Goal: Task Accomplishment & Management: Manage account settings

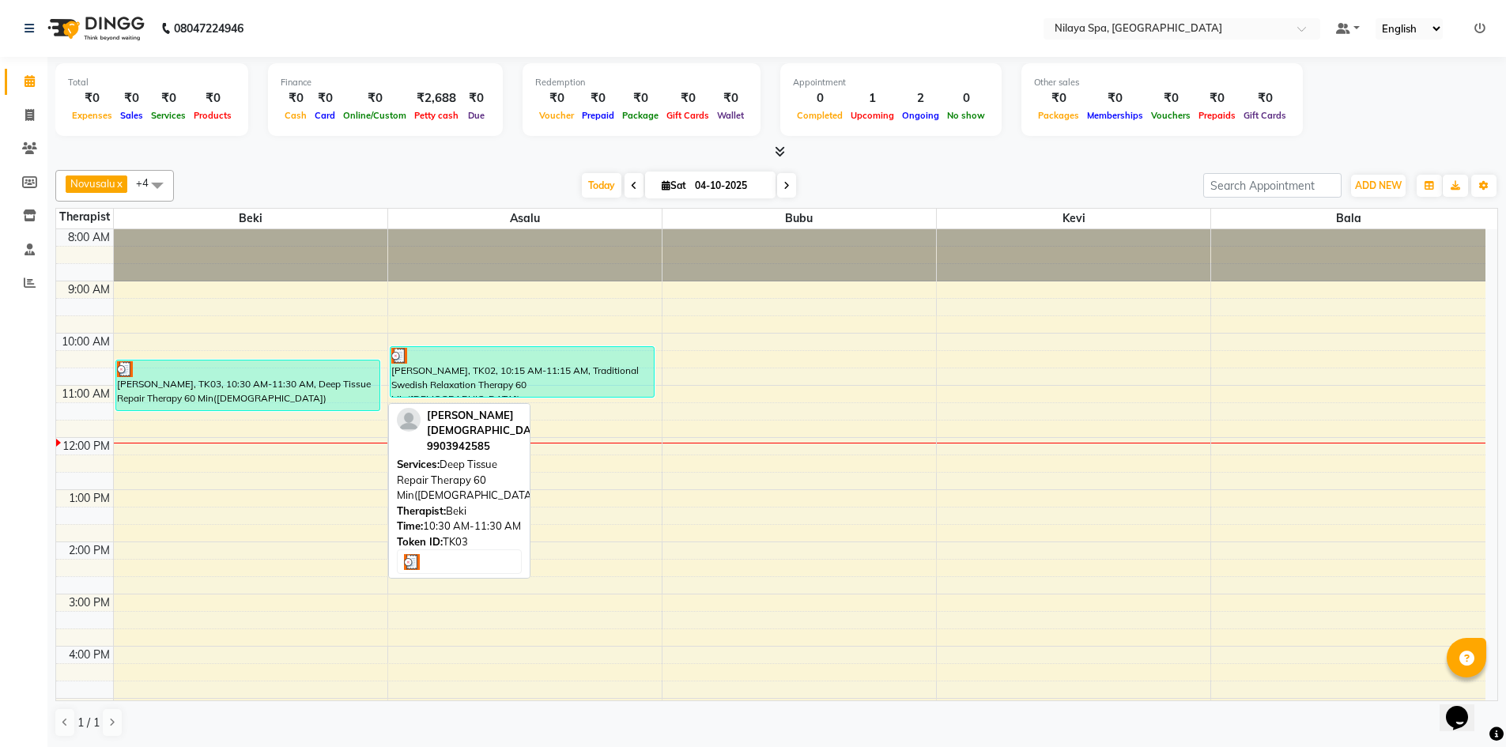
click at [296, 394] on div "[PERSON_NAME], TK03, 10:30 AM-11:30 AM, Deep Tissue Repair Therapy 60 Min([DEMO…" at bounding box center [248, 385] width 264 height 50
select select "3"
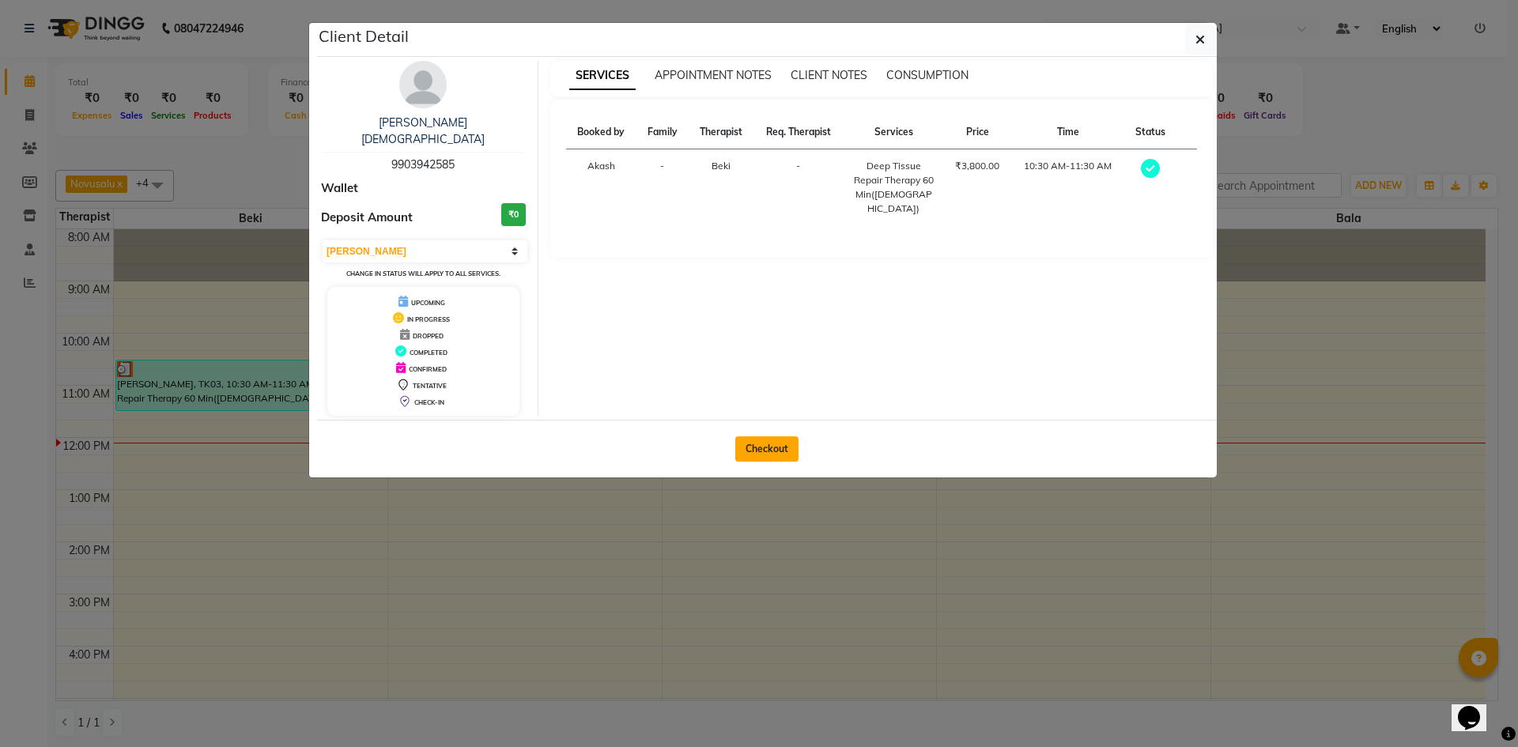
click at [745, 436] on button "Checkout" at bounding box center [766, 448] width 63 height 25
select select "9038"
select select "service"
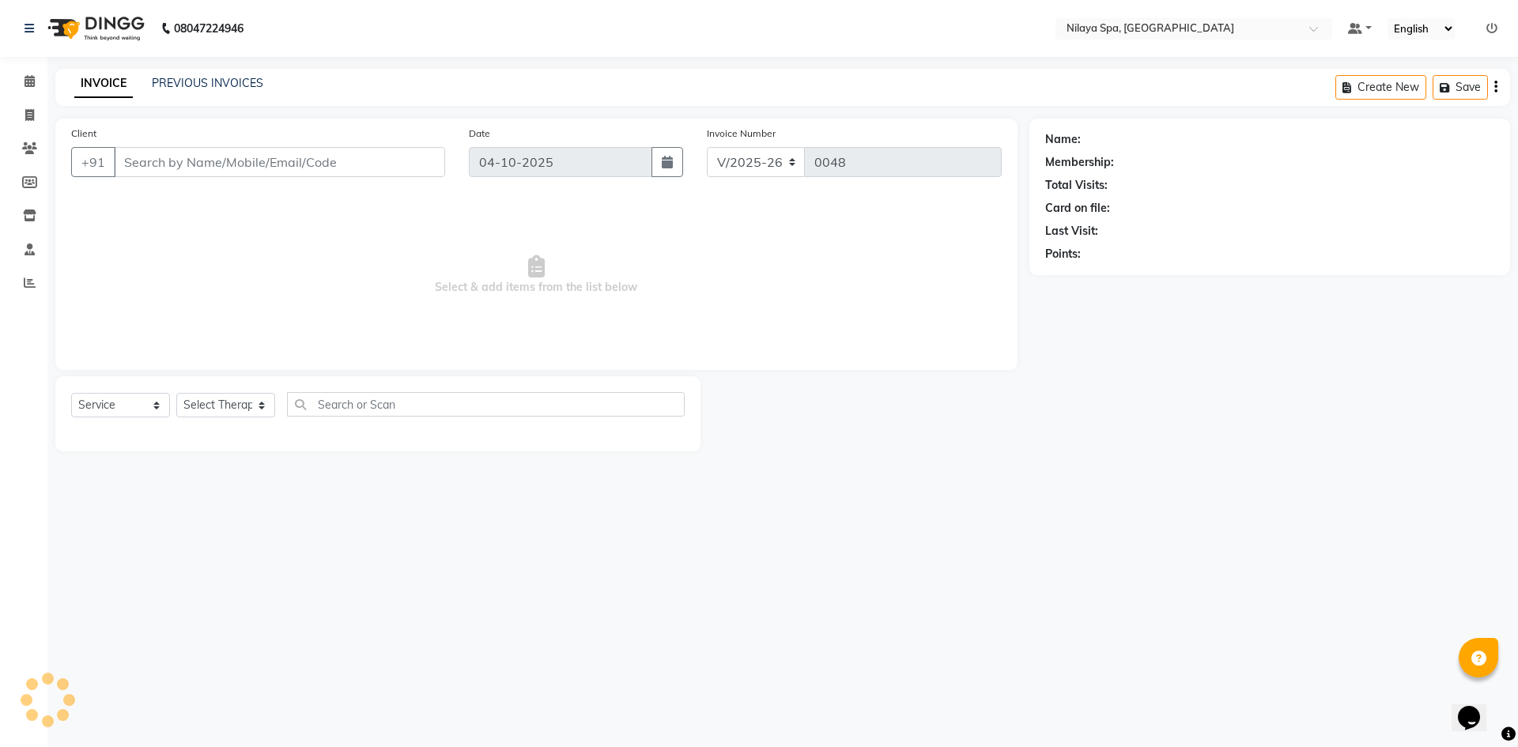
type input "99******85"
select select "92591"
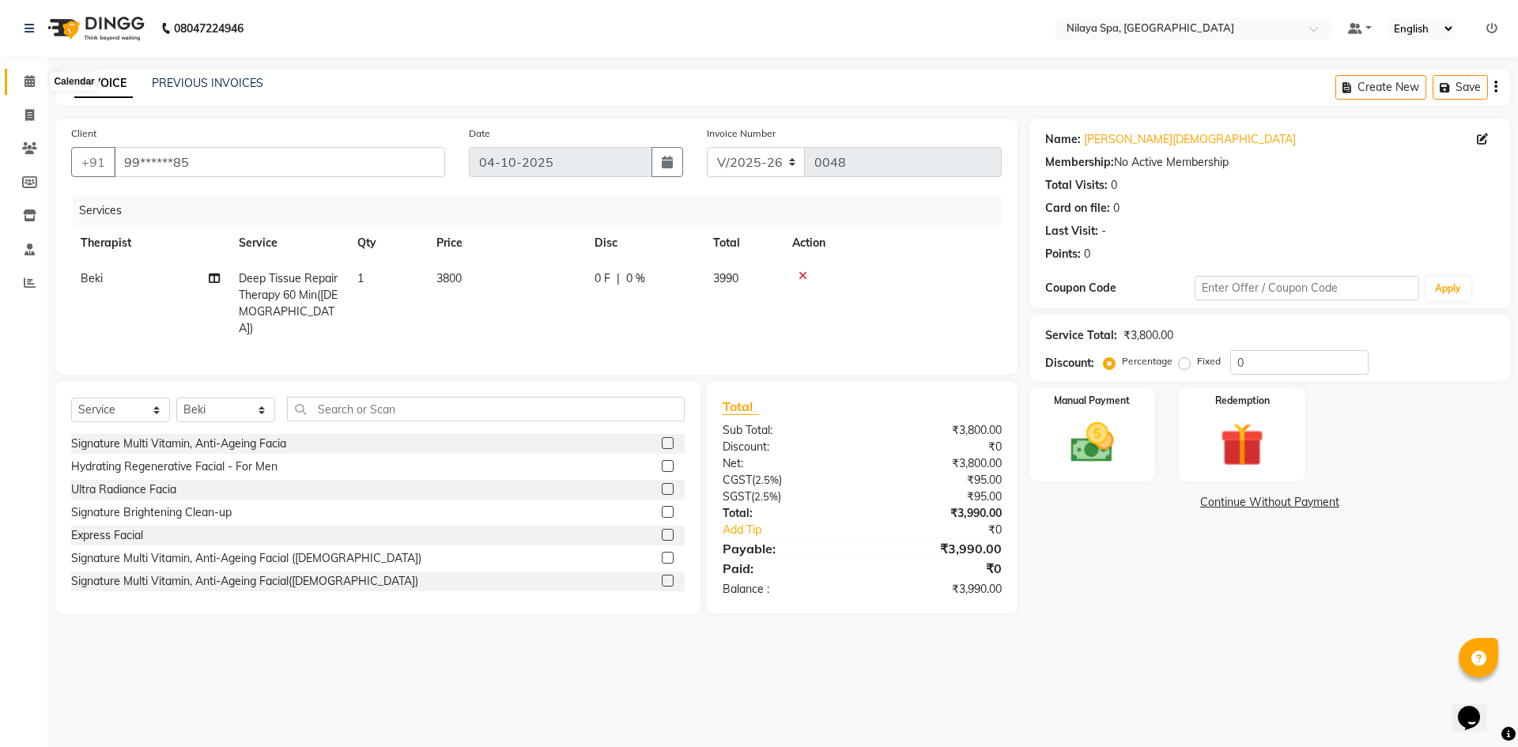
click at [28, 89] on span at bounding box center [30, 82] width 28 height 18
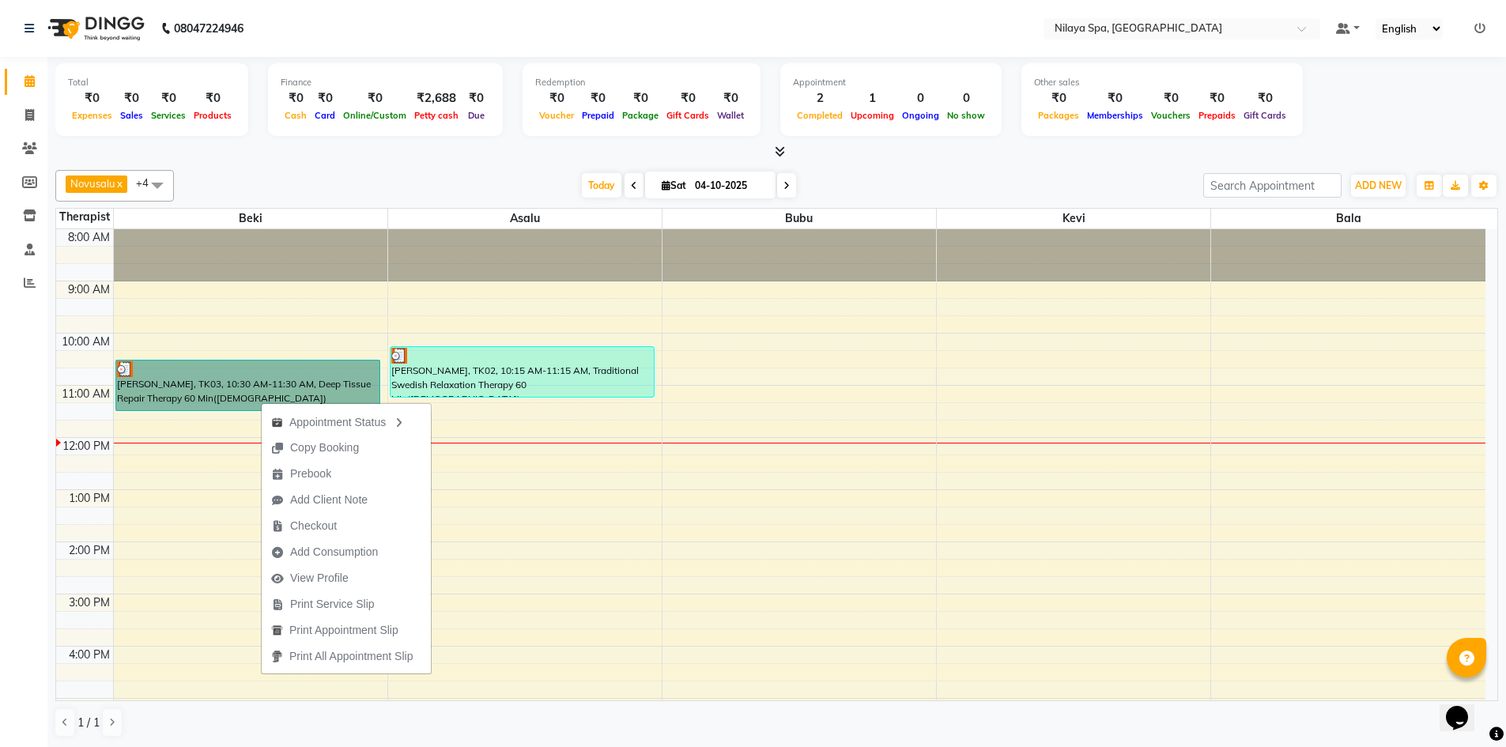
click at [217, 523] on div "8:00 AM 9:00 AM 10:00 AM 11:00 AM 12:00 PM 1:00 PM 2:00 PM 3:00 PM 4:00 PM 5:00…" at bounding box center [770, 646] width 1429 height 834
select select "92591"
select select "tentative"
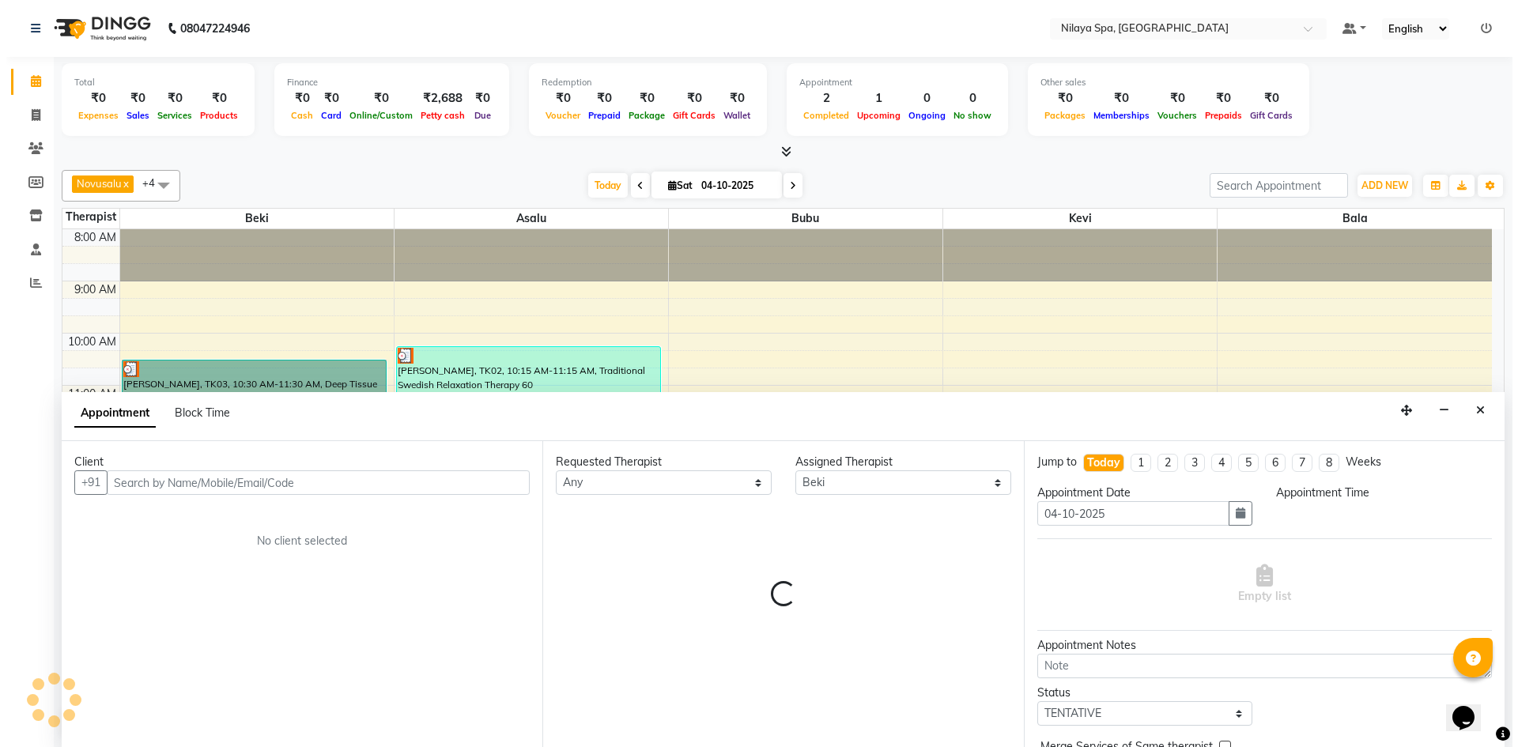
scroll to position [1, 0]
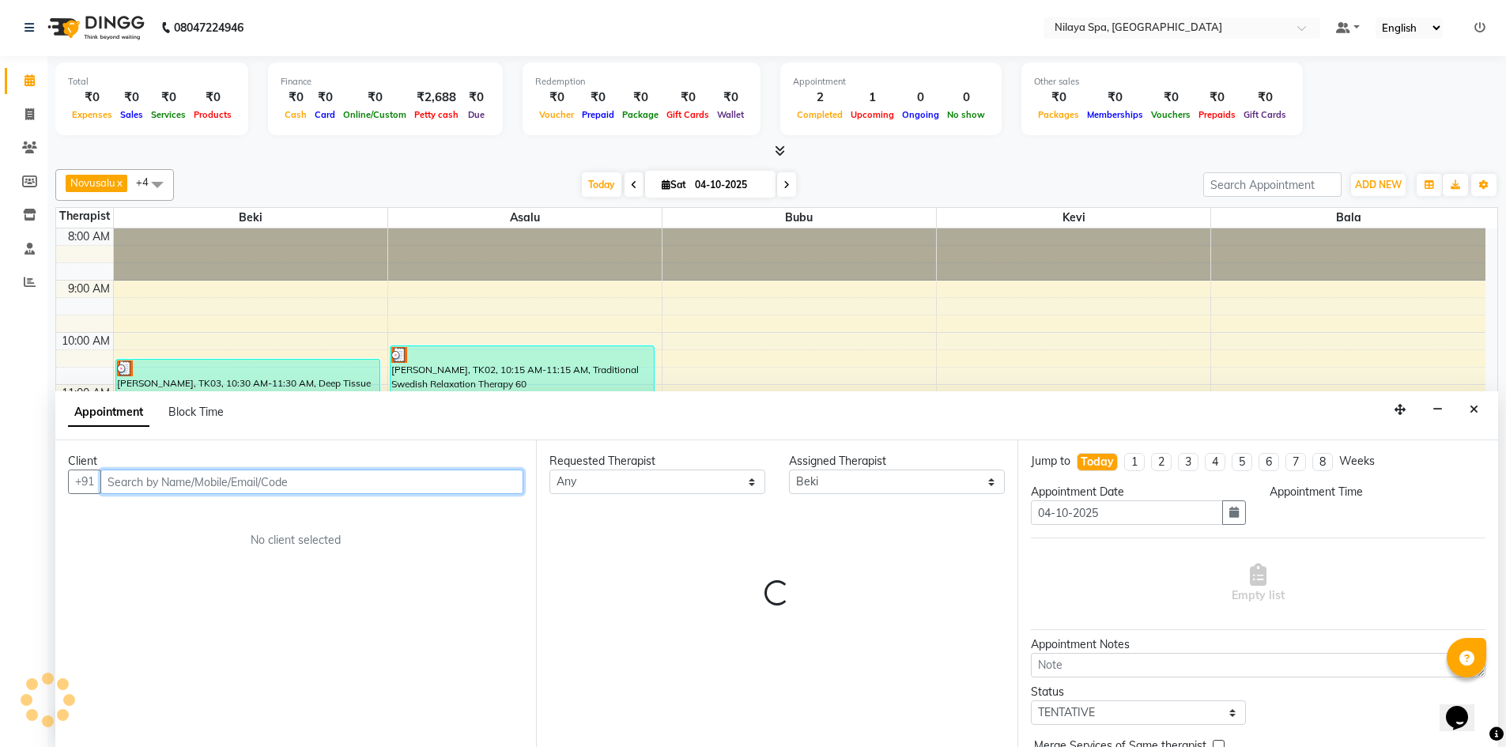
select select "795"
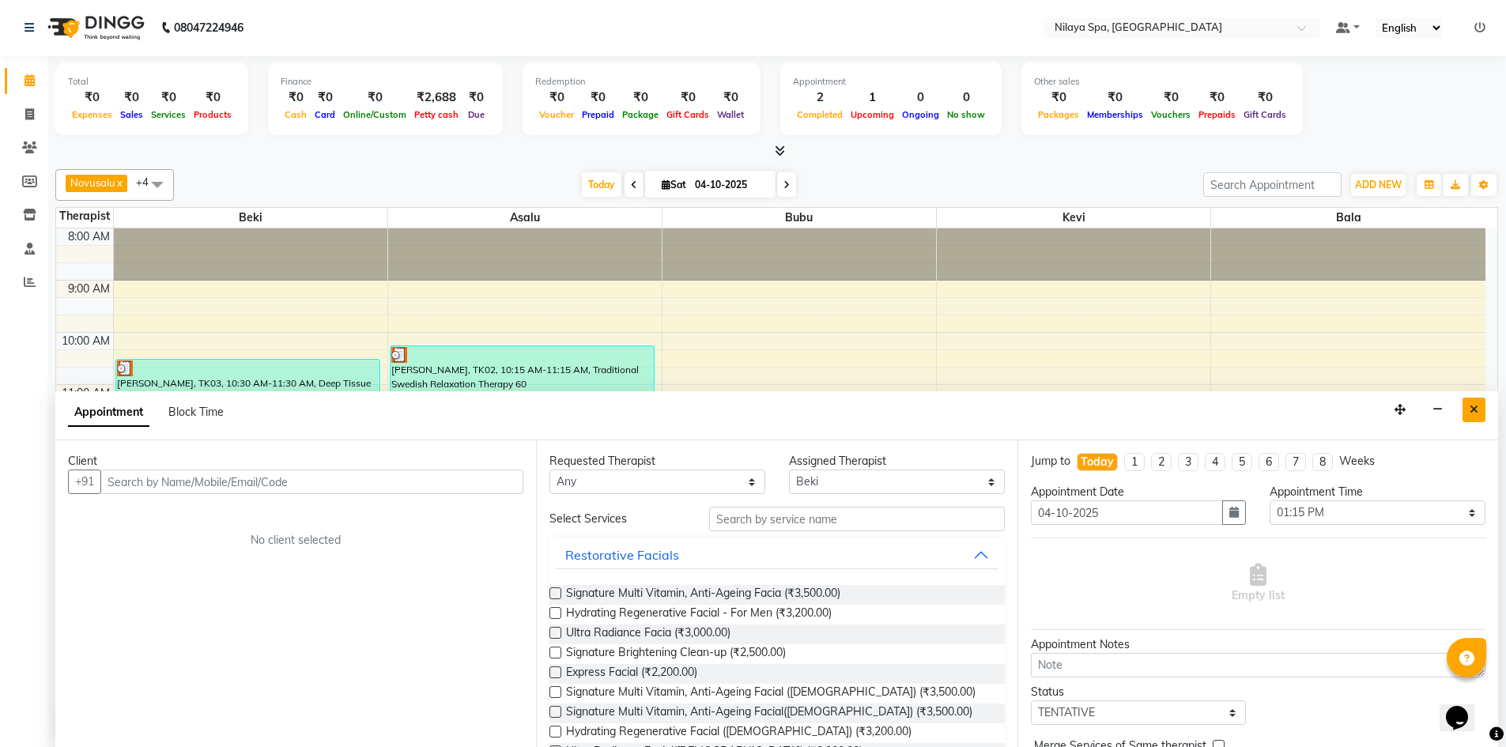
click at [1480, 414] on button "Close" at bounding box center [1473, 410] width 23 height 25
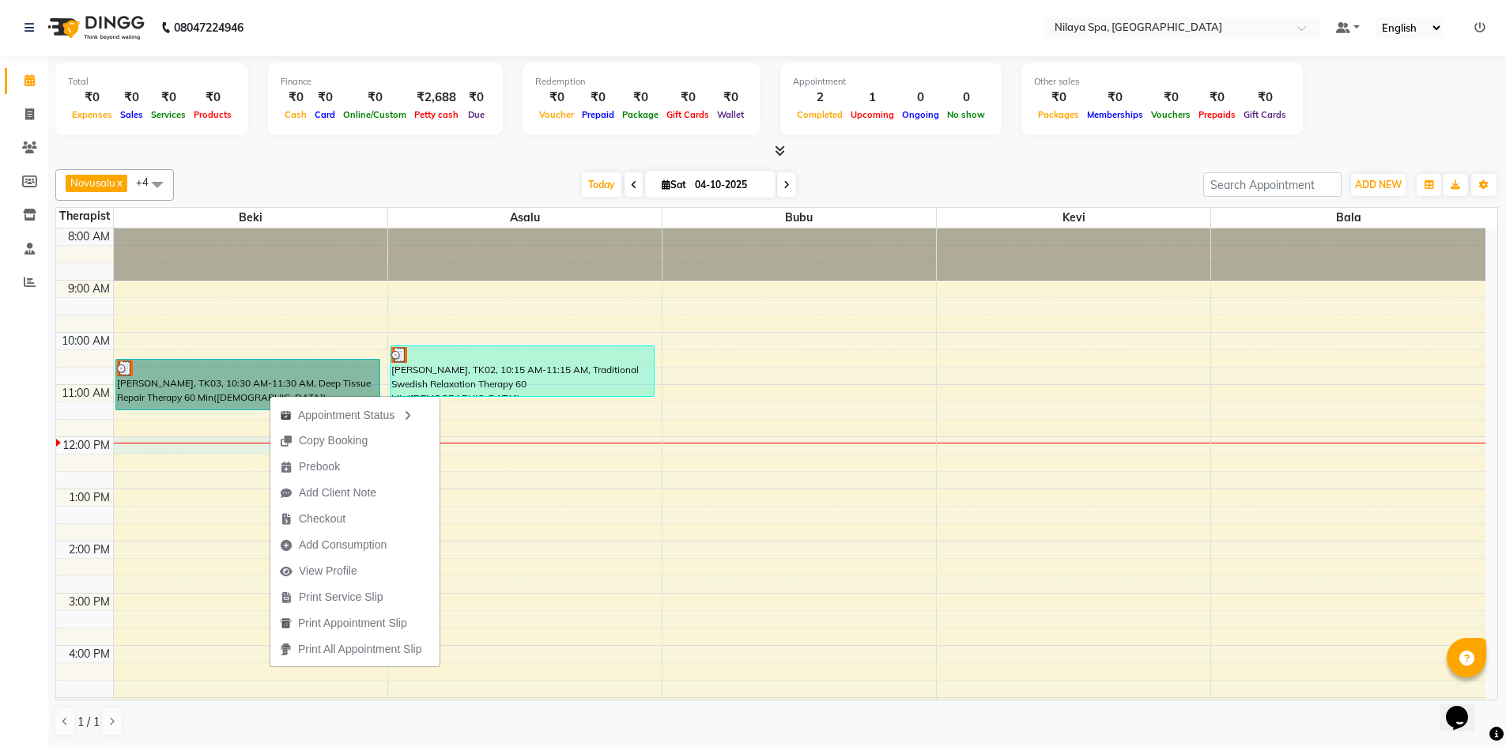
click at [217, 451] on div "8:00 AM 9:00 AM 10:00 AM 11:00 AM 12:00 PM 1:00 PM 2:00 PM 3:00 PM 4:00 PM 5:00…" at bounding box center [770, 645] width 1429 height 834
select select "92591"
select select "720"
select select "tentative"
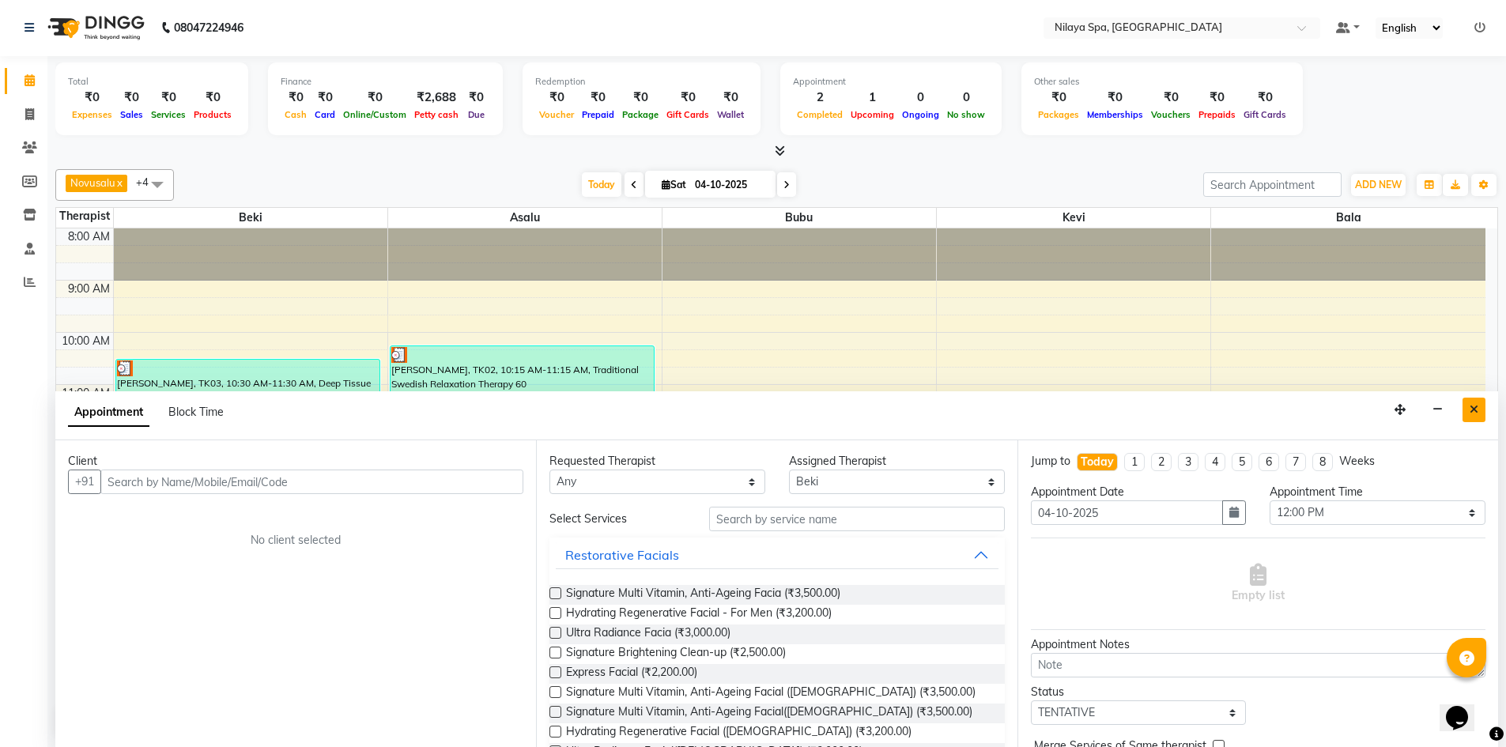
click at [1477, 413] on icon "Close" at bounding box center [1474, 409] width 9 height 11
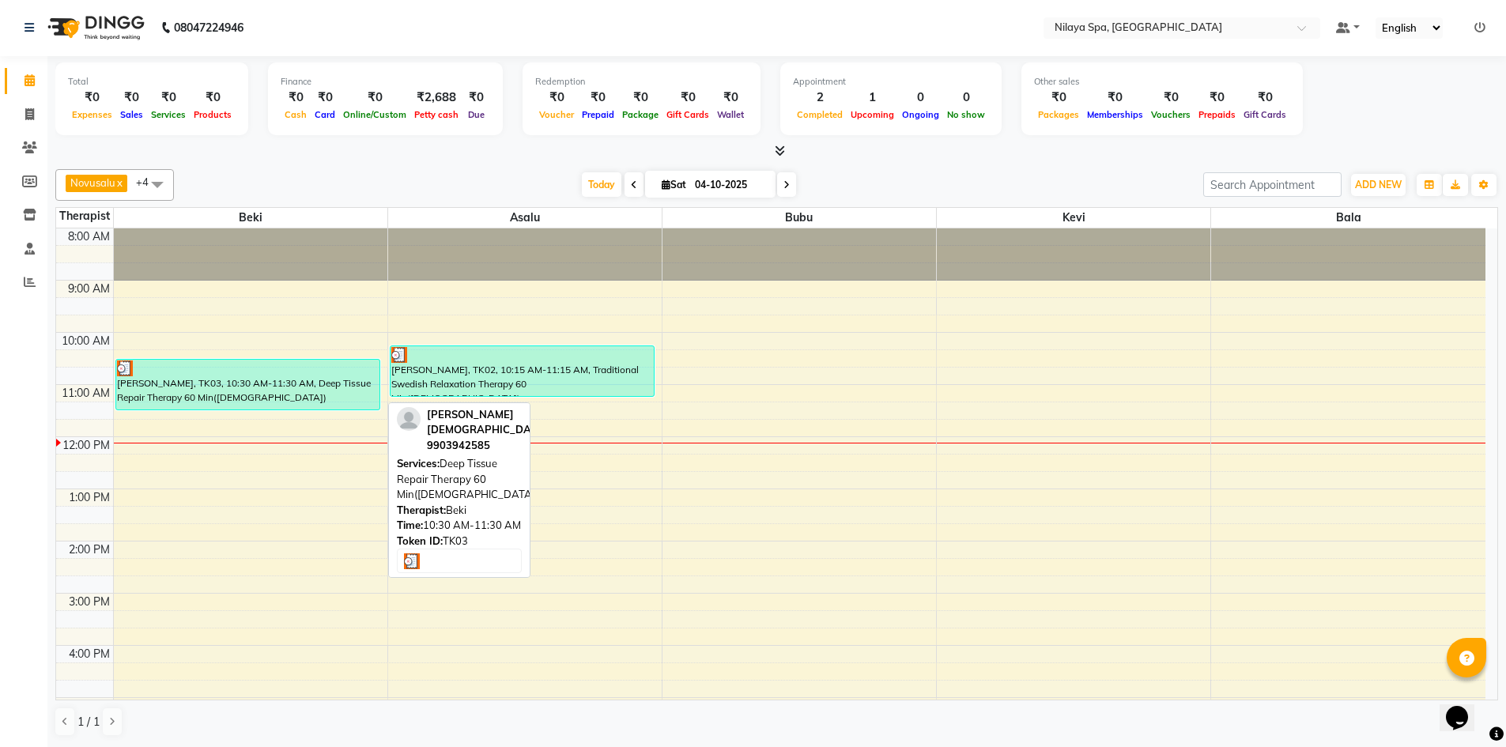
click at [353, 391] on div "[PERSON_NAME], TK03, 10:30 AM-11:30 AM, Deep Tissue Repair Therapy 60 Min([DEMO…" at bounding box center [248, 385] width 264 height 50
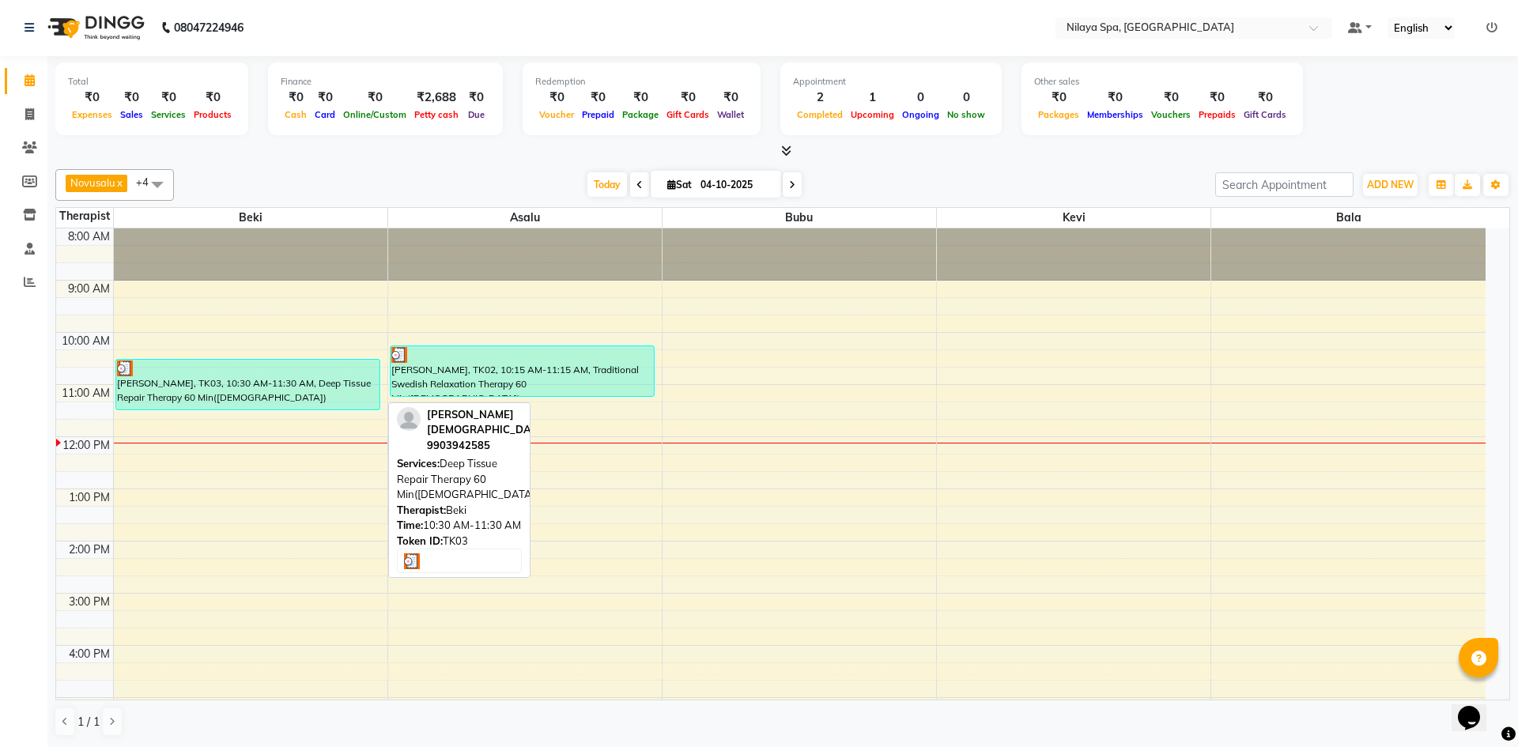
select select "3"
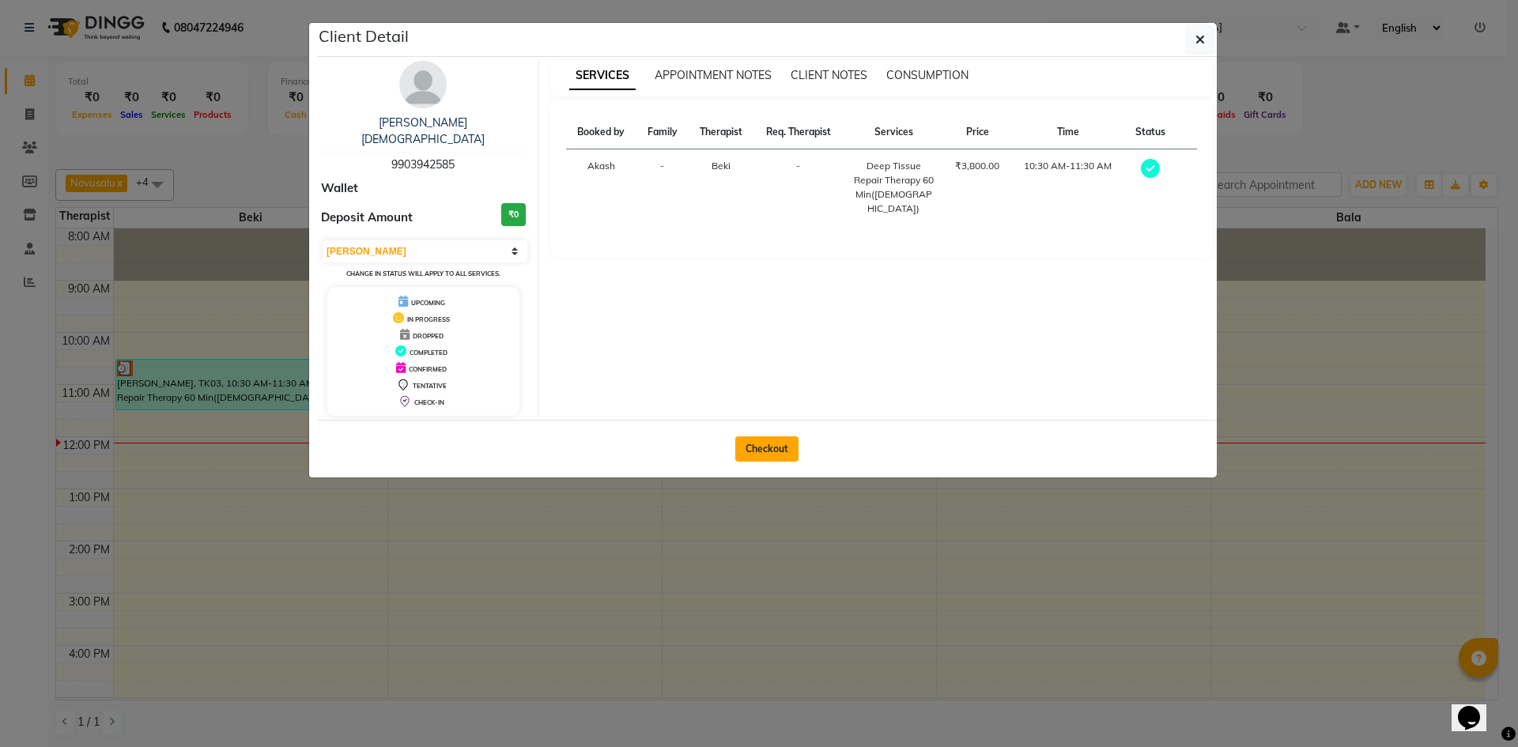
click at [760, 436] on button "Checkout" at bounding box center [766, 448] width 63 height 25
select select "9038"
select select "service"
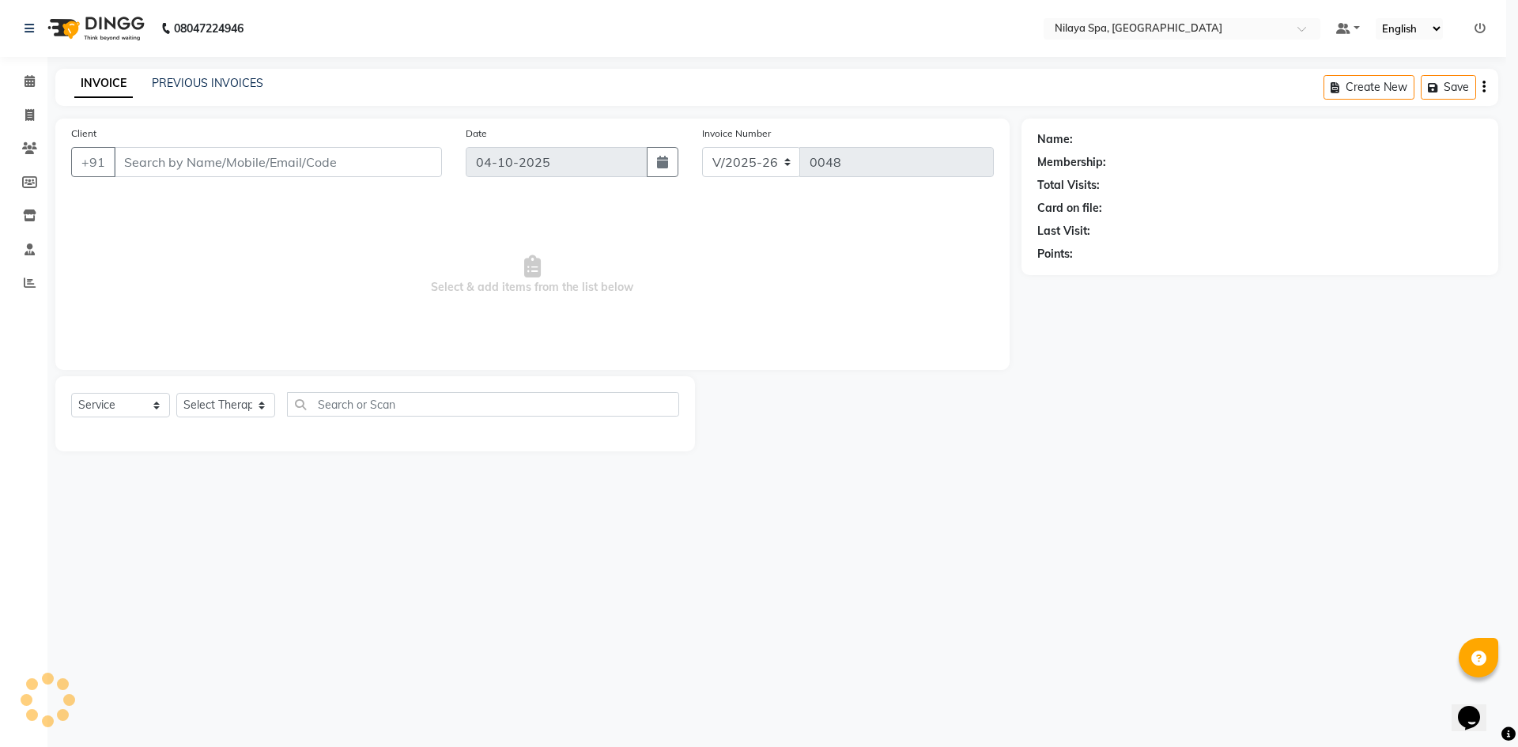
type input "99******85"
select select "92591"
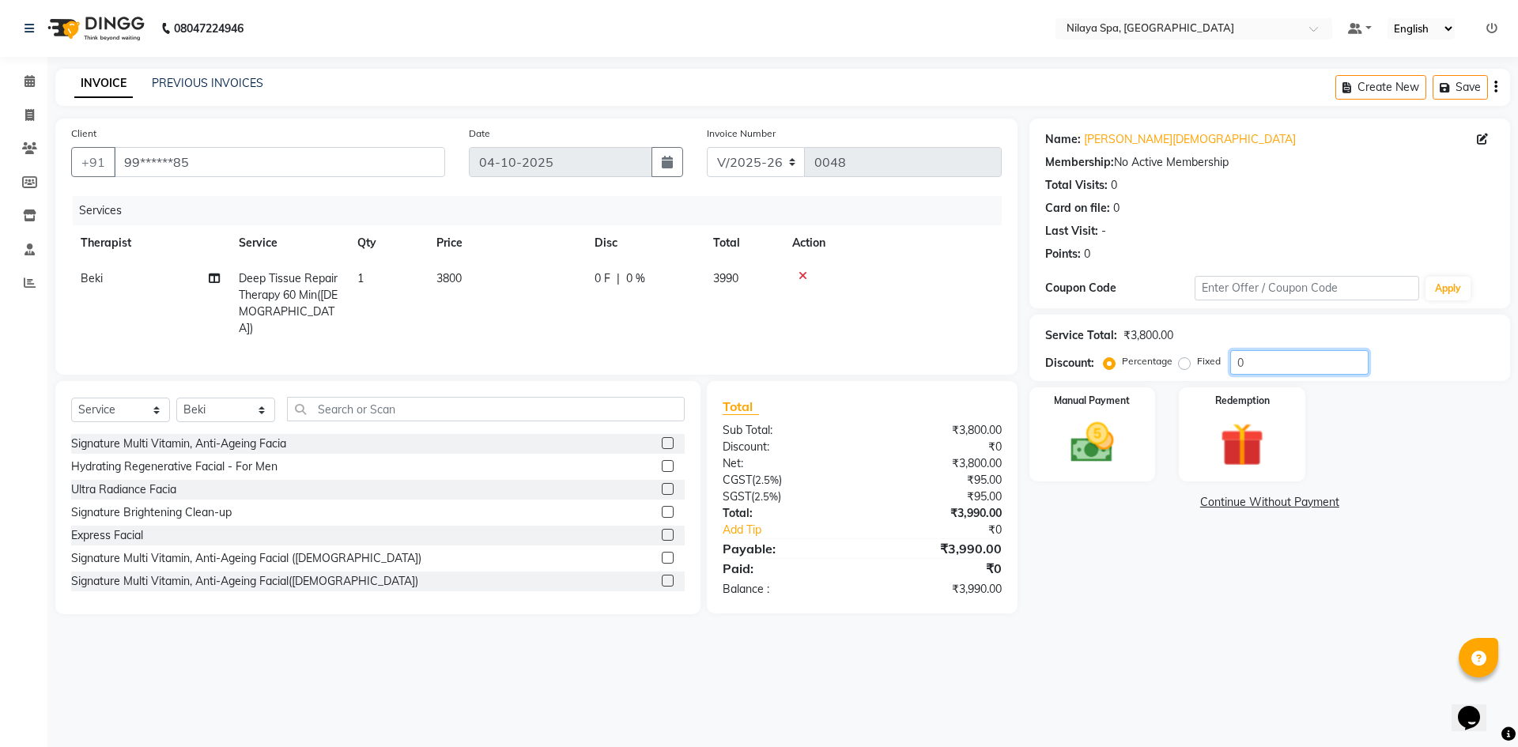
click at [1251, 361] on input "0" at bounding box center [1299, 362] width 138 height 25
type input "20"
click at [1133, 453] on div "Manual Payment" at bounding box center [1091, 434] width 131 height 97
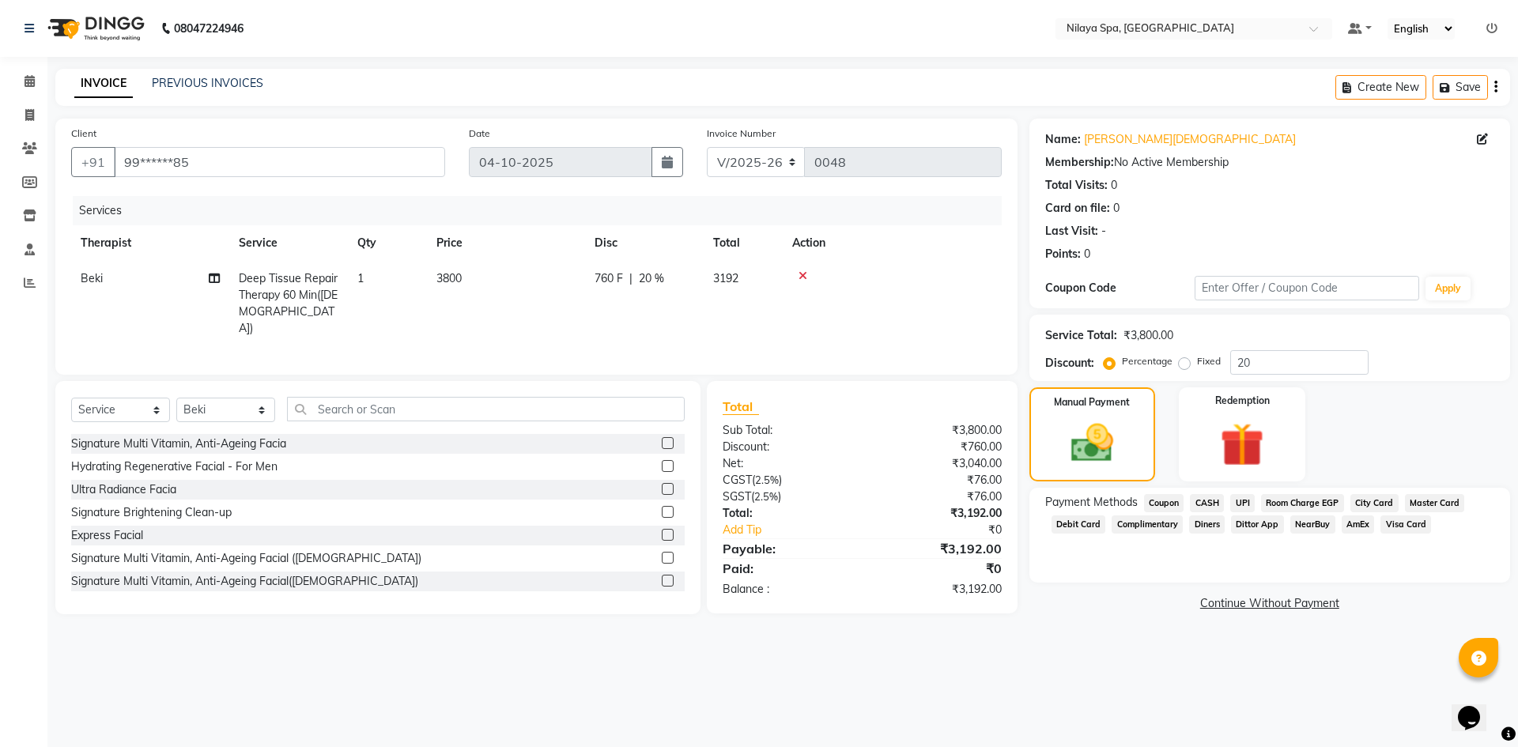
click at [1240, 504] on span "UPI" at bounding box center [1242, 503] width 25 height 18
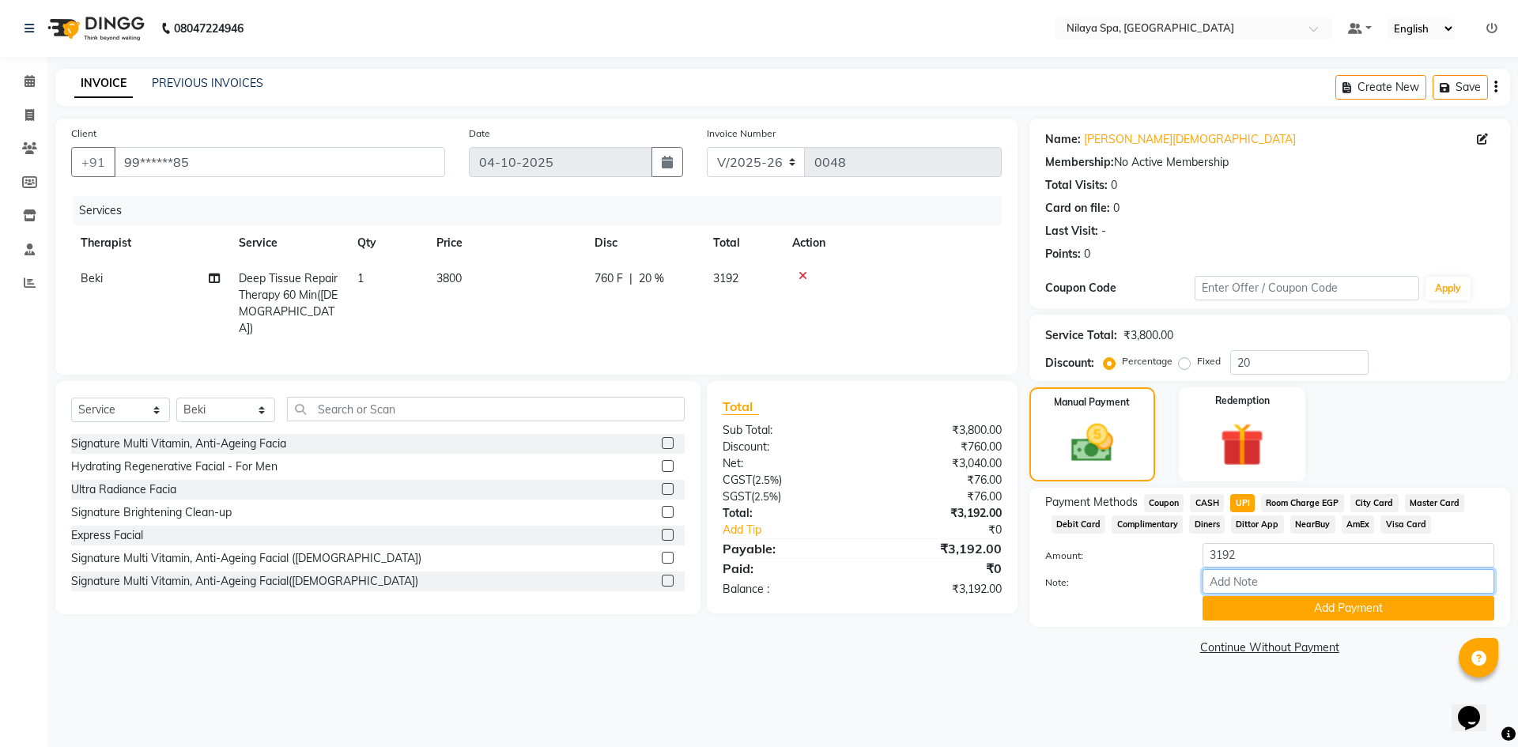
click at [1251, 580] on input "Note:" at bounding box center [1348, 581] width 292 height 25
type input "Paid by UPI"
click at [1289, 612] on button "Add Payment" at bounding box center [1348, 608] width 292 height 25
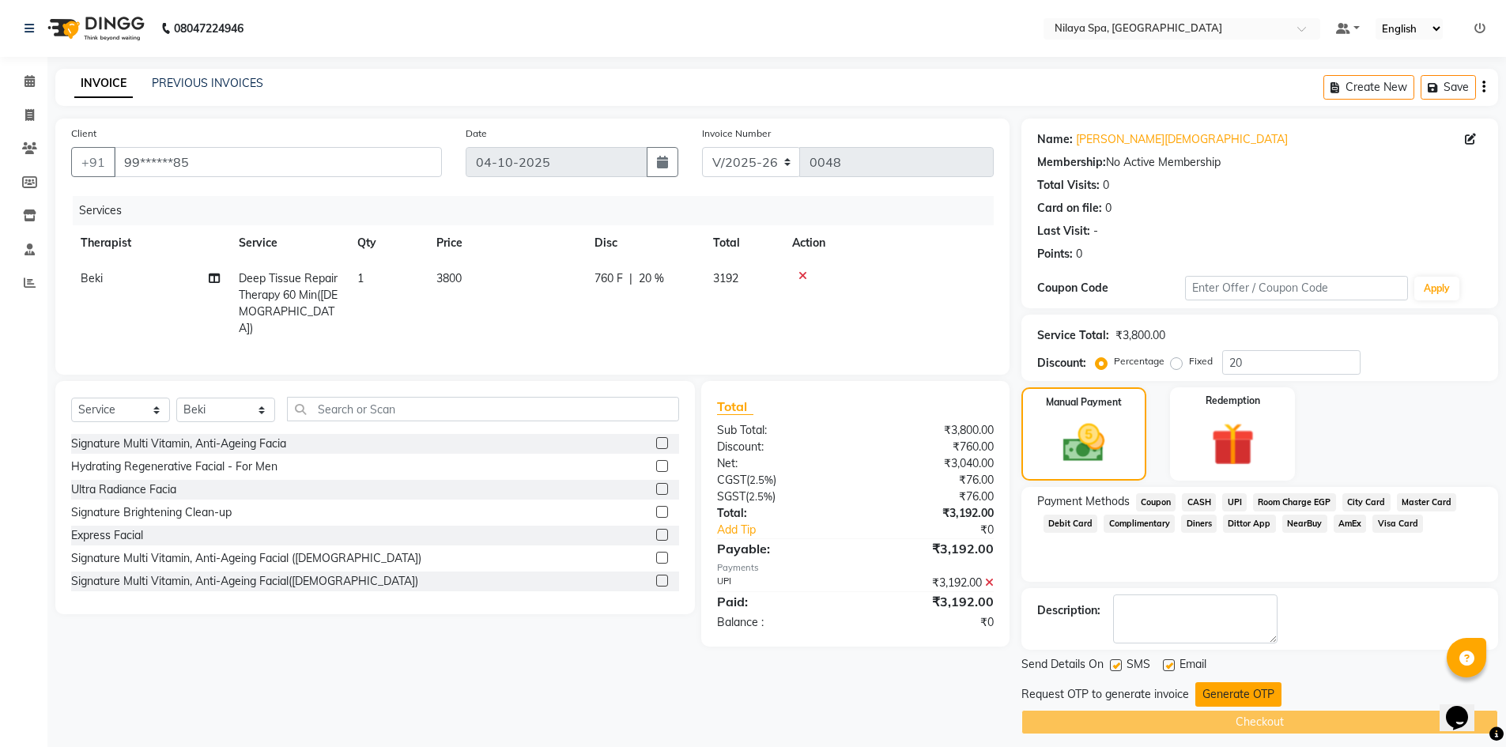
click at [1242, 694] on button "Generate OTP" at bounding box center [1238, 694] width 86 height 25
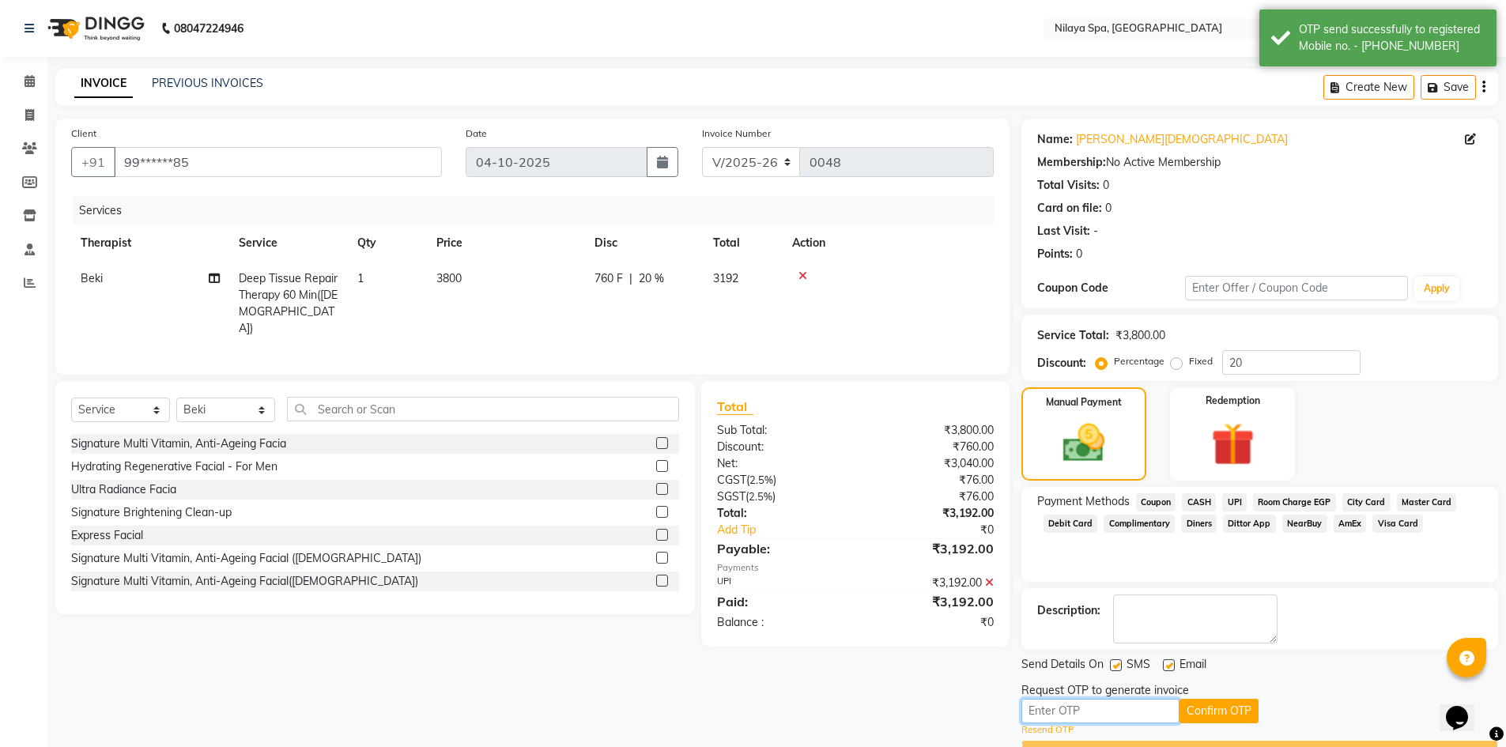
click at [1105, 708] on input "text" at bounding box center [1100, 711] width 158 height 25
click at [1228, 712] on button "Confirm OTP" at bounding box center [1218, 711] width 79 height 25
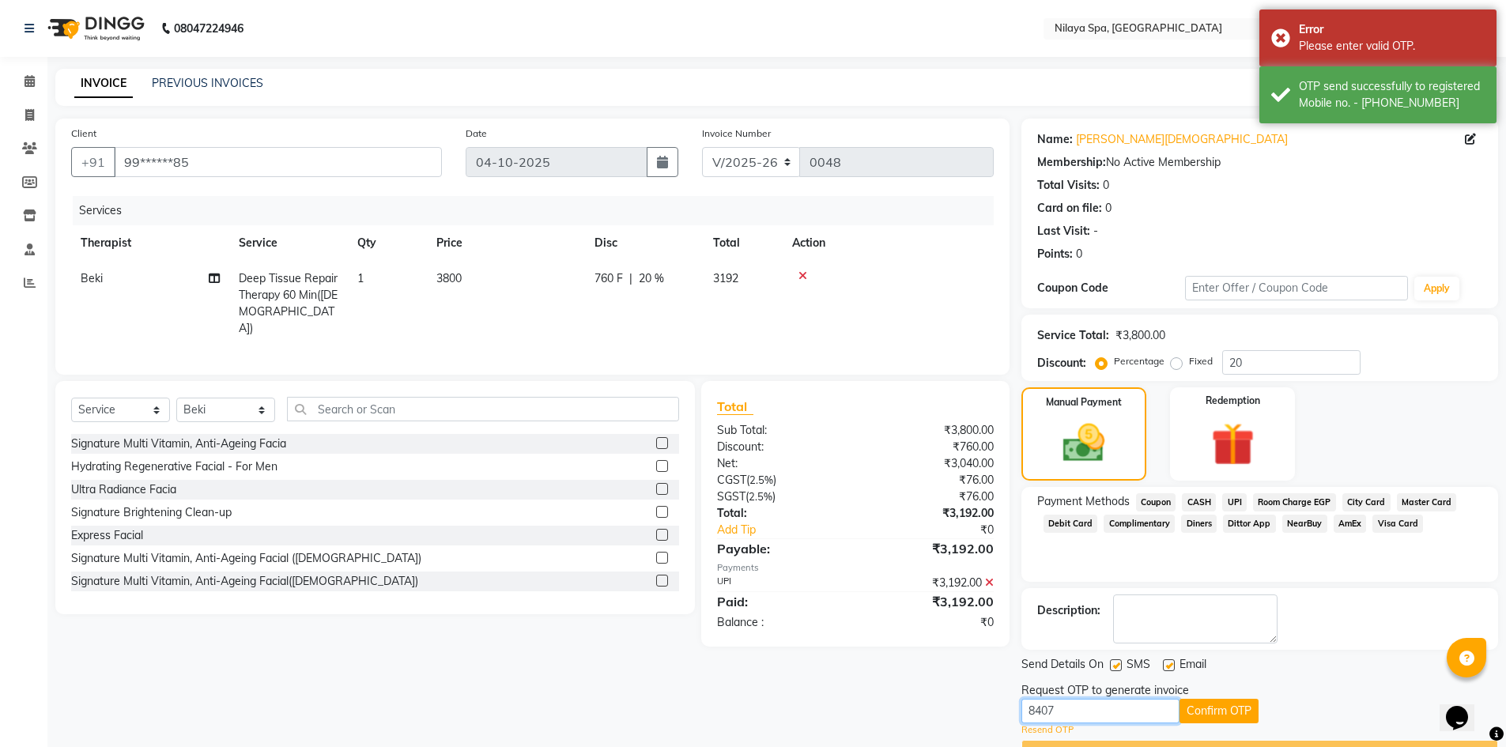
click at [1065, 708] on input "8407" at bounding box center [1100, 711] width 158 height 25
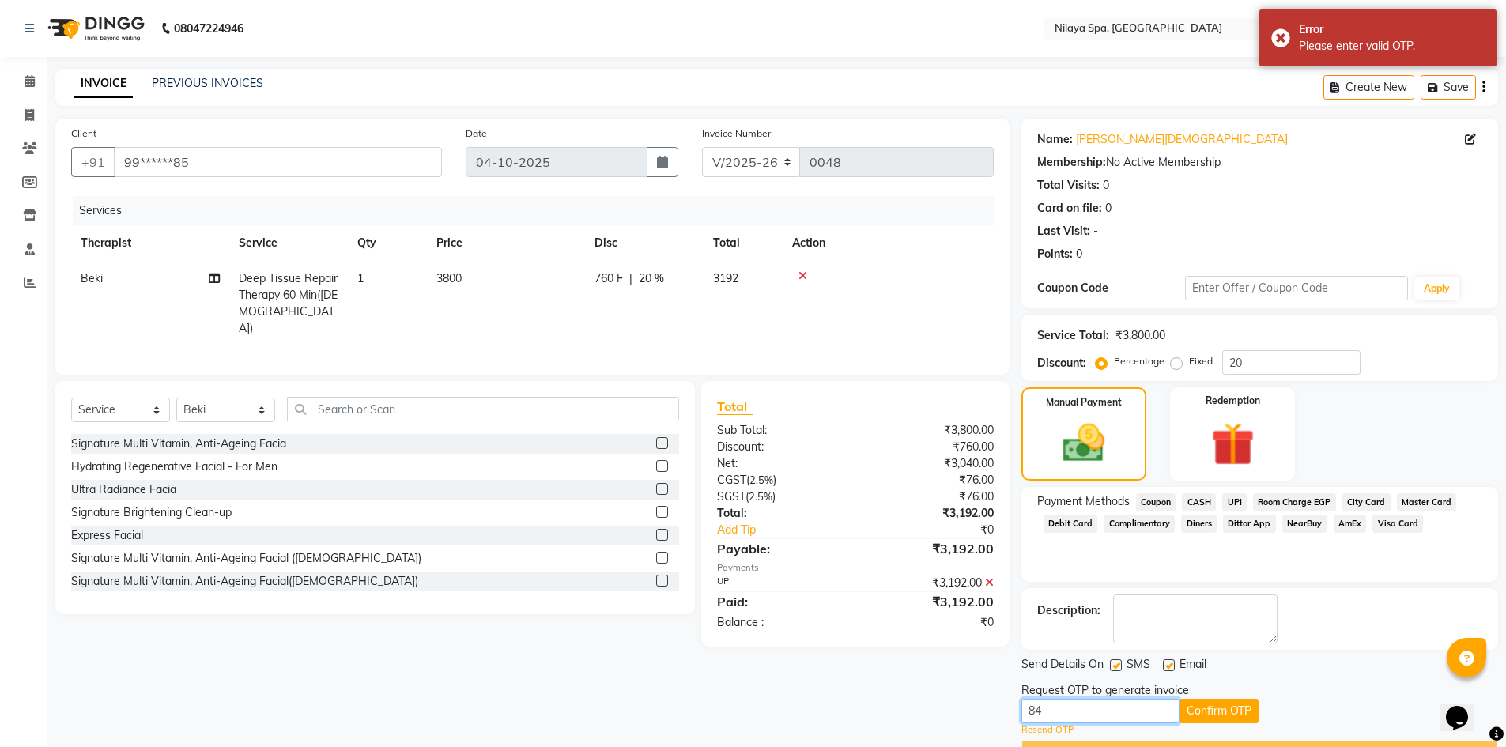
type input "8"
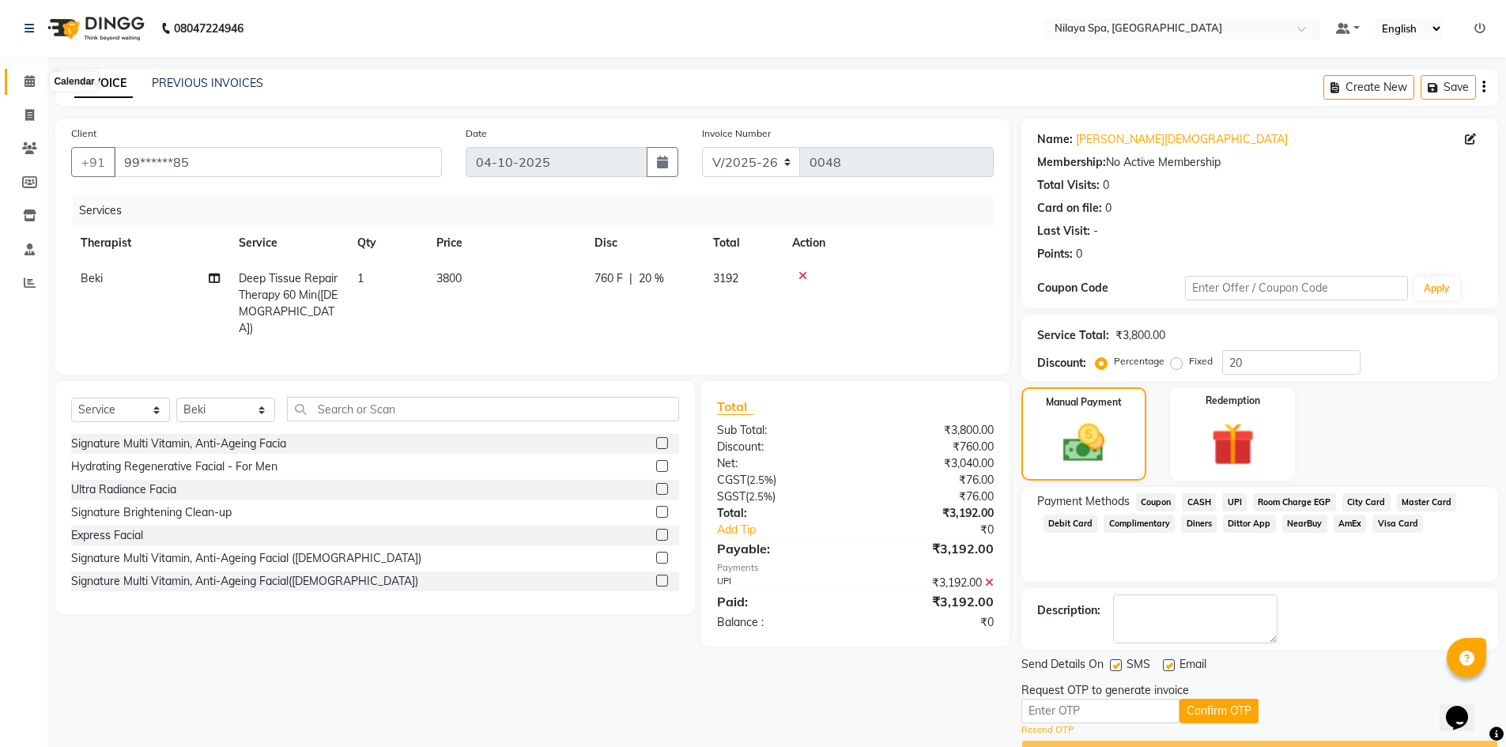
click at [27, 85] on icon at bounding box center [30, 81] width 10 height 12
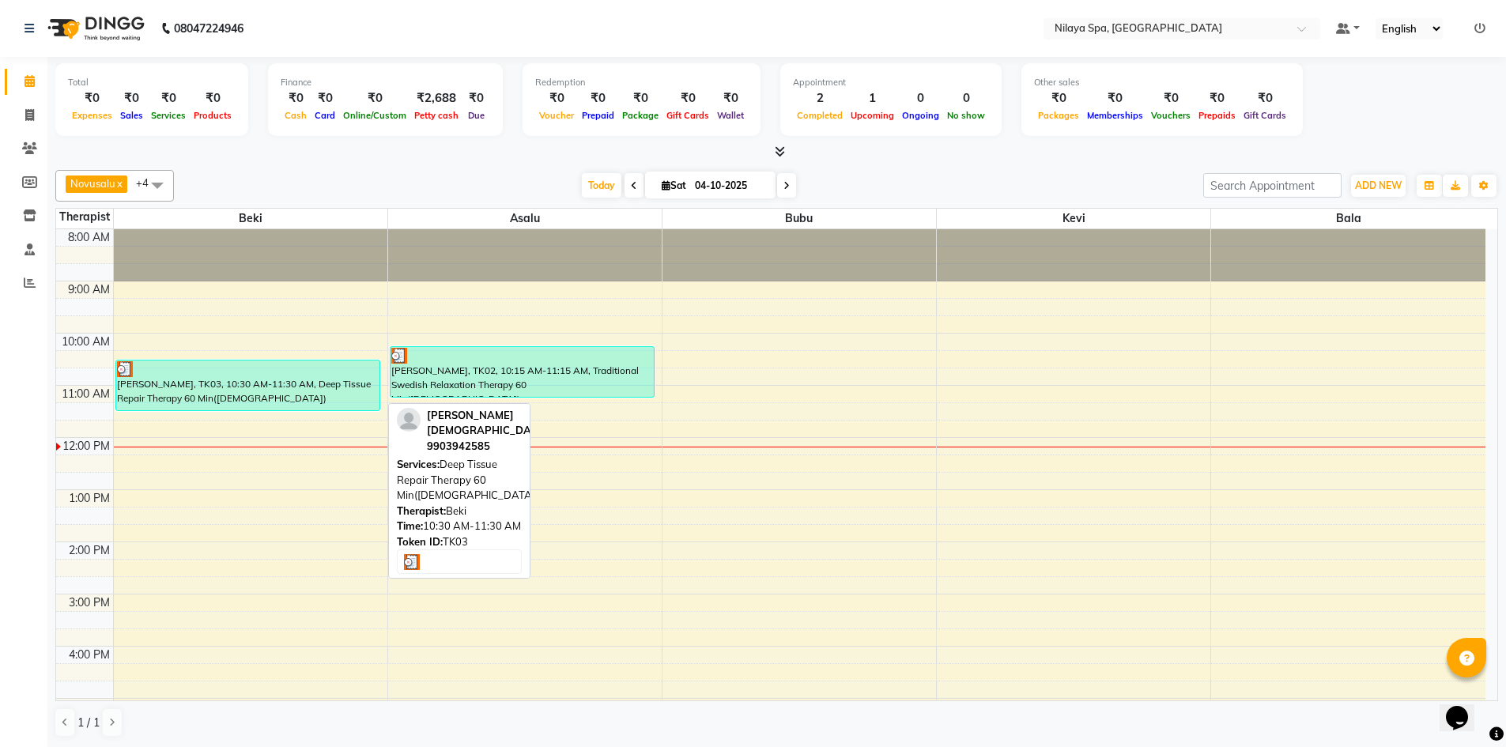
click at [273, 408] on div "[PERSON_NAME], TK03, 10:30 AM-11:30 AM, Deep Tissue Repair Therapy 60 Min([DEMO…" at bounding box center [248, 385] width 264 height 50
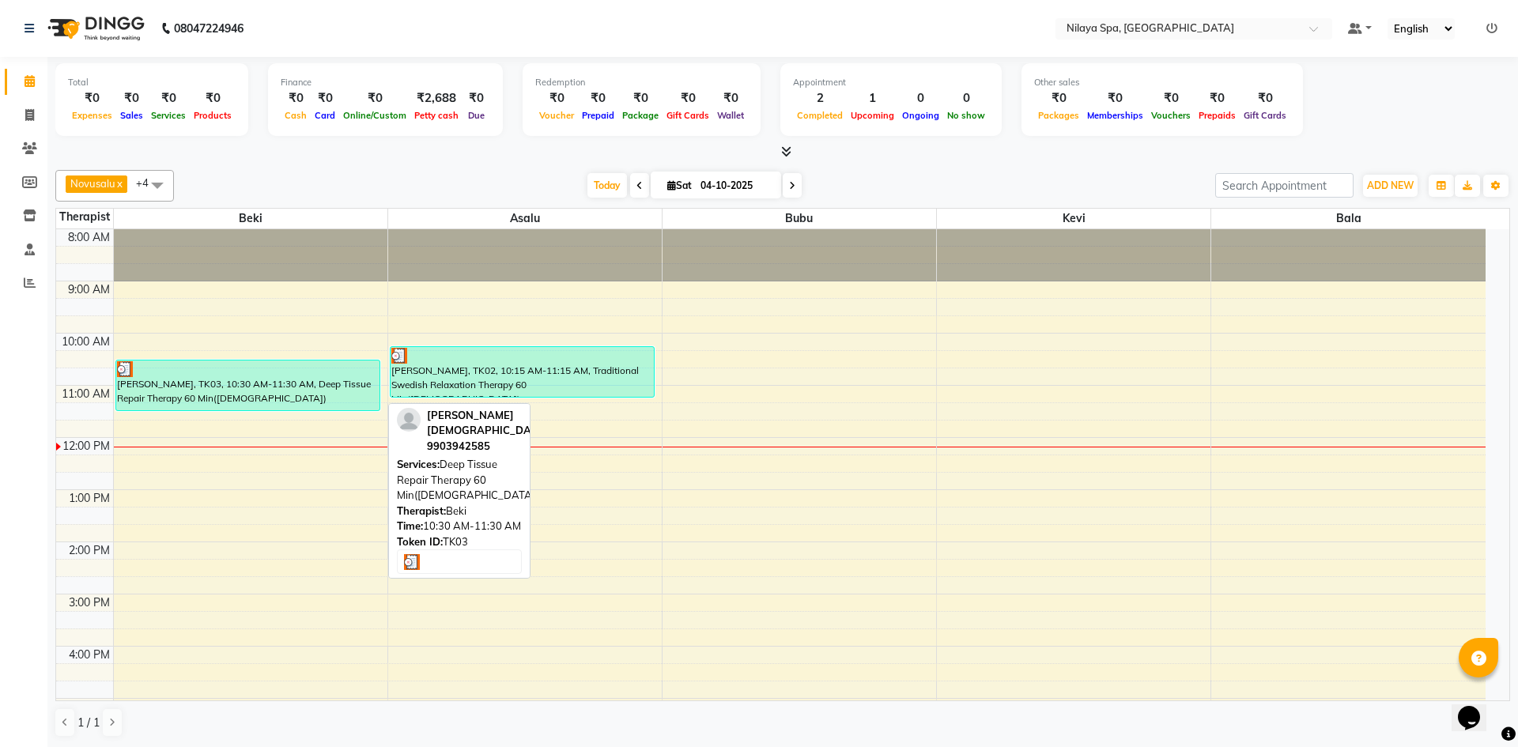
select select "3"
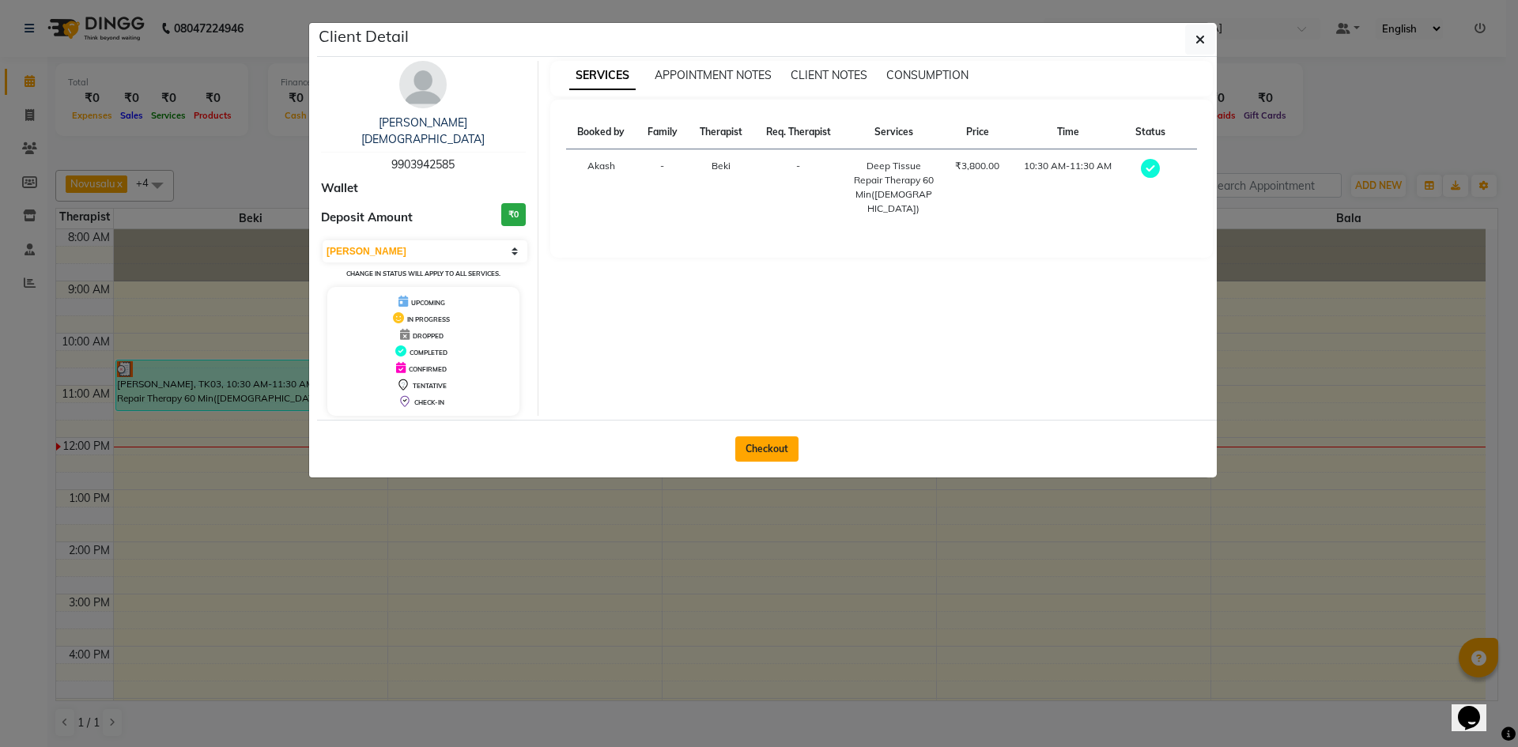
click at [782, 436] on button "Checkout" at bounding box center [766, 448] width 63 height 25
select select "9038"
select select "service"
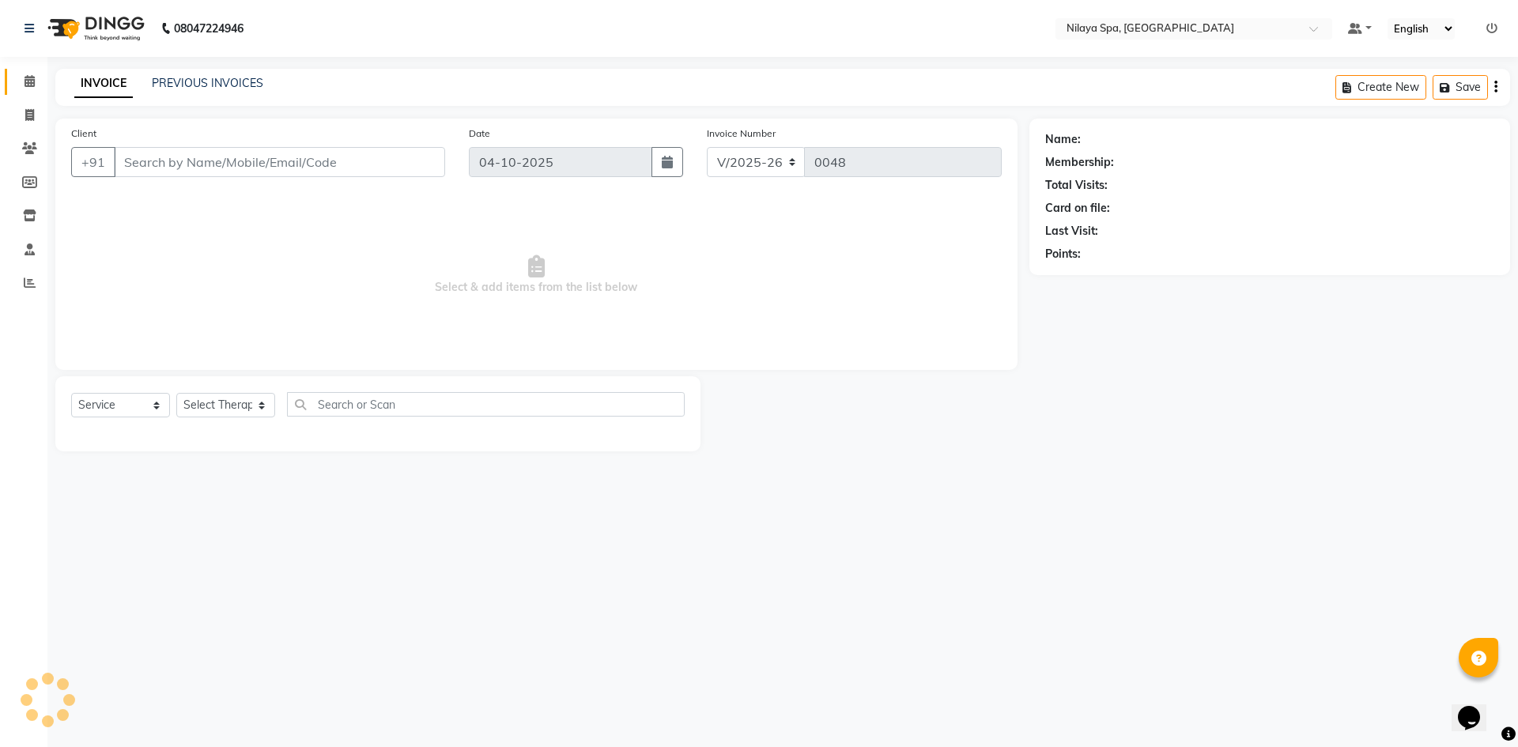
type input "99******85"
select select "92591"
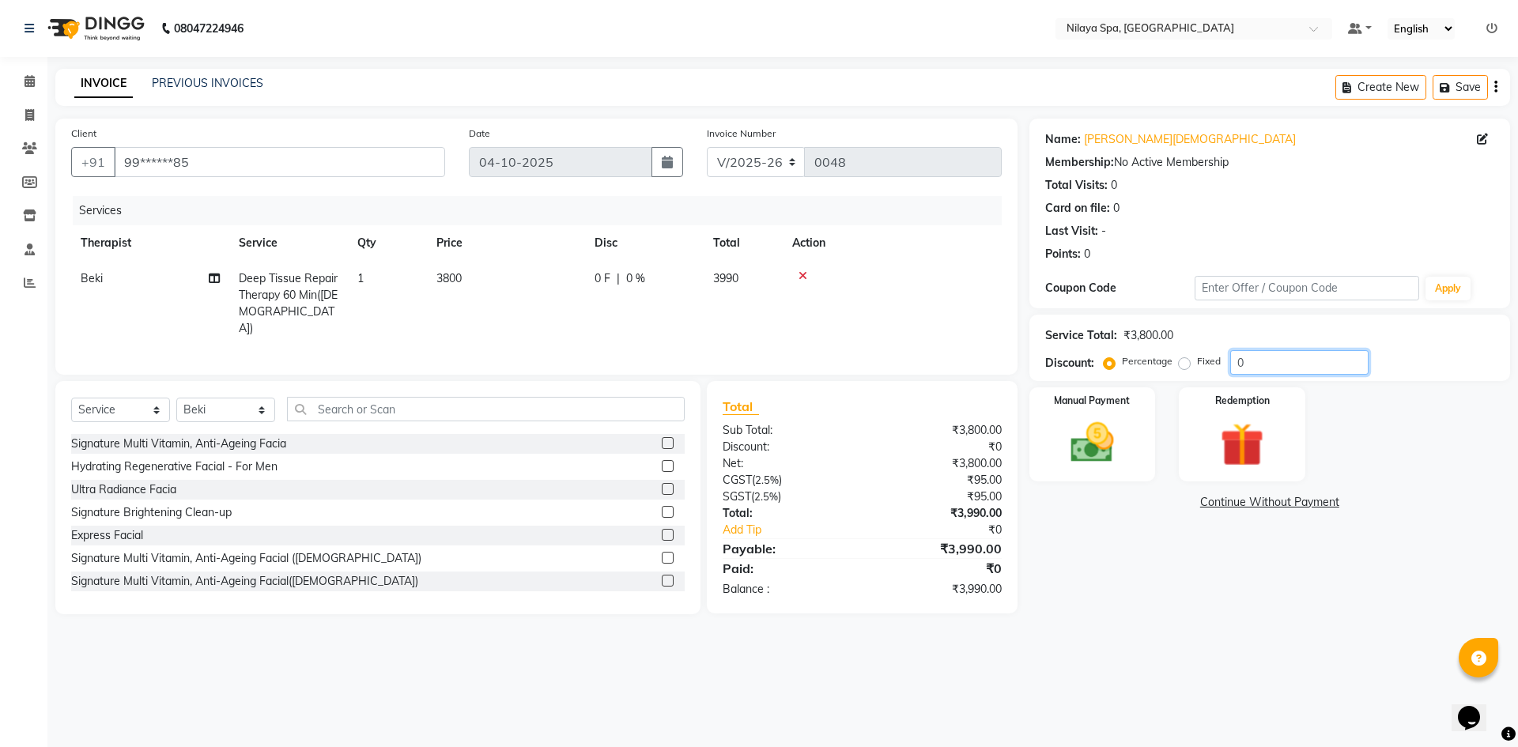
click at [1248, 365] on input "0" at bounding box center [1299, 362] width 138 height 25
type input "20"
click at [1121, 466] on img at bounding box center [1092, 443] width 74 height 52
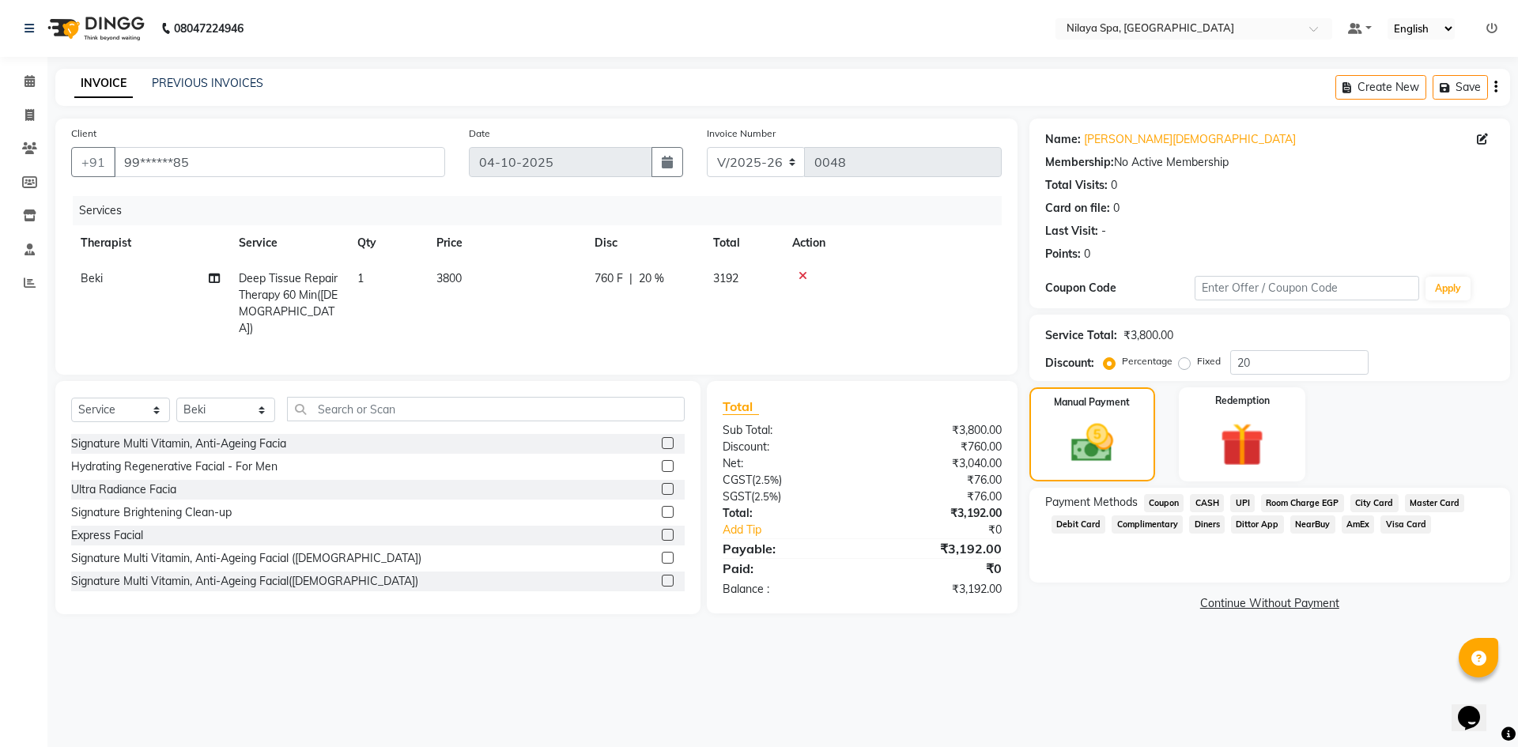
click at [1241, 508] on span "UPI" at bounding box center [1242, 503] width 25 height 18
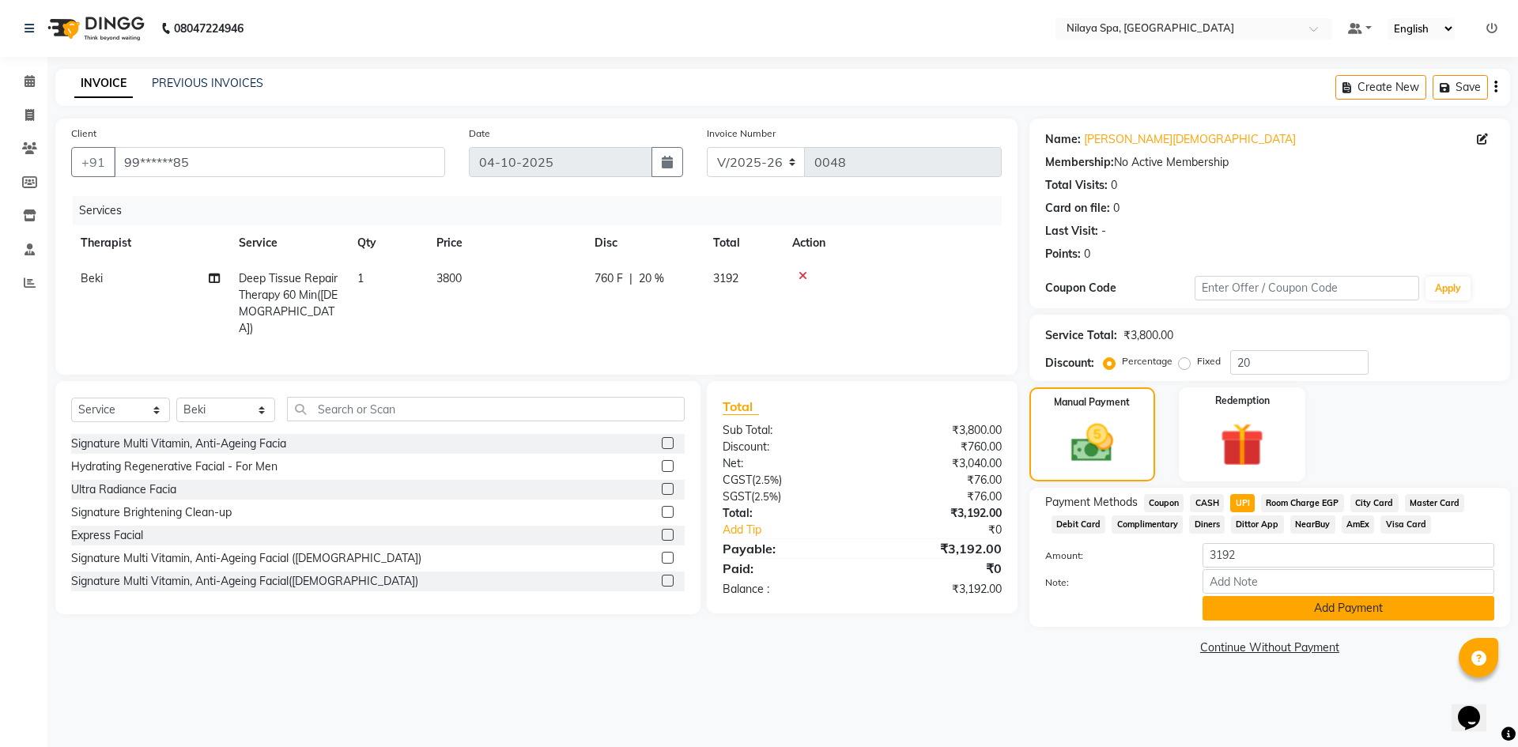
click at [1262, 610] on button "Add Payment" at bounding box center [1348, 608] width 292 height 25
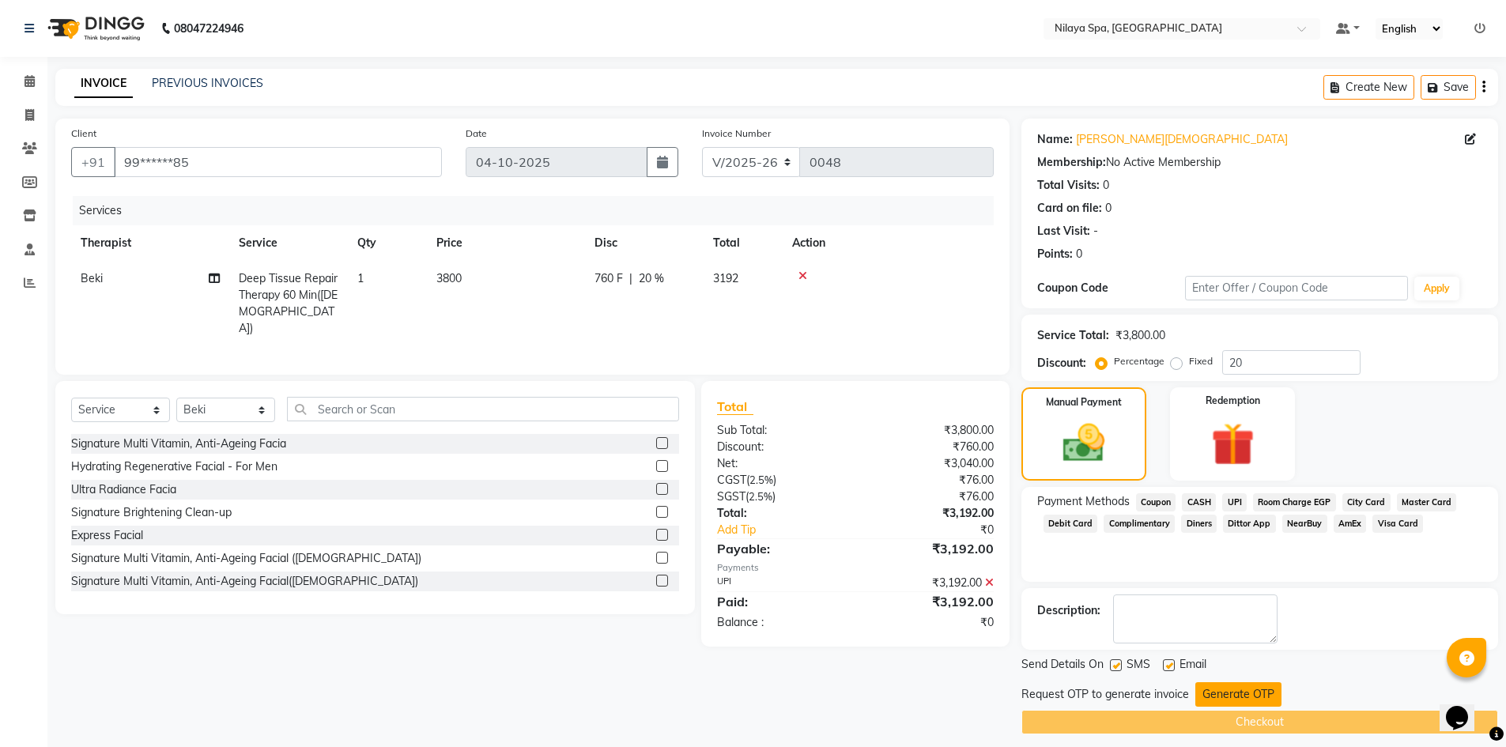
click at [1232, 696] on button "Generate OTP" at bounding box center [1238, 694] width 86 height 25
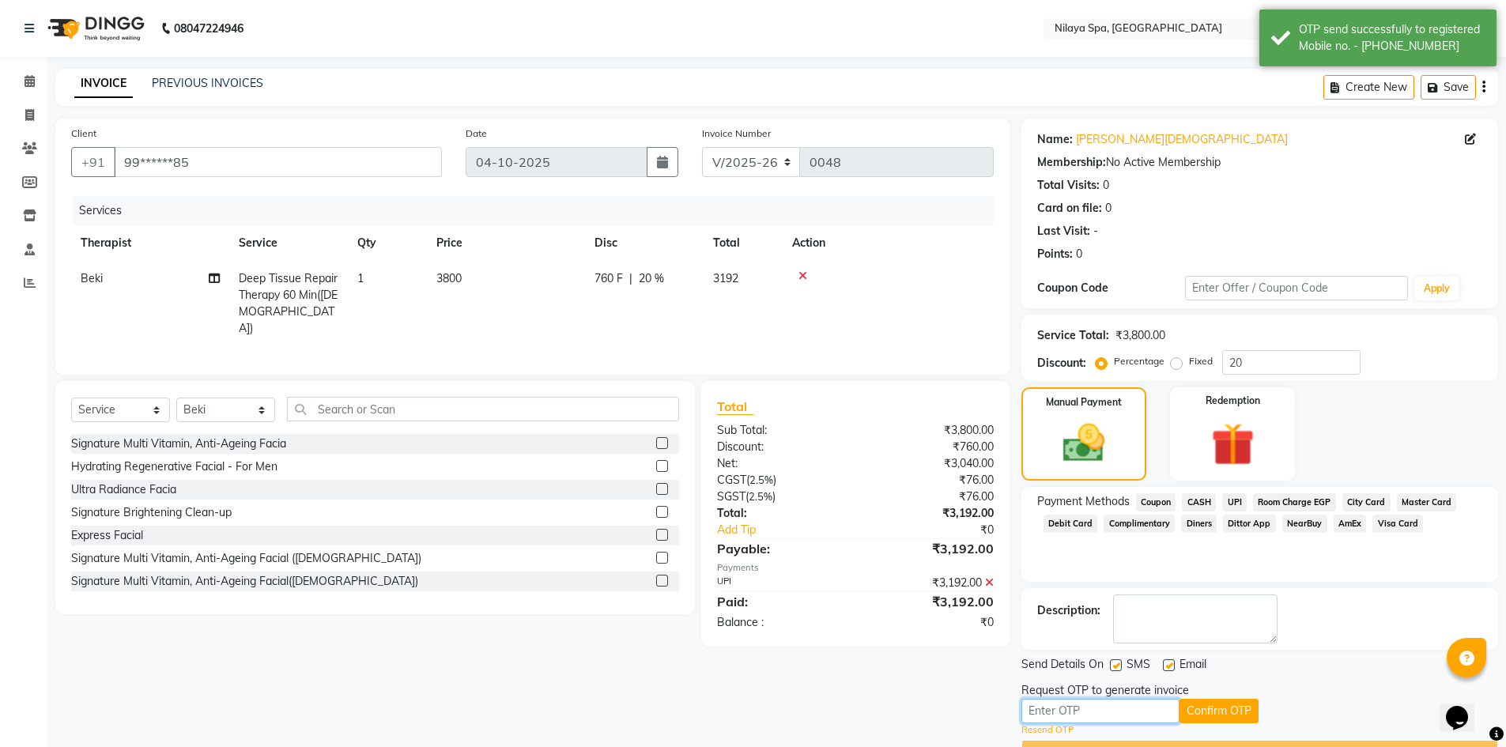
click at [1138, 711] on input "text" at bounding box center [1100, 711] width 158 height 25
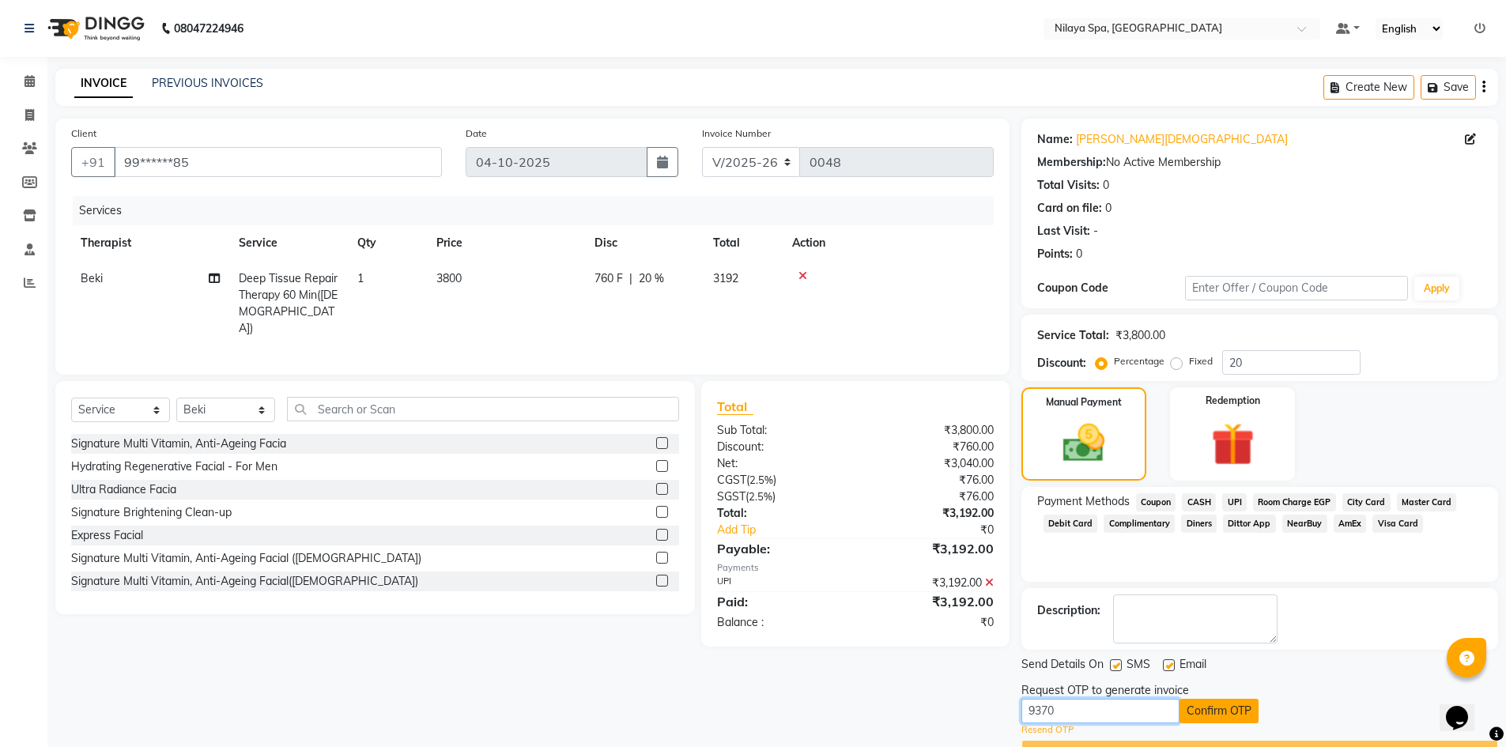
type input "9370"
click at [1214, 718] on button "Confirm OTP" at bounding box center [1218, 711] width 79 height 25
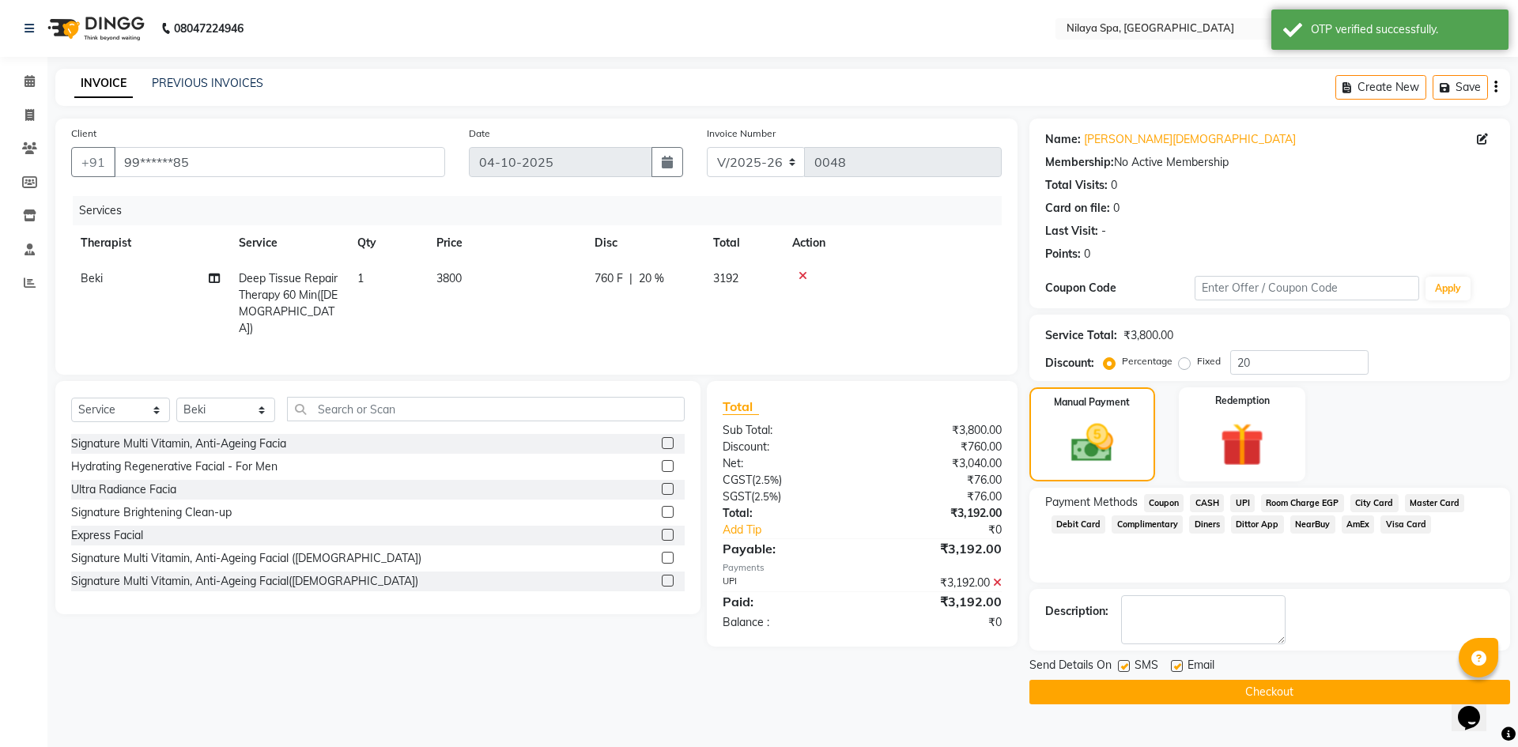
click at [1216, 685] on button "Checkout" at bounding box center [1269, 692] width 481 height 25
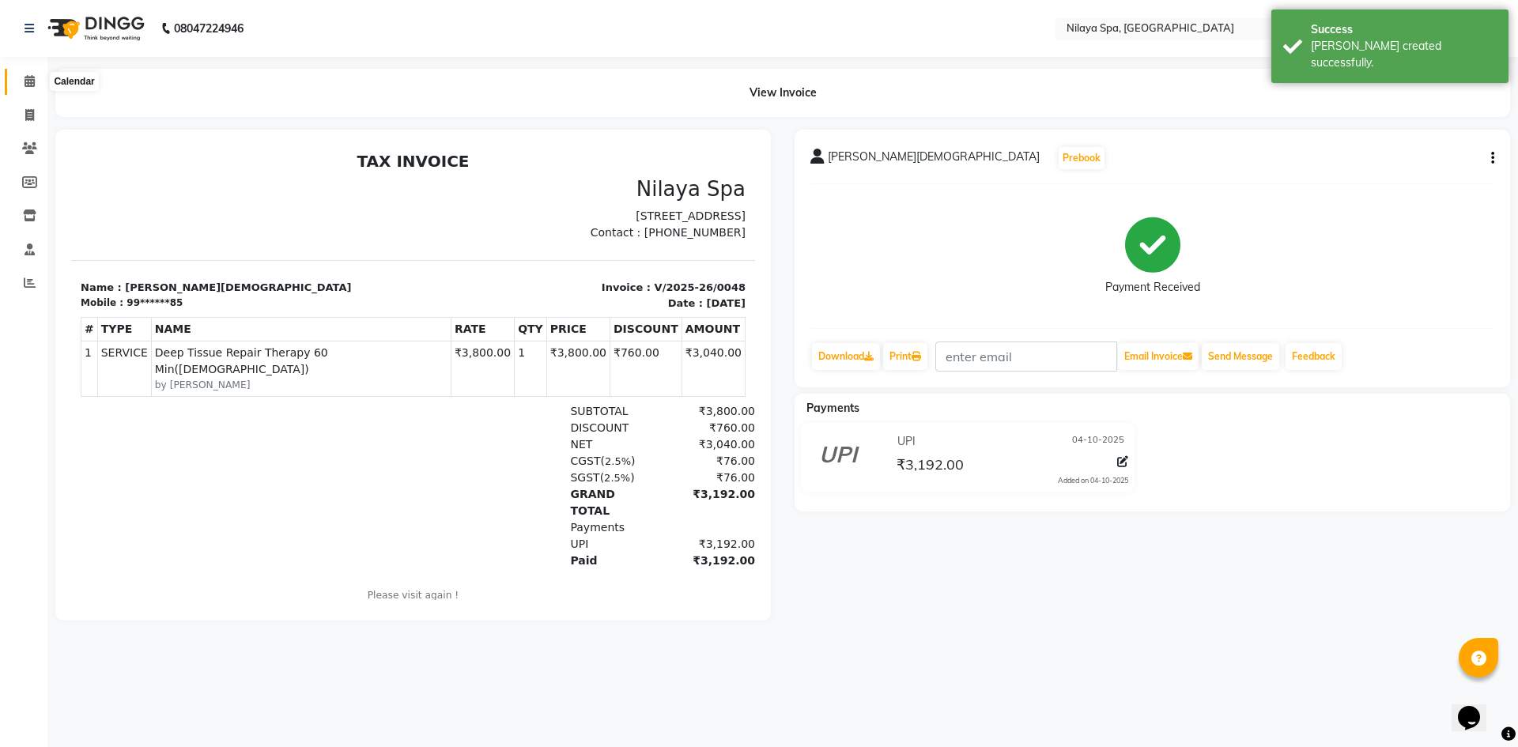
click at [28, 80] on icon at bounding box center [30, 81] width 10 height 12
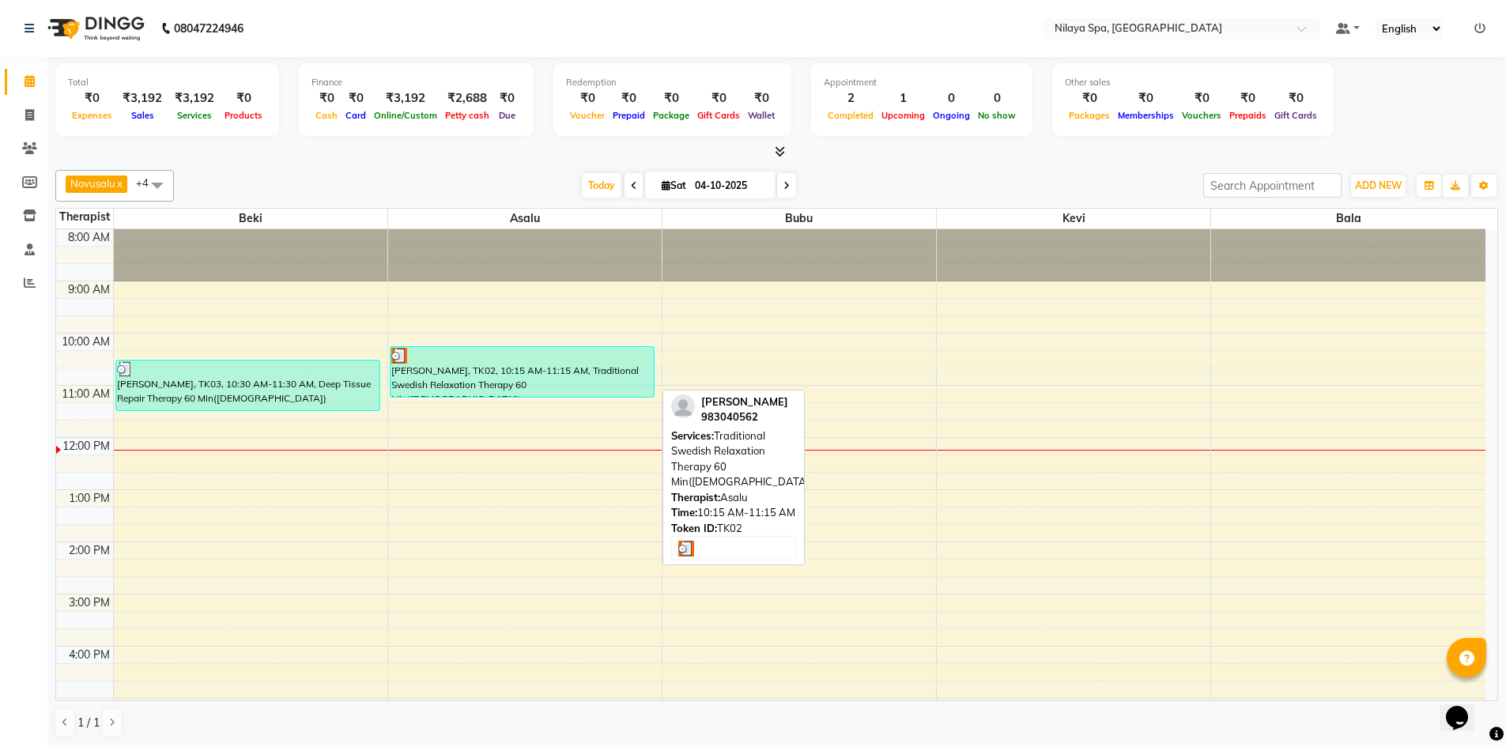
click at [573, 374] on div "[PERSON_NAME], TK02, 10:15 AM-11:15 AM, Traditional Swedish Relaxation Therapy …" at bounding box center [523, 372] width 264 height 50
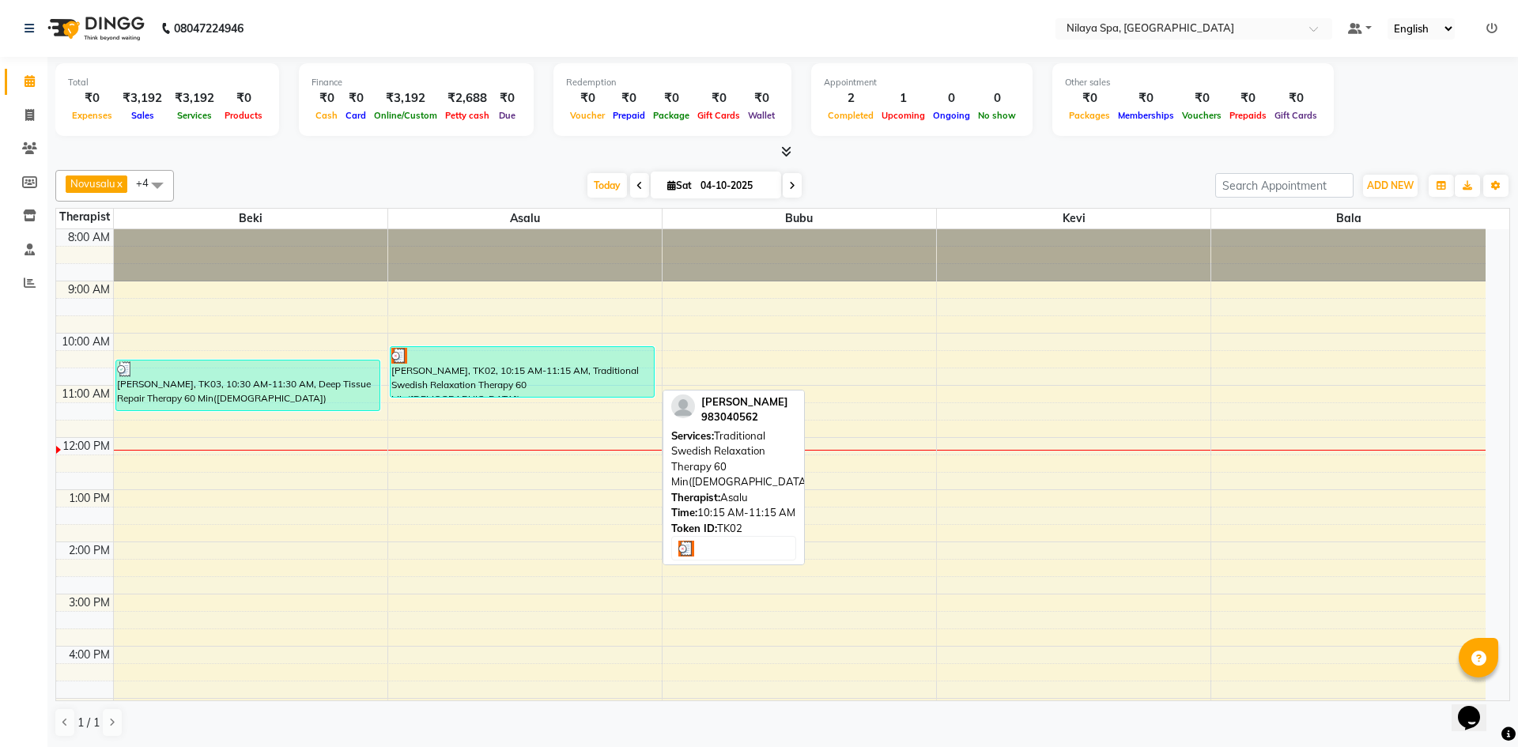
select select "3"
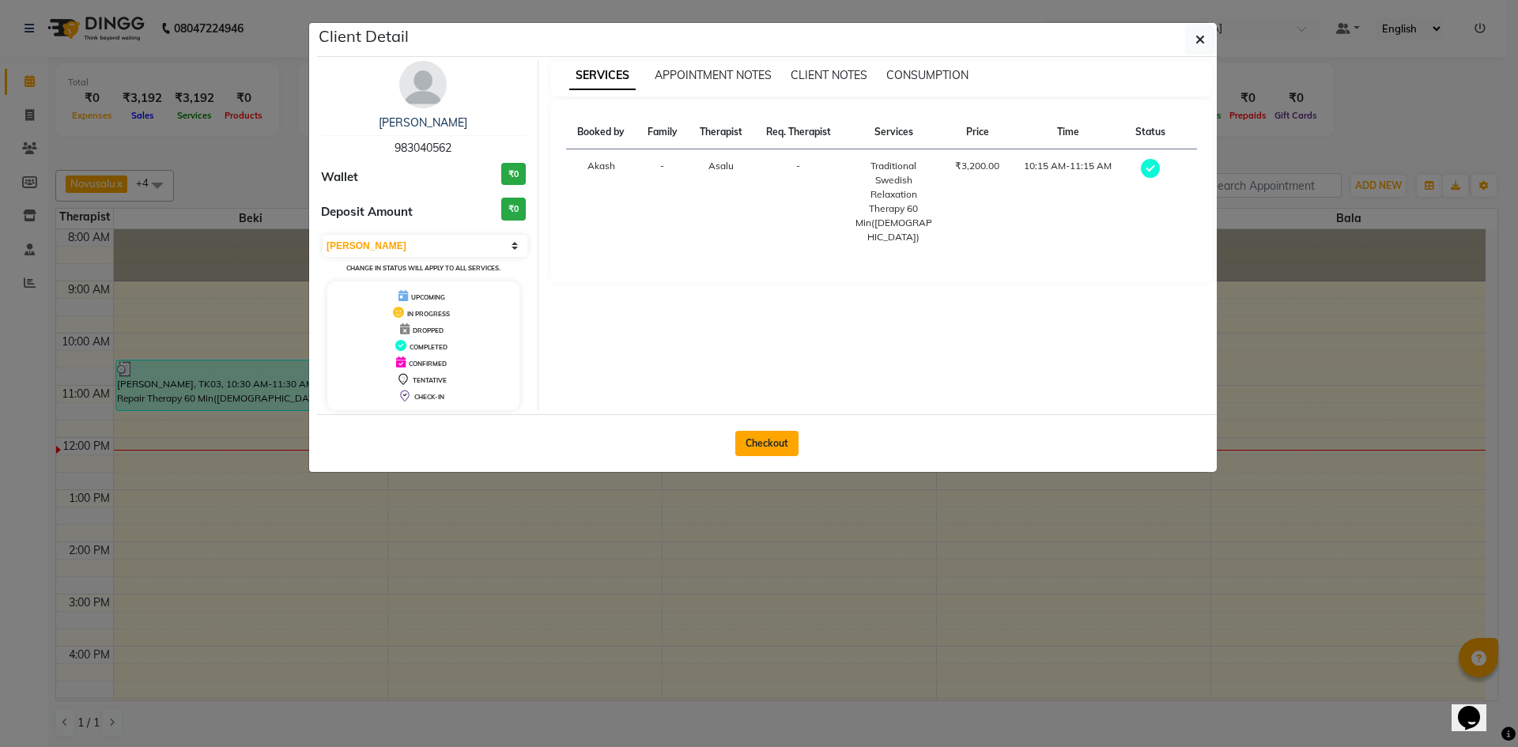
click at [766, 444] on button "Checkout" at bounding box center [766, 443] width 63 height 25
select select "9038"
select select "service"
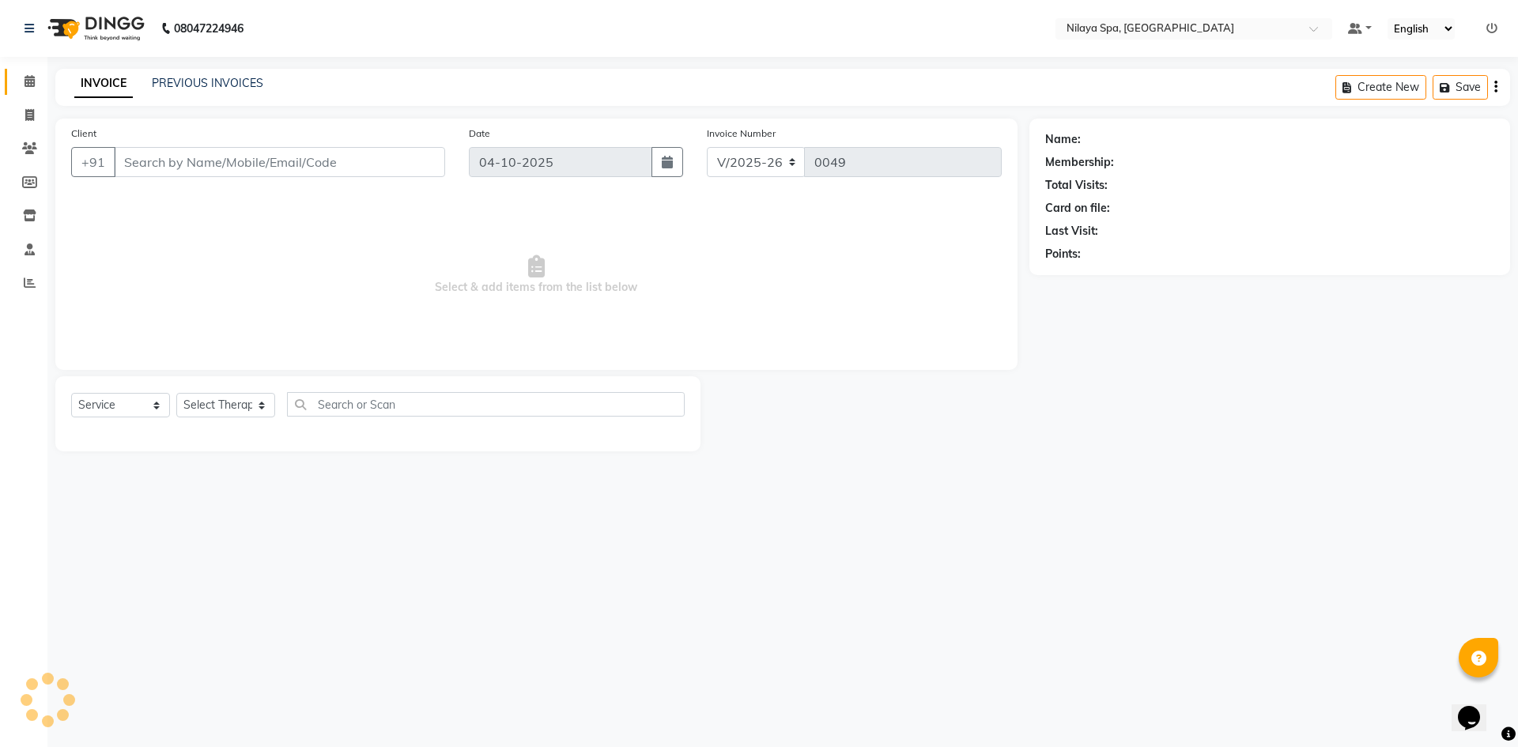
type input "98*****62"
select select "92599"
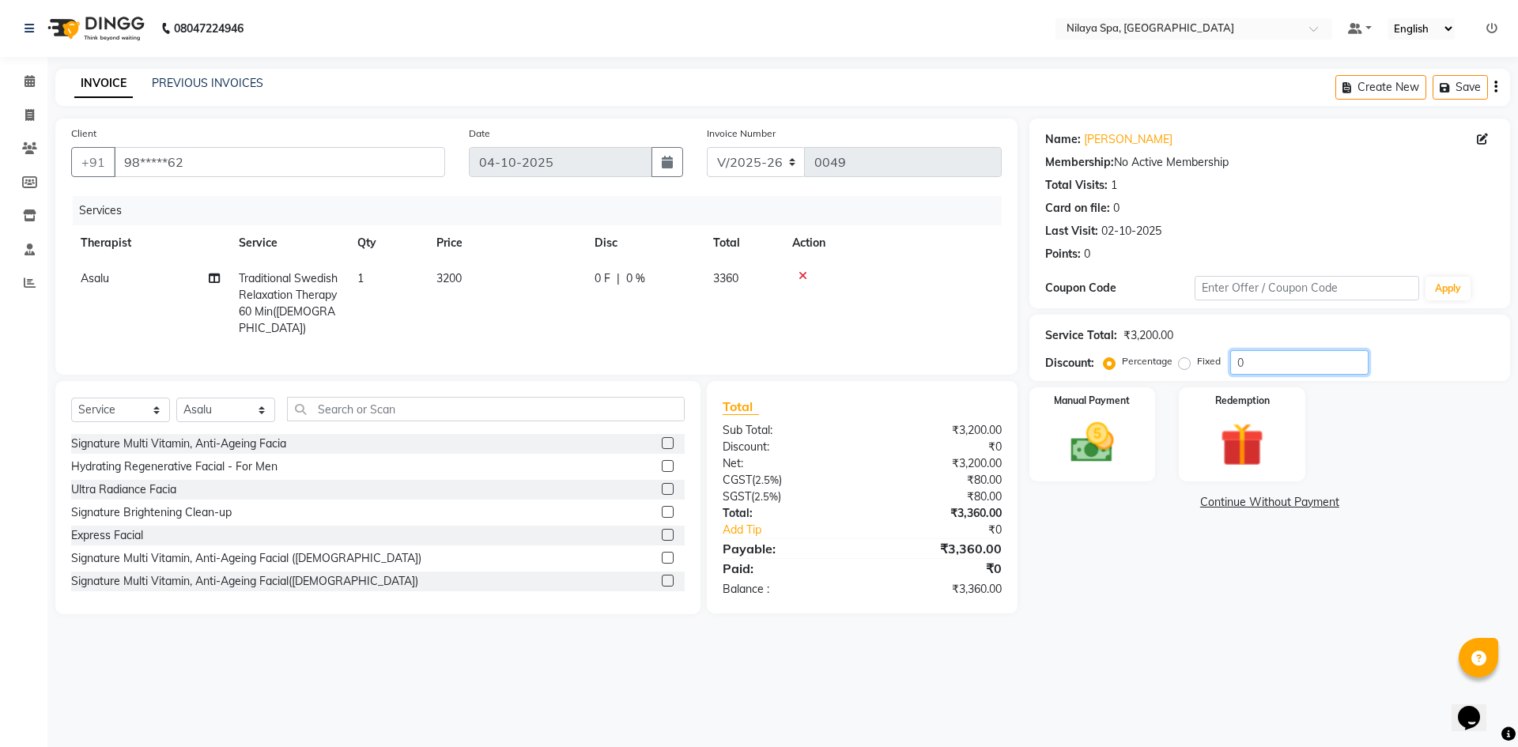
click at [1250, 364] on input "0" at bounding box center [1299, 362] width 138 height 25
type input "20"
click at [1118, 431] on img at bounding box center [1092, 443] width 74 height 52
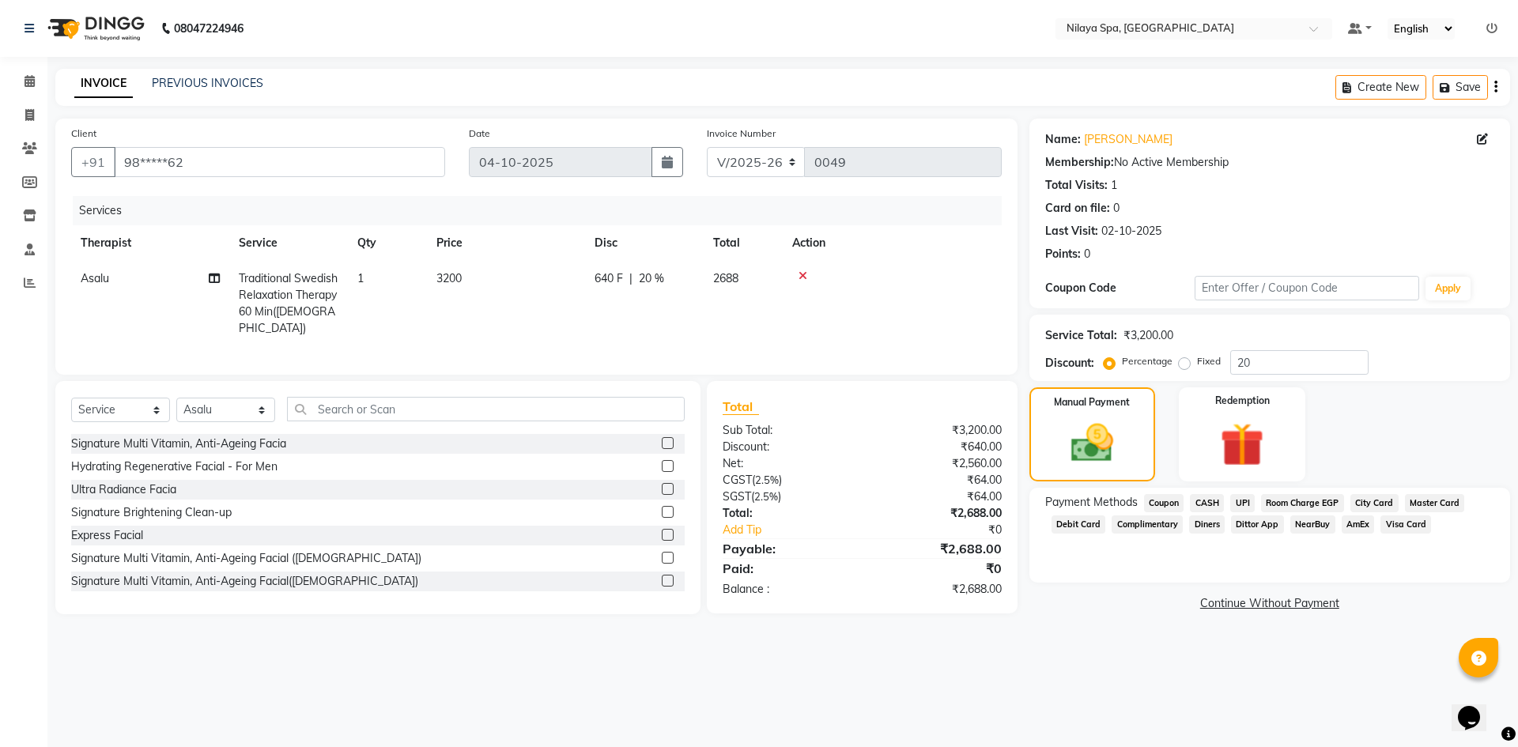
click at [1241, 502] on span "UPI" at bounding box center [1242, 503] width 25 height 18
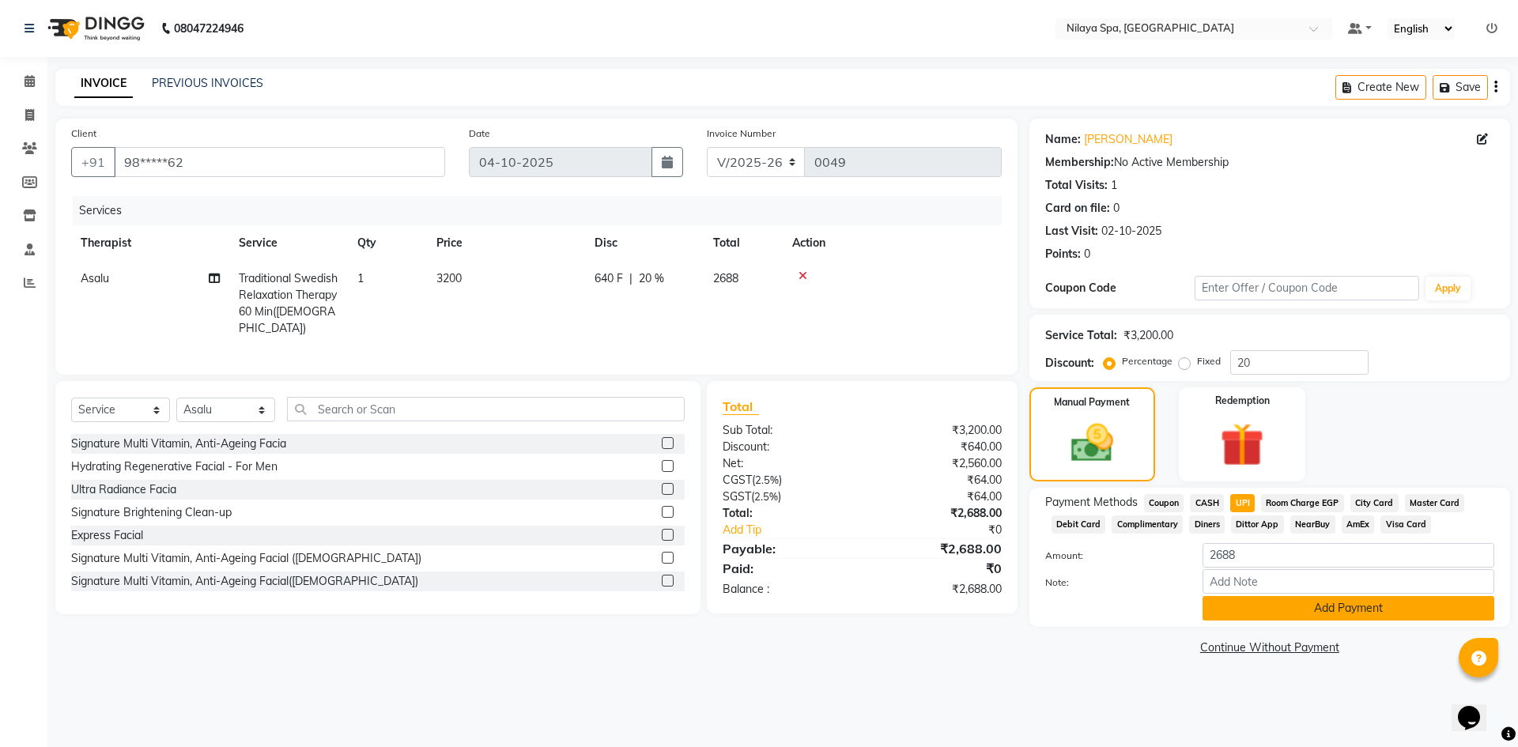
click at [1281, 604] on button "Add Payment" at bounding box center [1348, 608] width 292 height 25
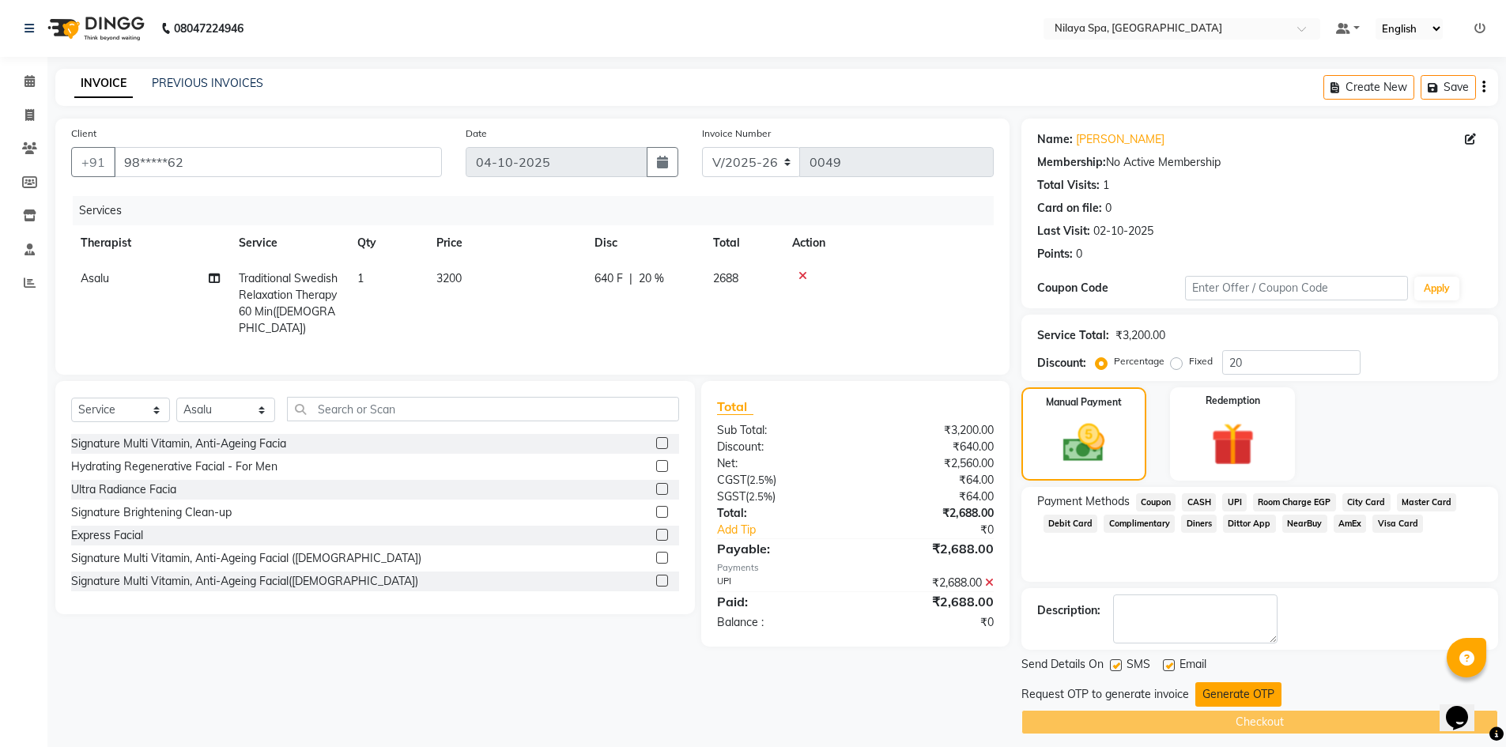
click at [1228, 695] on button "Generate OTP" at bounding box center [1238, 694] width 86 height 25
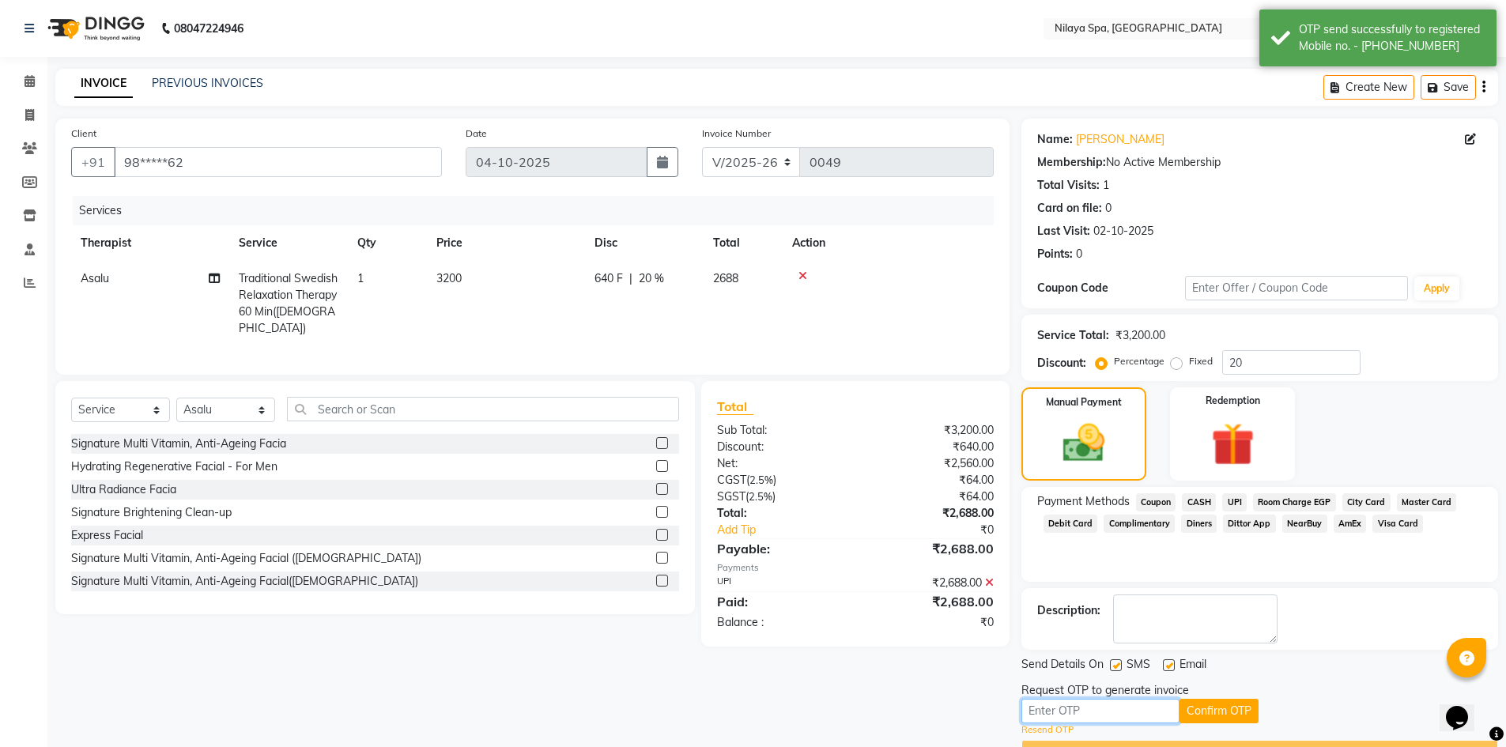
click at [1146, 709] on input "text" at bounding box center [1100, 711] width 158 height 25
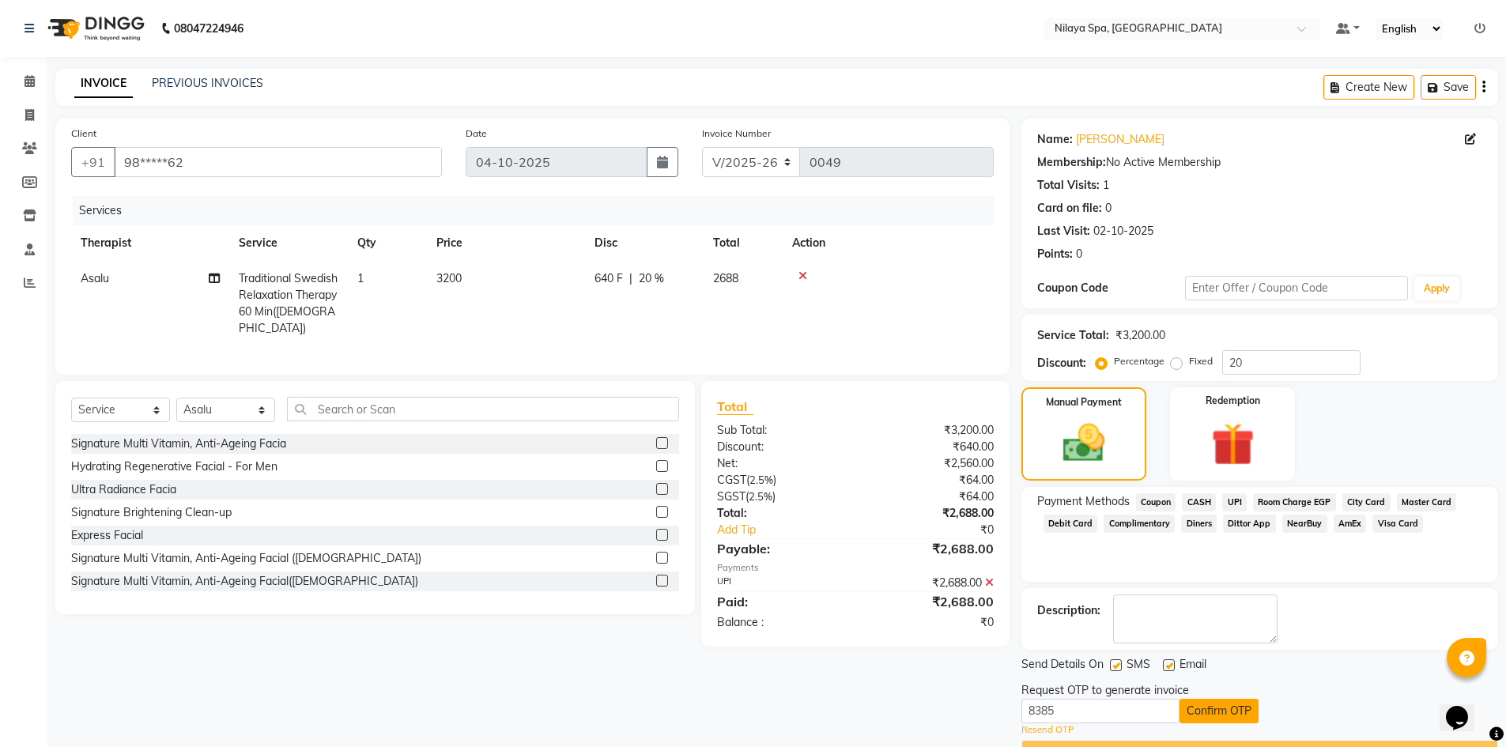
click at [1199, 714] on button "Confirm OTP" at bounding box center [1218, 711] width 79 height 25
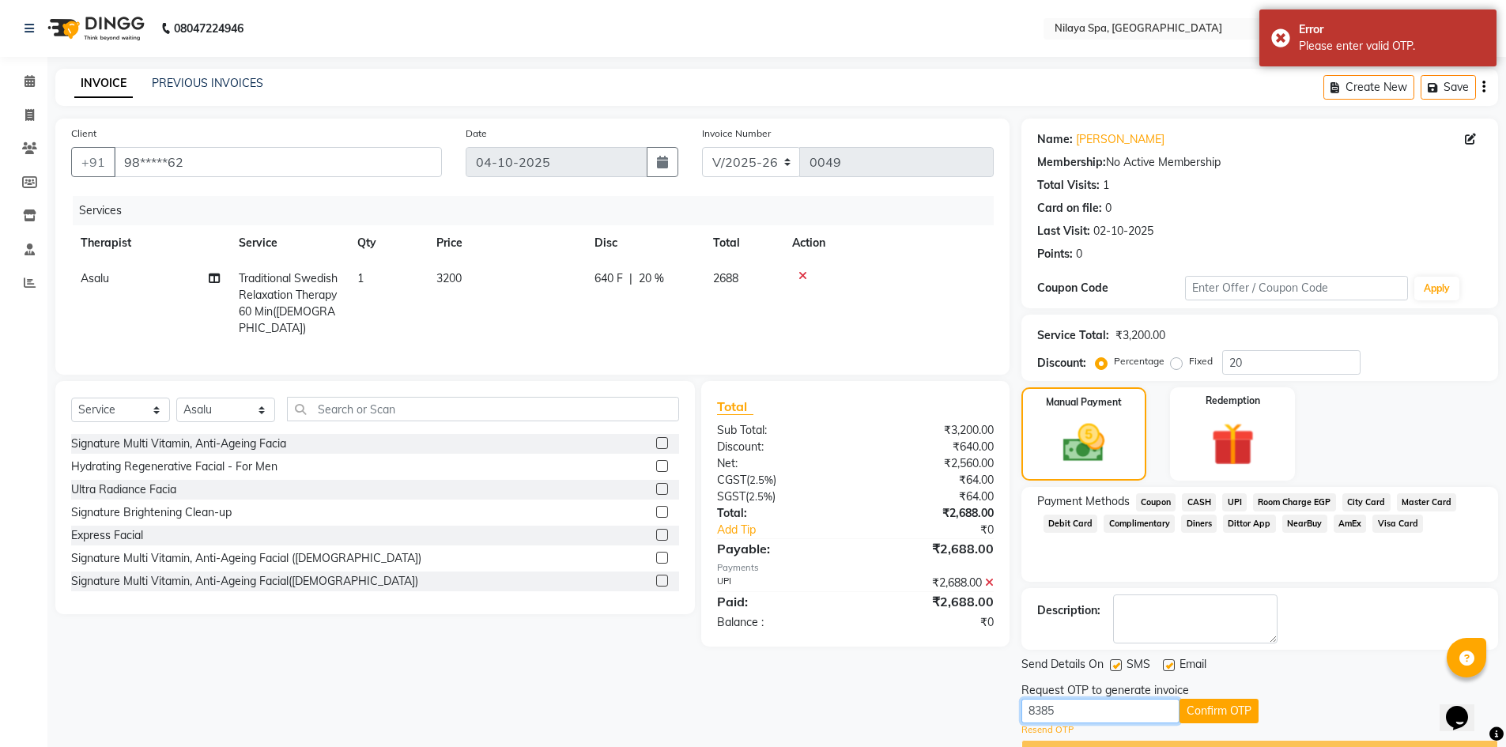
click at [1107, 712] on input "8385" at bounding box center [1100, 711] width 158 height 25
type input "8"
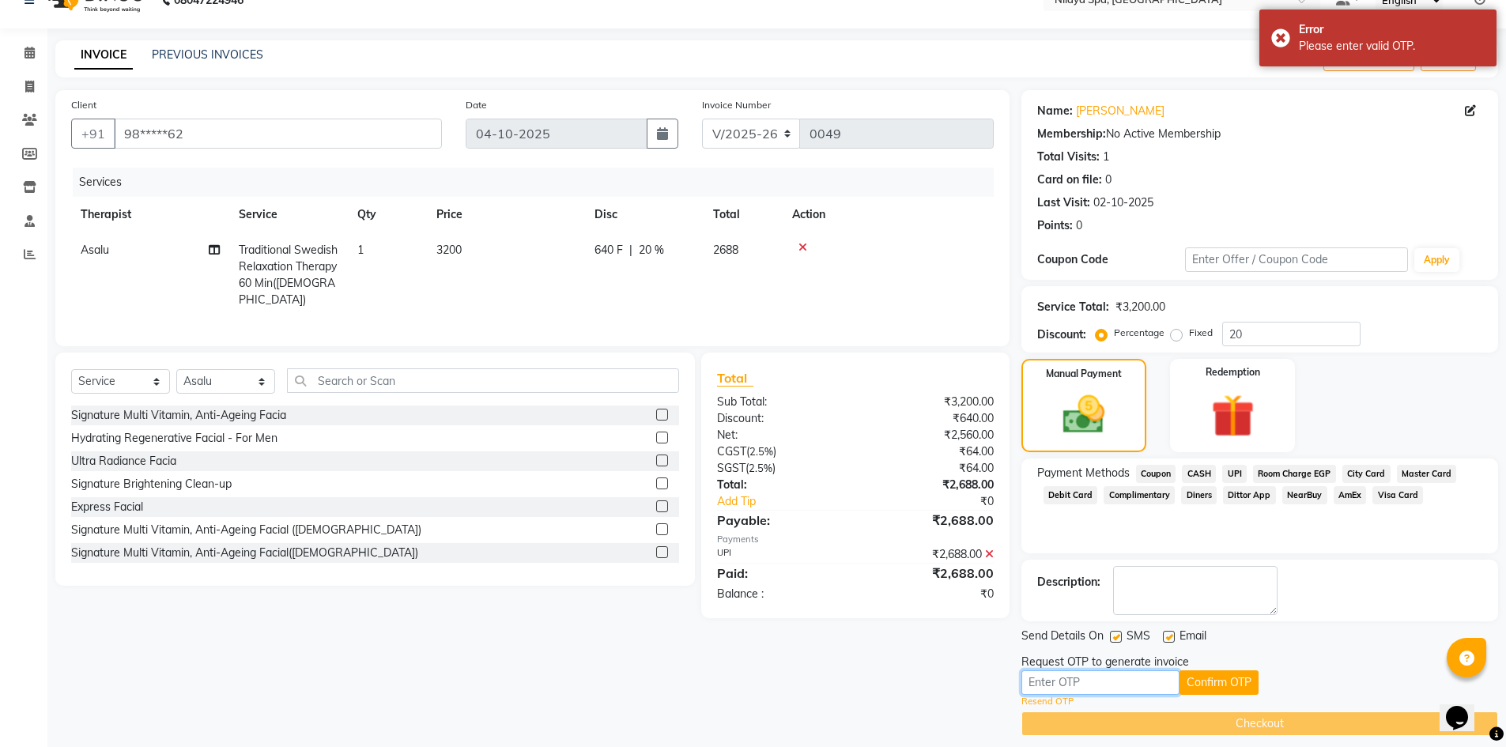
scroll to position [41, 0]
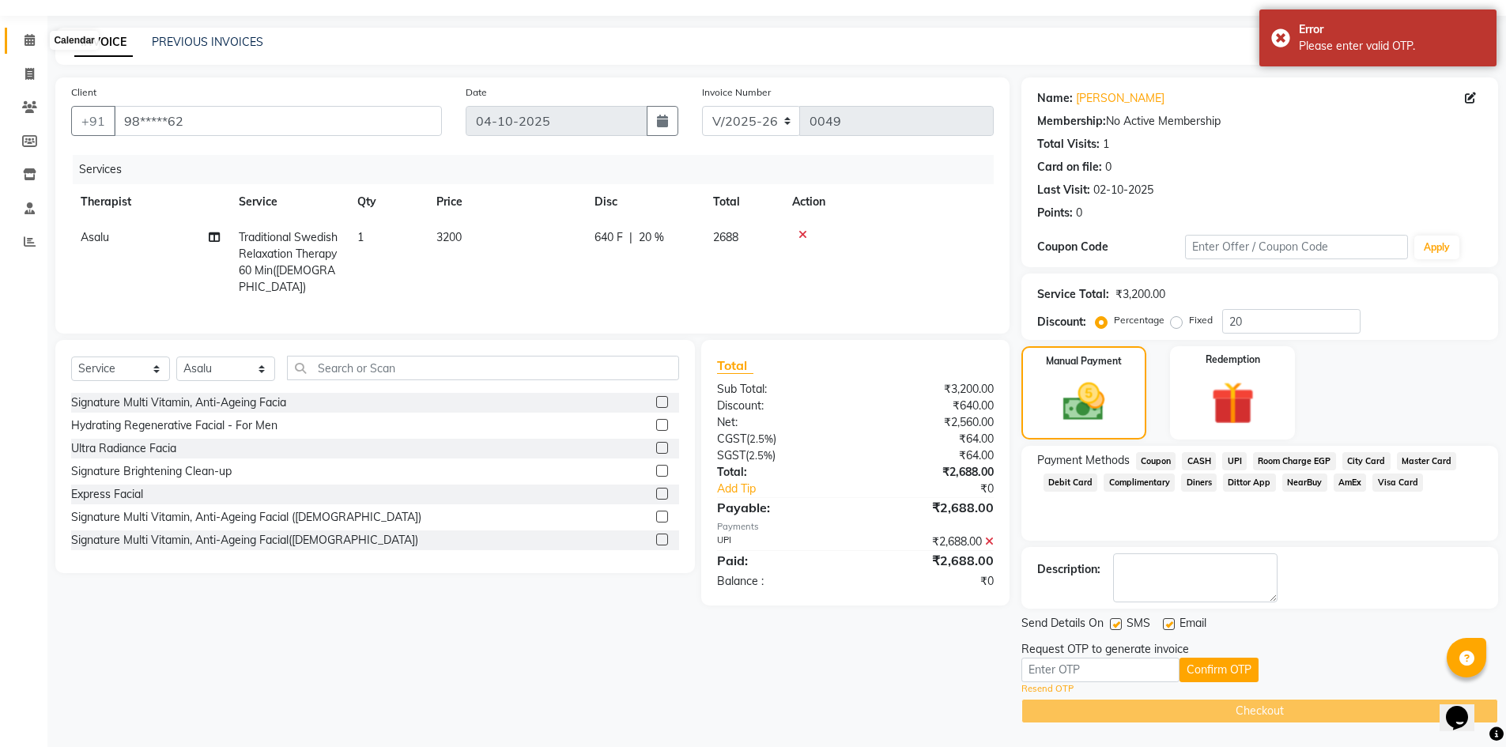
click at [32, 43] on icon at bounding box center [30, 40] width 10 height 12
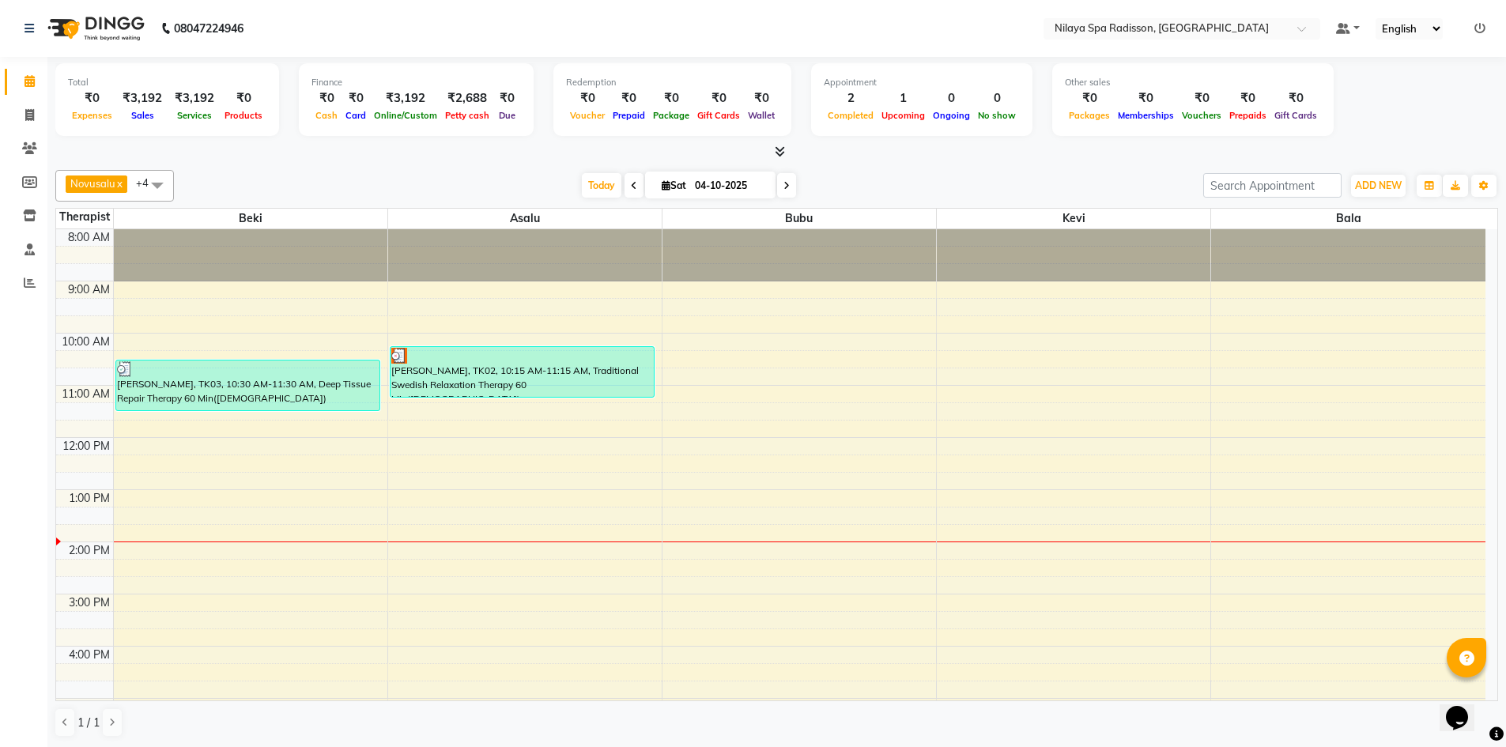
scroll to position [1, 0]
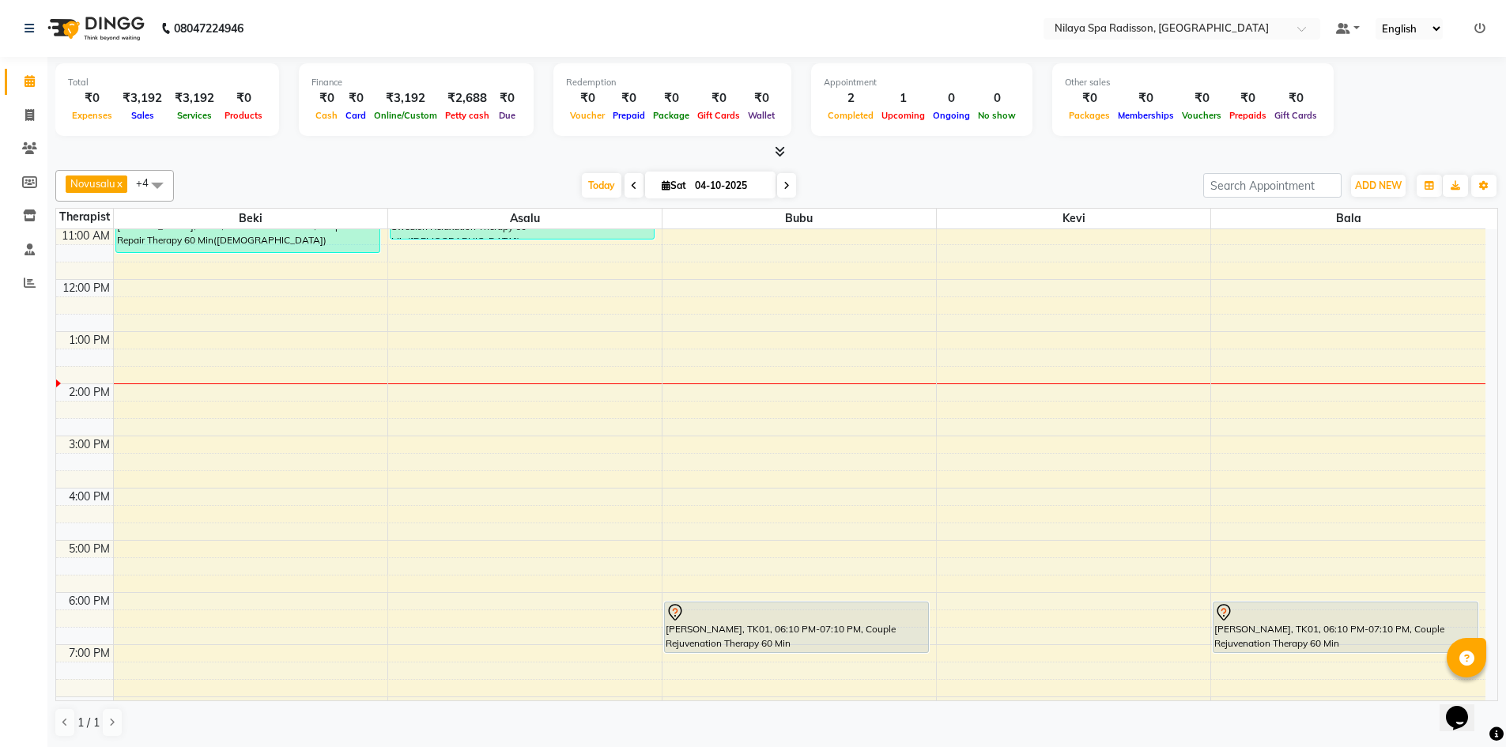
click at [674, 392] on div "8:00 AM 9:00 AM 10:00 AM 11:00 AM 12:00 PM 1:00 PM 2:00 PM 3:00 PM 4:00 PM 5:00…" at bounding box center [770, 488] width 1429 height 834
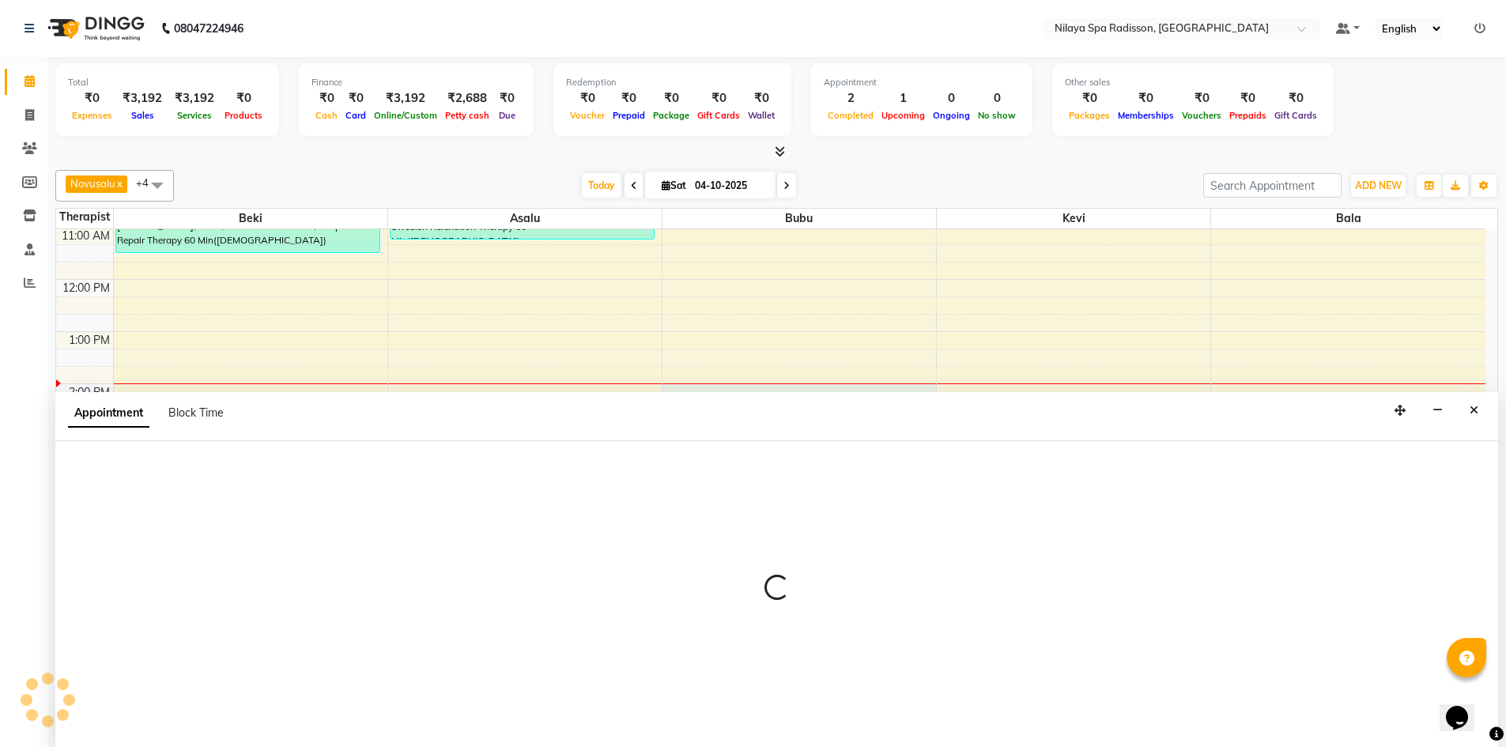
select select "92600"
select select "840"
select select "tentative"
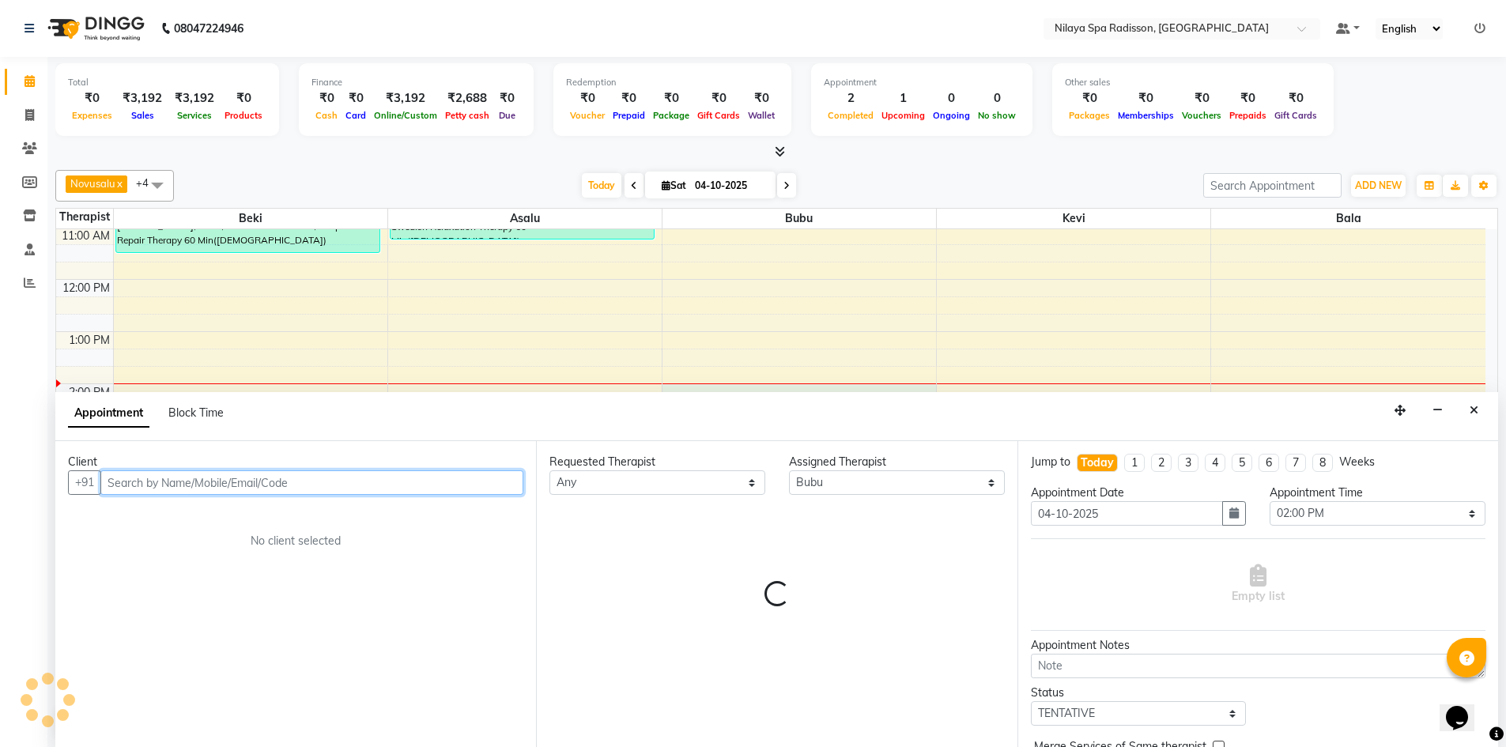
scroll to position [1, 0]
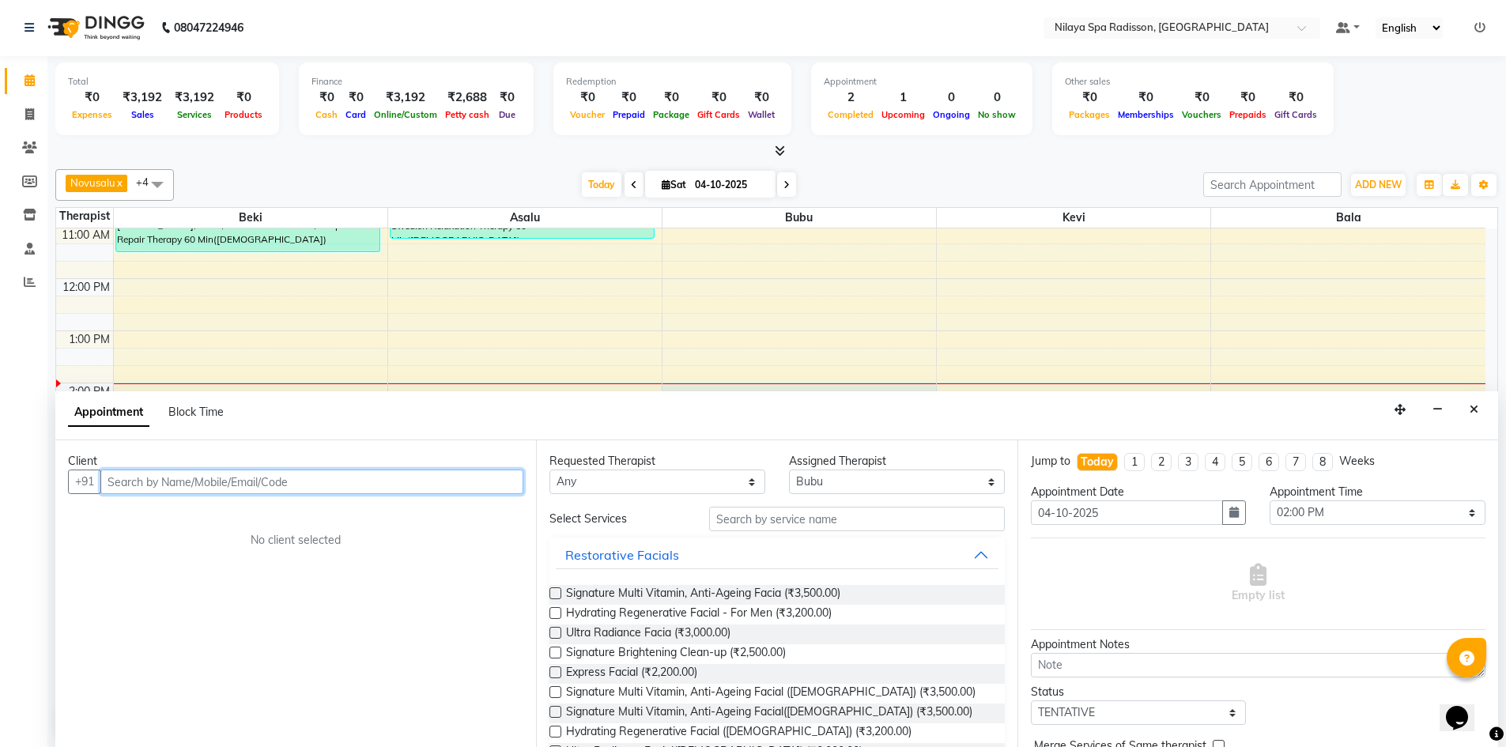
click at [341, 483] on input "text" at bounding box center [311, 482] width 423 height 25
drag, startPoint x: 29, startPoint y: 262, endPoint x: 0, endPoint y: 360, distance: 102.3
click at [0, 364] on div "Calendar Invoice Clients Members Inventory Staff Reports Completed InProgress U…" at bounding box center [106, 383] width 213 height 679
click at [191, 481] on input "text" at bounding box center [311, 482] width 423 height 25
type input "8962220000"
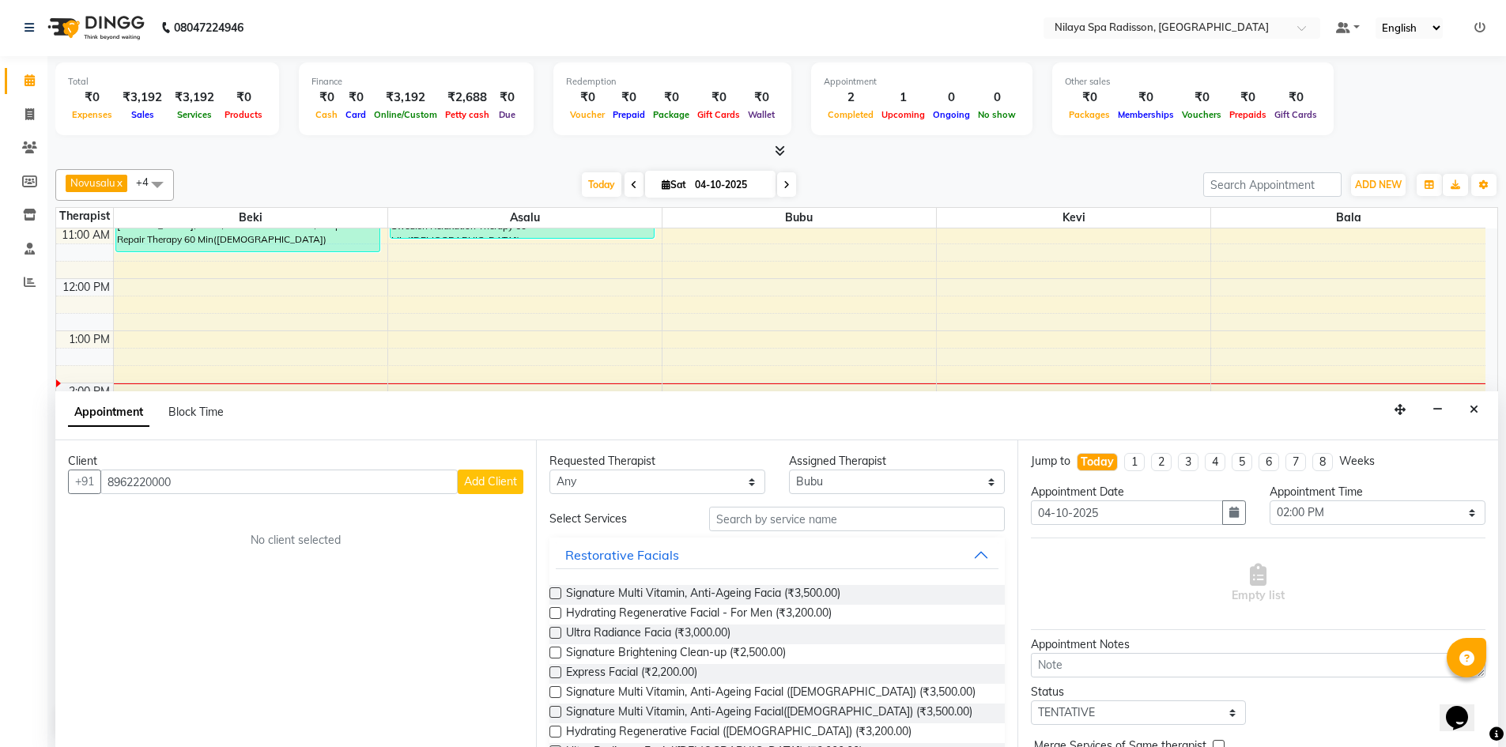
click at [501, 480] on span "Add Client" at bounding box center [490, 481] width 53 height 14
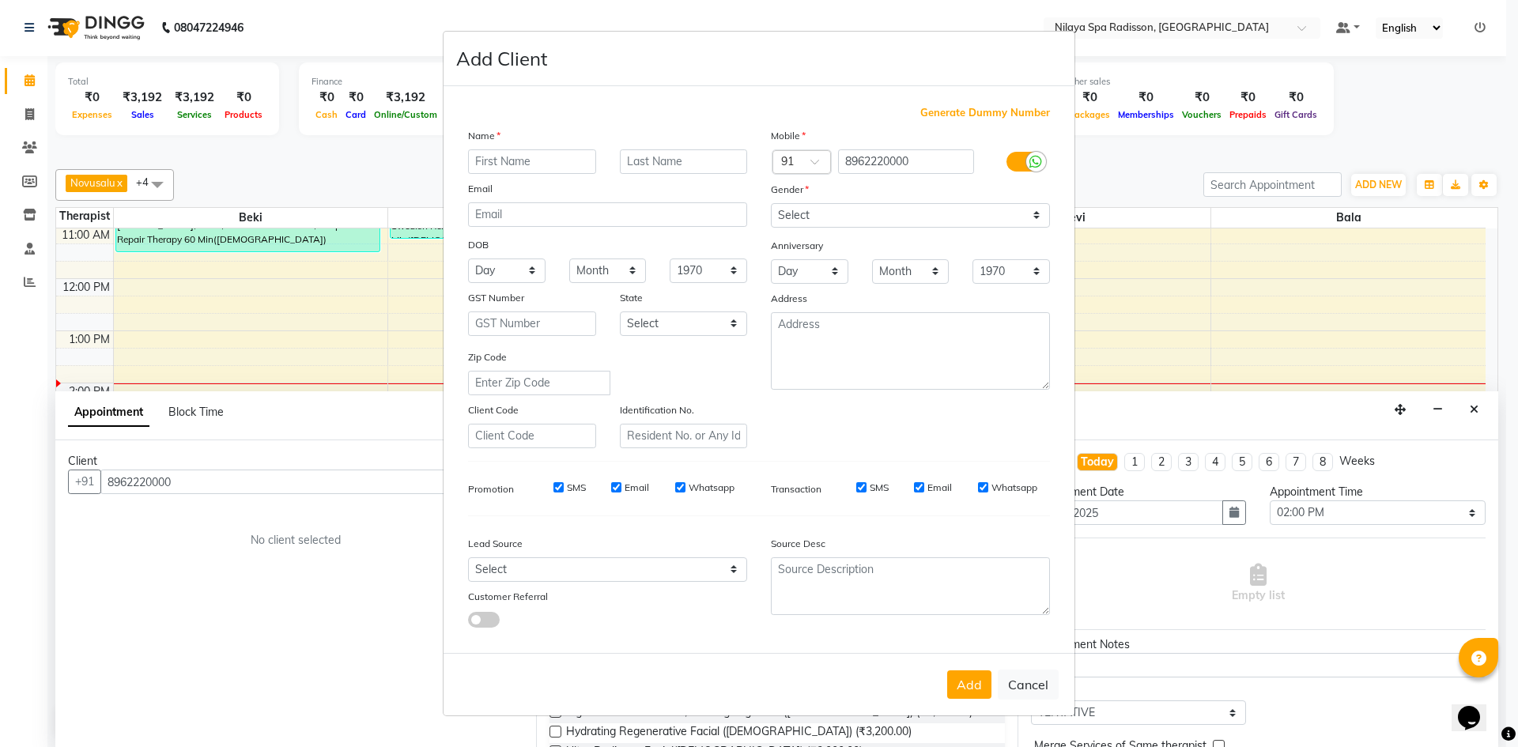
click at [560, 171] on input "text" at bounding box center [532, 161] width 128 height 25
type input "Gurneet"
type input "Bhatia"
click at [870, 218] on select "Select Male Female Other Prefer Not To Say" at bounding box center [910, 215] width 279 height 25
select select "male"
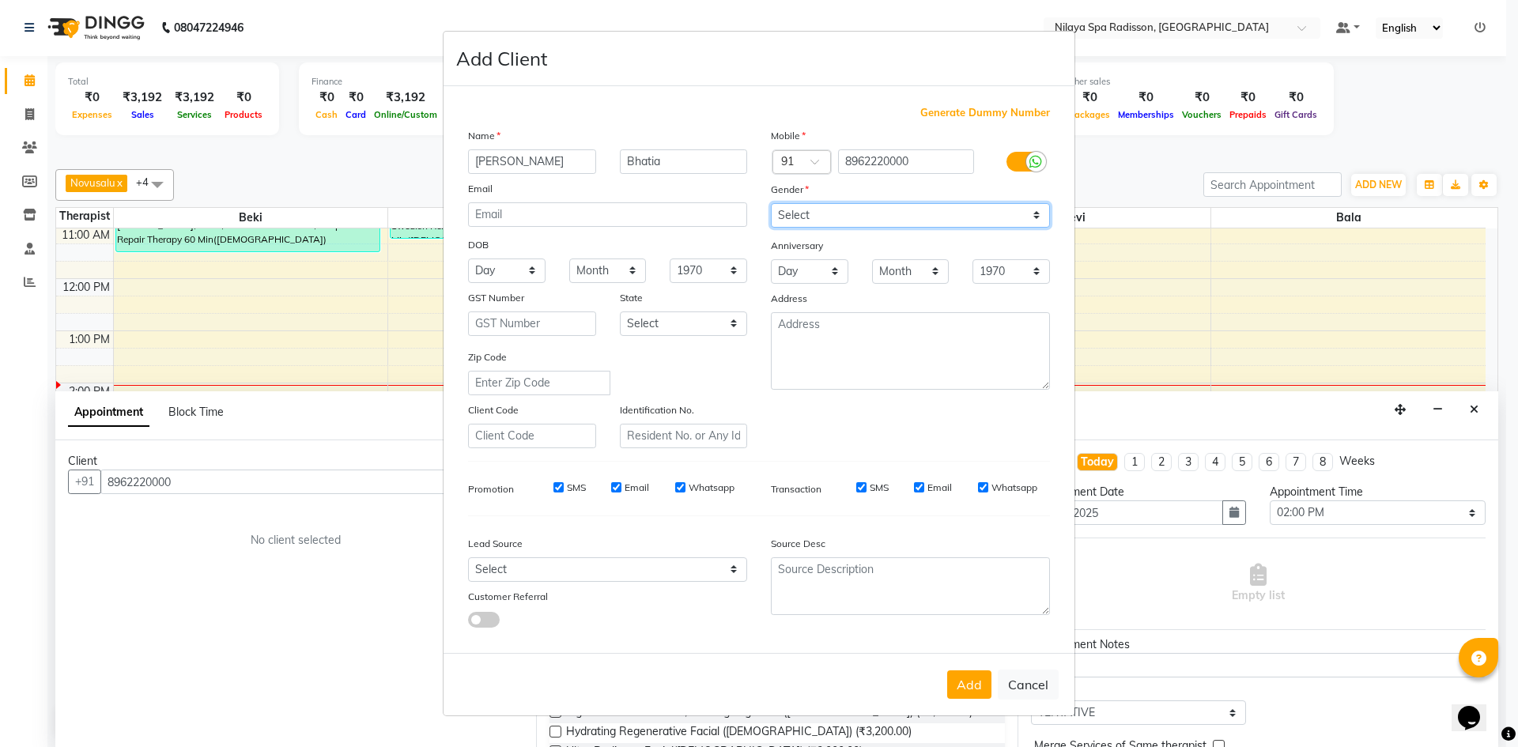
click at [771, 203] on select "Select Male Female Other Prefer Not To Say" at bounding box center [910, 215] width 279 height 25
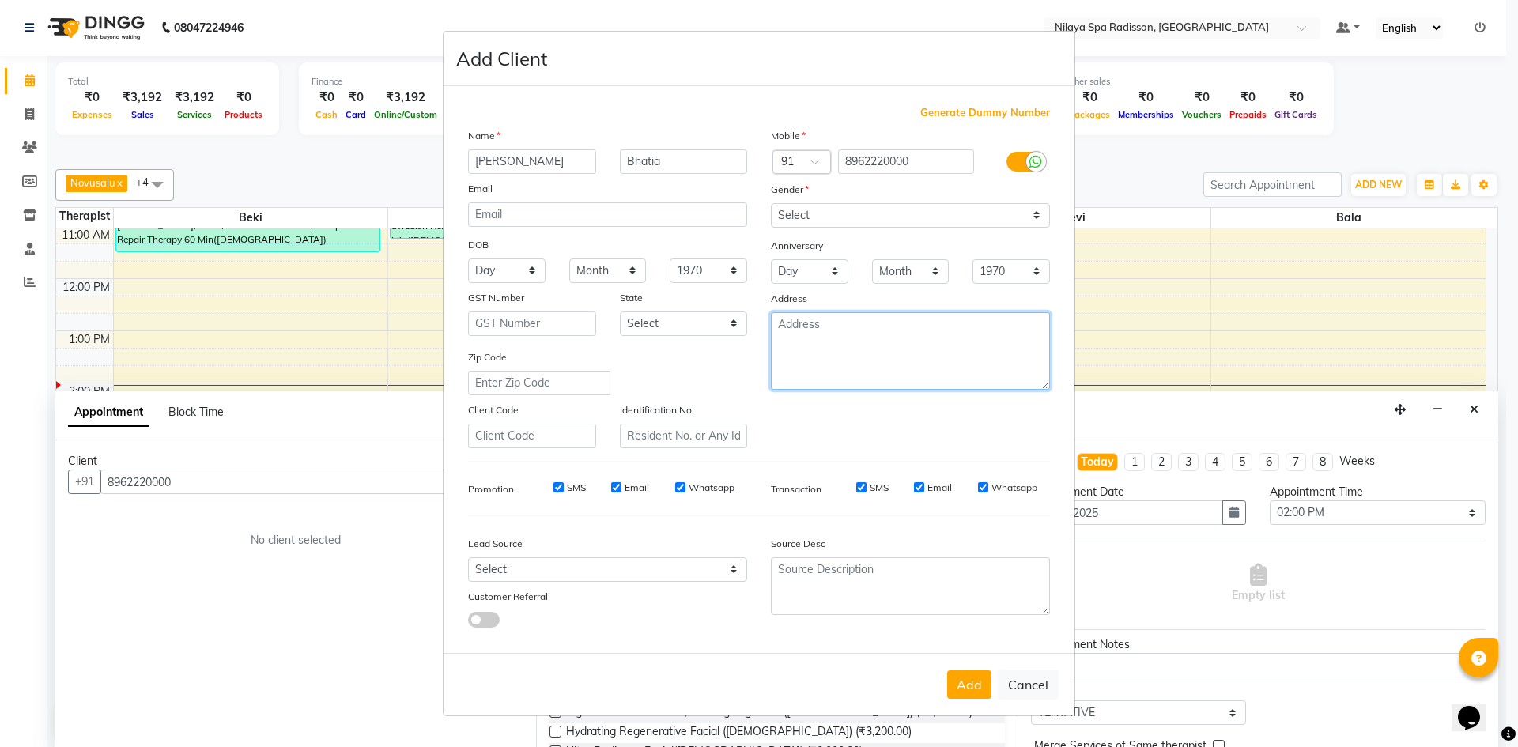
click at [827, 350] on textarea at bounding box center [910, 350] width 279 height 77
type textarea "Mumbai"
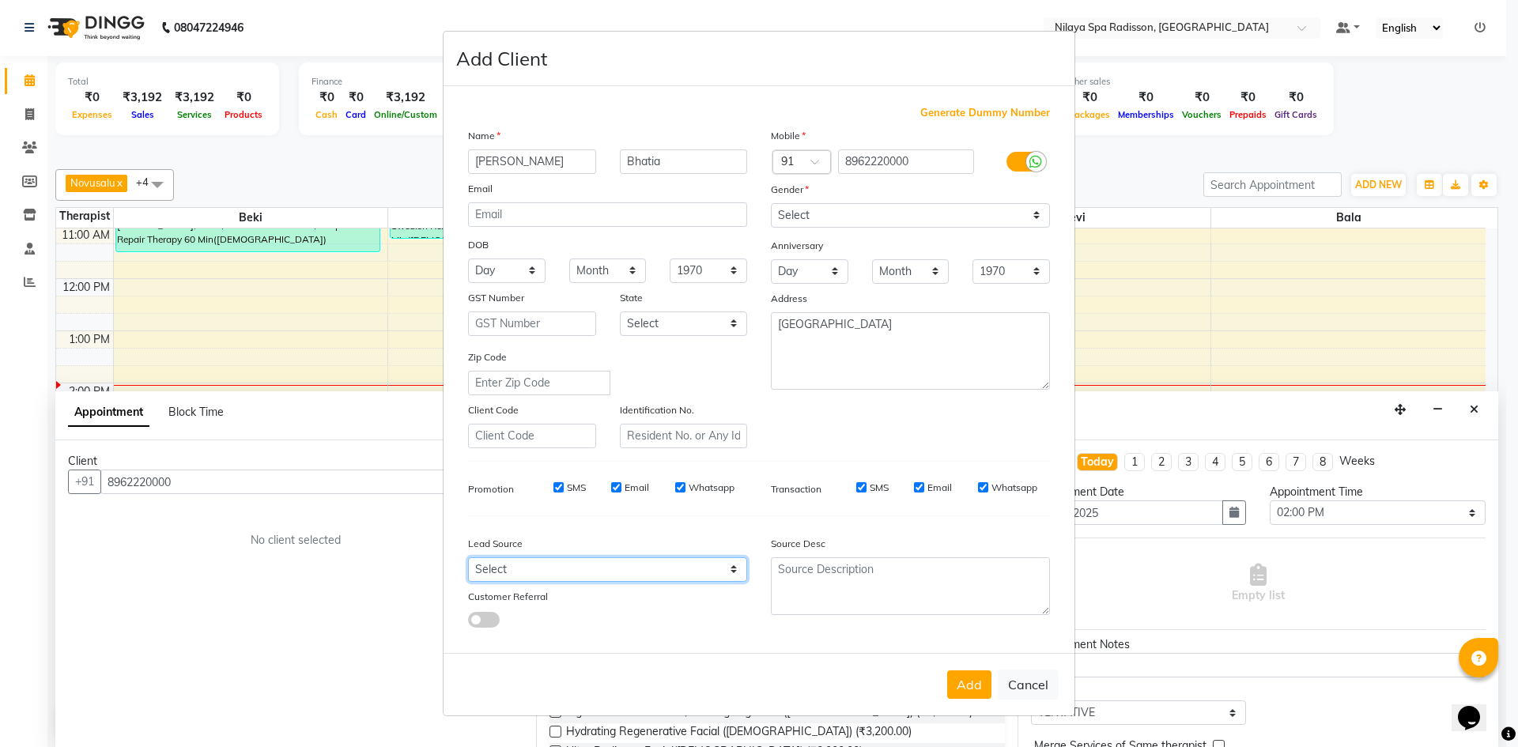
click at [731, 570] on select "Select Walk-in Referral Internet Friend Word of Mouth Advertisement Facebook Ju…" at bounding box center [607, 569] width 279 height 25
select select "57538"
click at [468, 557] on select "Select Walk-in Referral Internet Friend Word of Mouth Advertisement Facebook Ju…" at bounding box center [607, 569] width 279 height 25
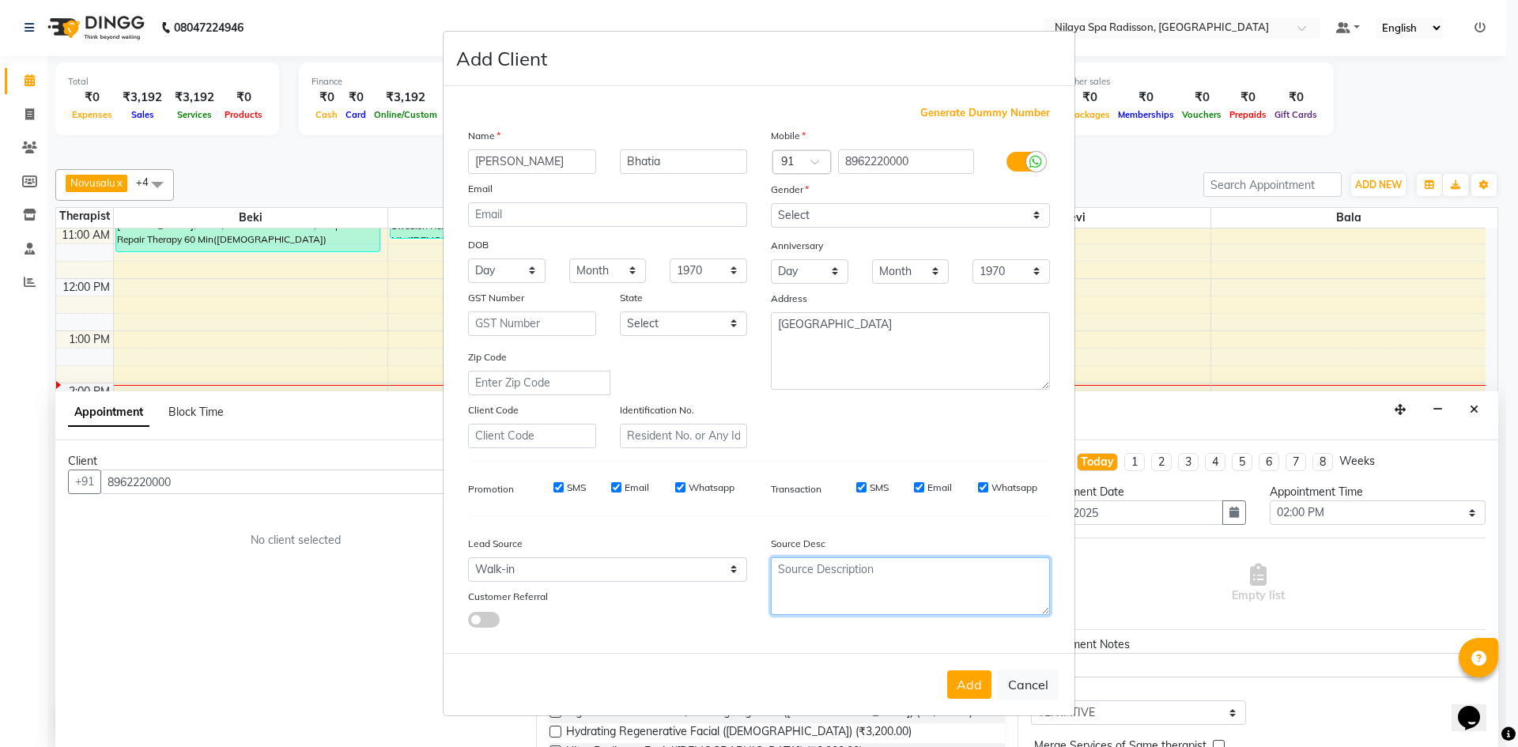
click at [911, 602] on textarea at bounding box center [910, 586] width 279 height 58
type textarea "#2014"
click at [973, 688] on button "Add" at bounding box center [969, 684] width 44 height 28
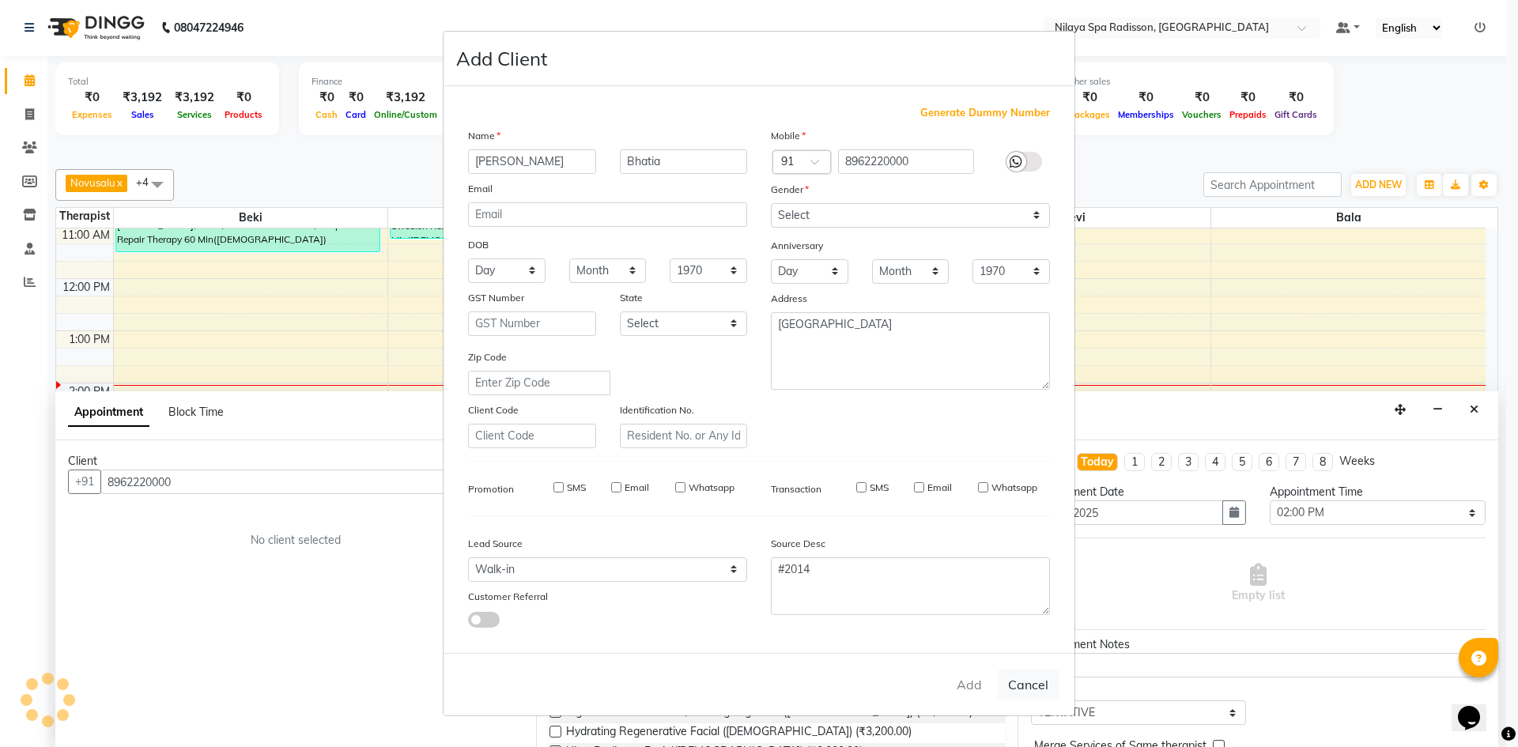
type input "89******00"
select select
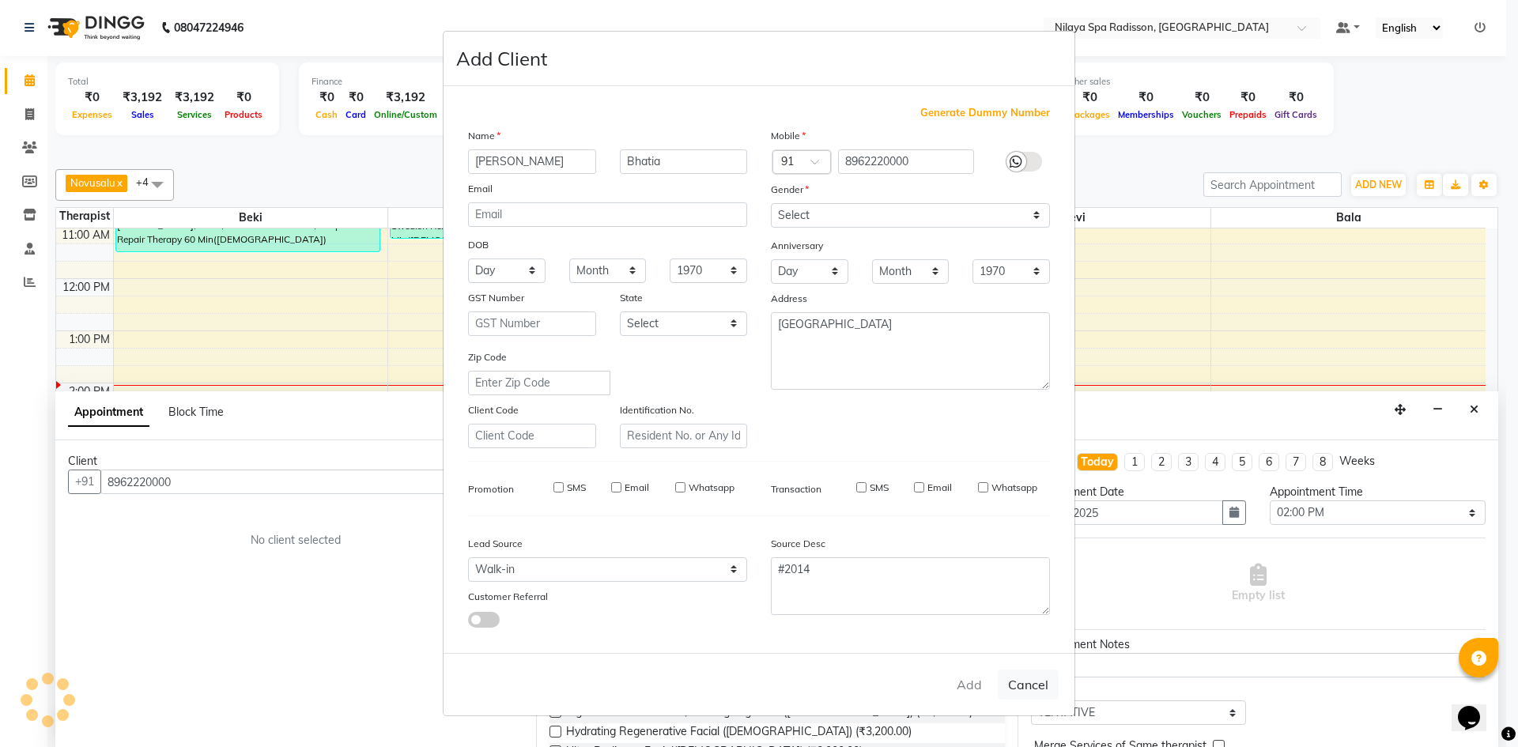
select select
checkbox input "false"
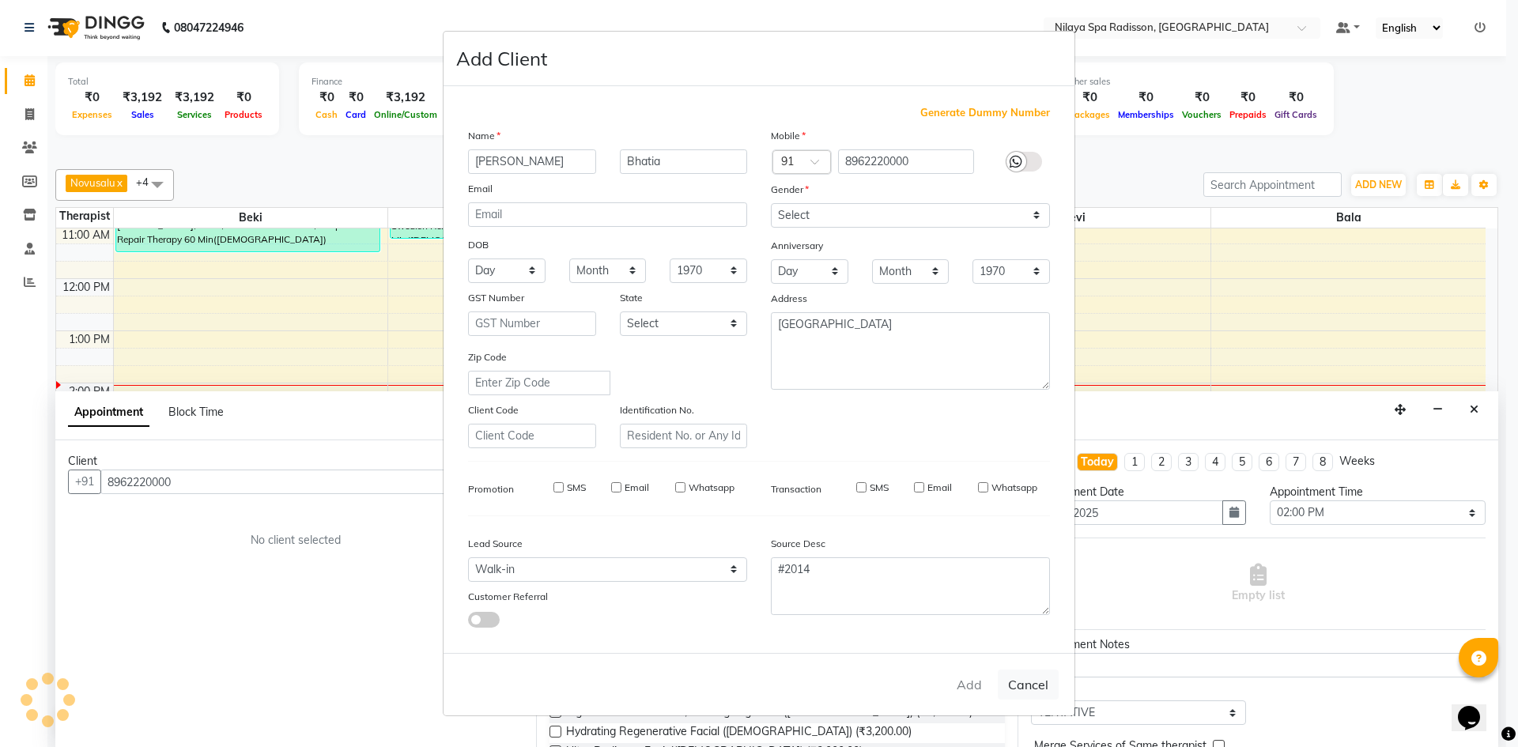
checkbox input "false"
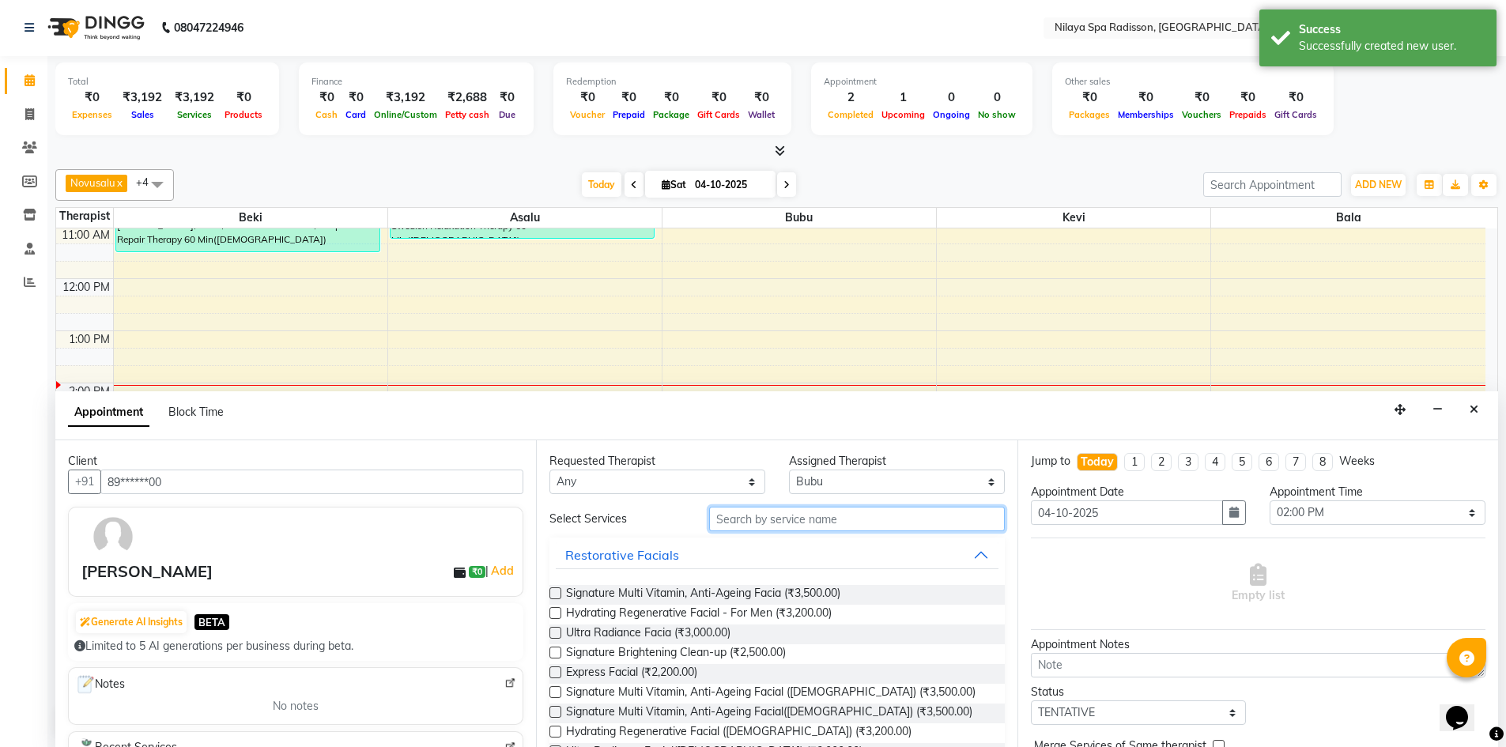
click at [809, 521] on input "text" at bounding box center [857, 519] width 296 height 25
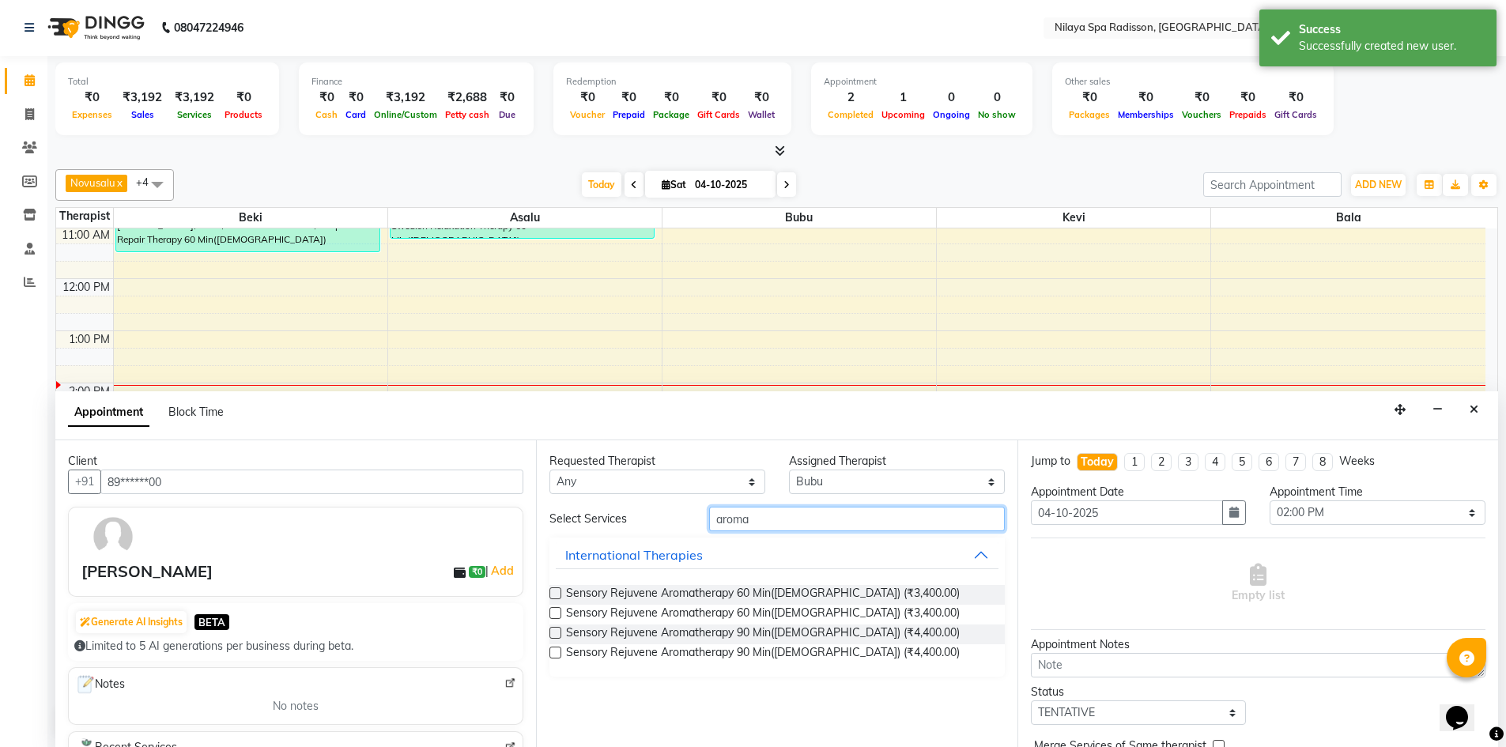
type input "aroma"
click at [555, 633] on label at bounding box center [555, 633] width 12 height 12
click at [555, 633] on input "checkbox" at bounding box center [554, 634] width 10 height 10
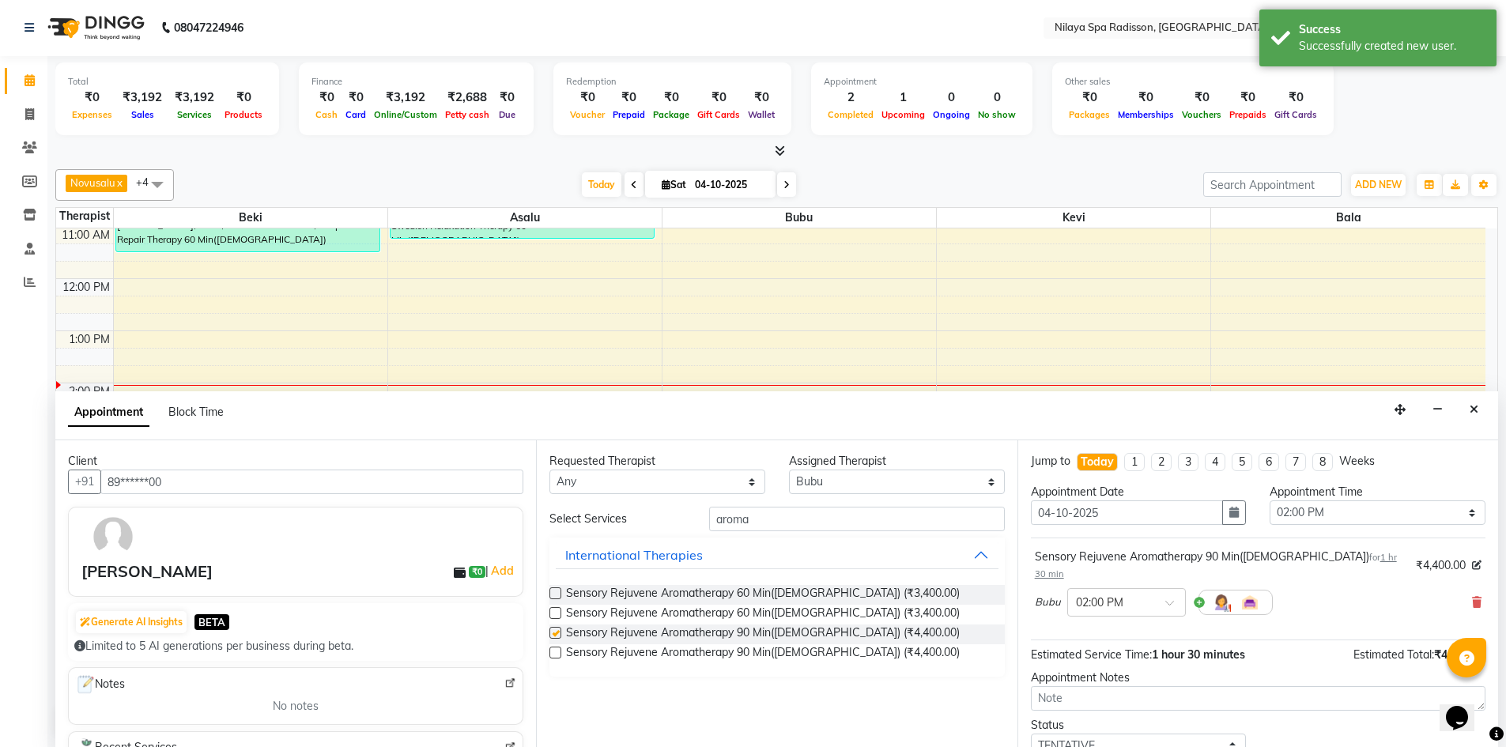
checkbox input "false"
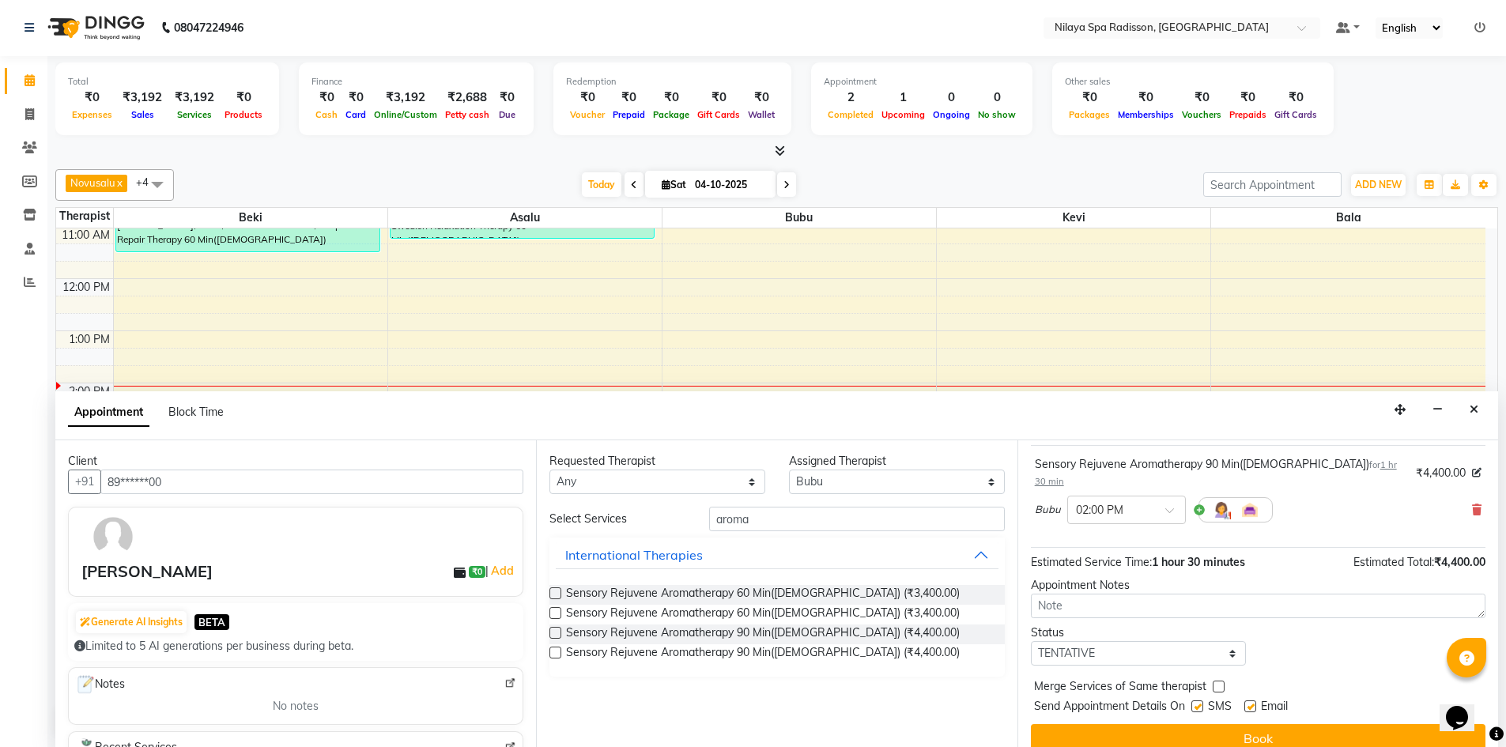
scroll to position [94, 0]
click at [1201, 723] on button "Book" at bounding box center [1258, 737] width 455 height 28
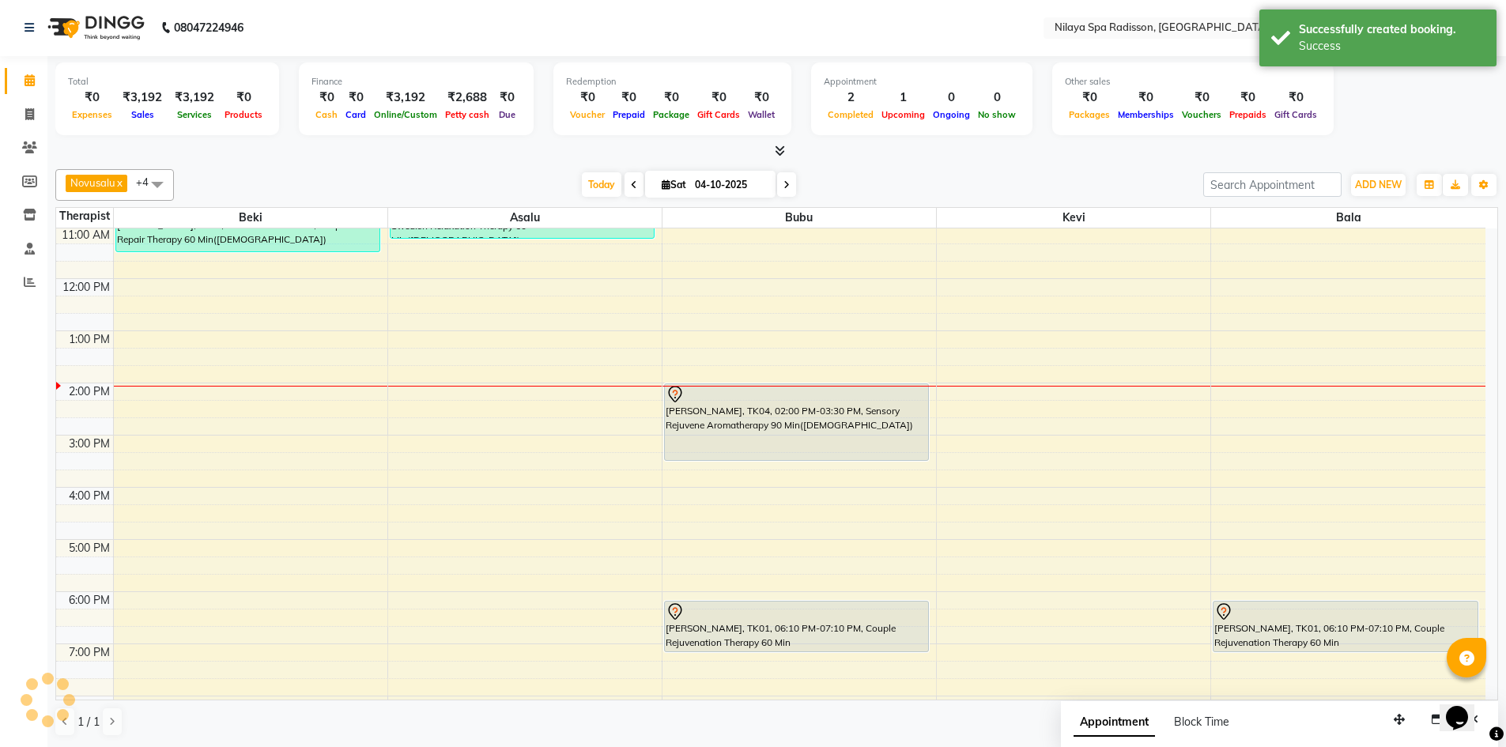
scroll to position [0, 0]
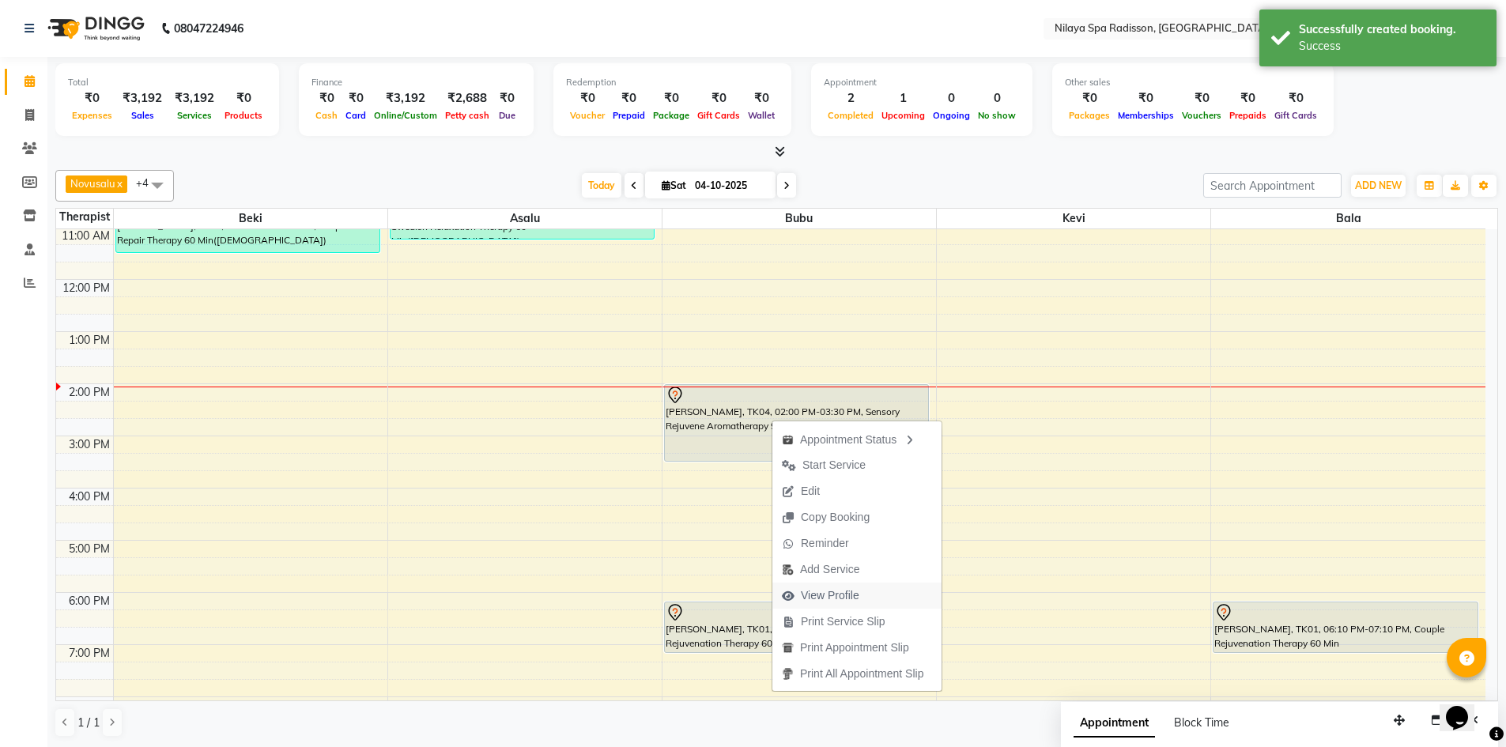
click at [812, 593] on span "View Profile" at bounding box center [830, 595] width 58 height 17
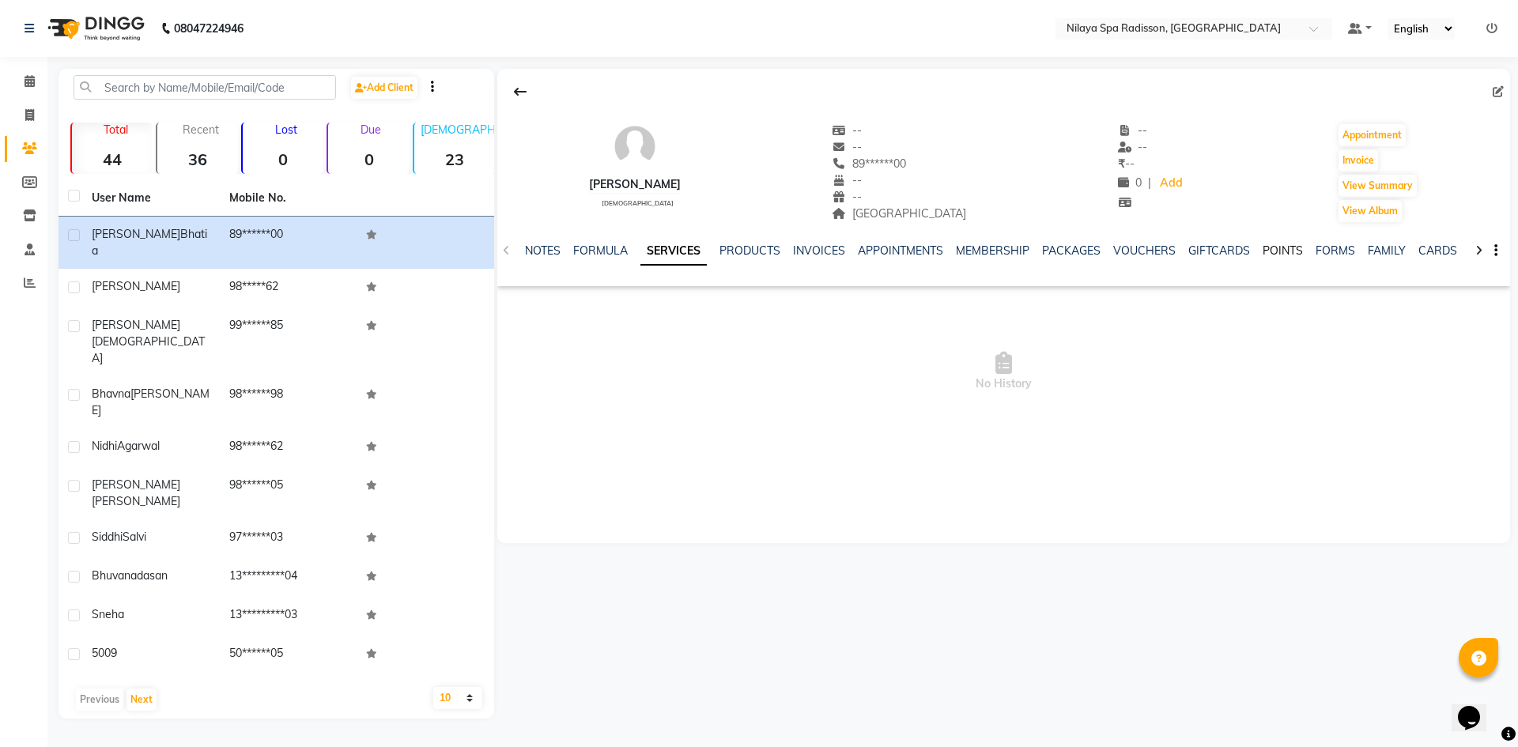
click at [1280, 243] on link "POINTS" at bounding box center [1282, 250] width 40 height 14
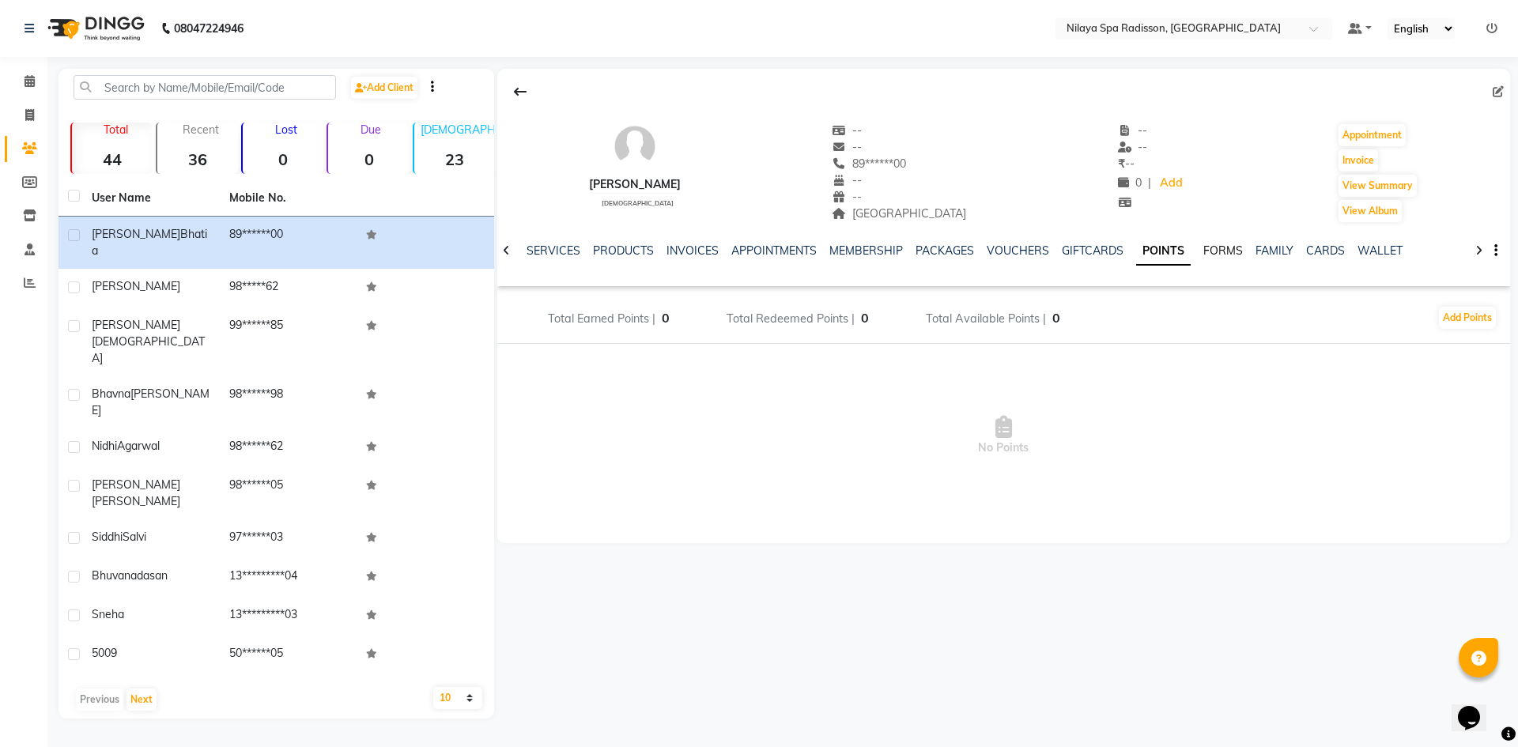
click at [1209, 253] on link "FORMS" at bounding box center [1223, 250] width 40 height 14
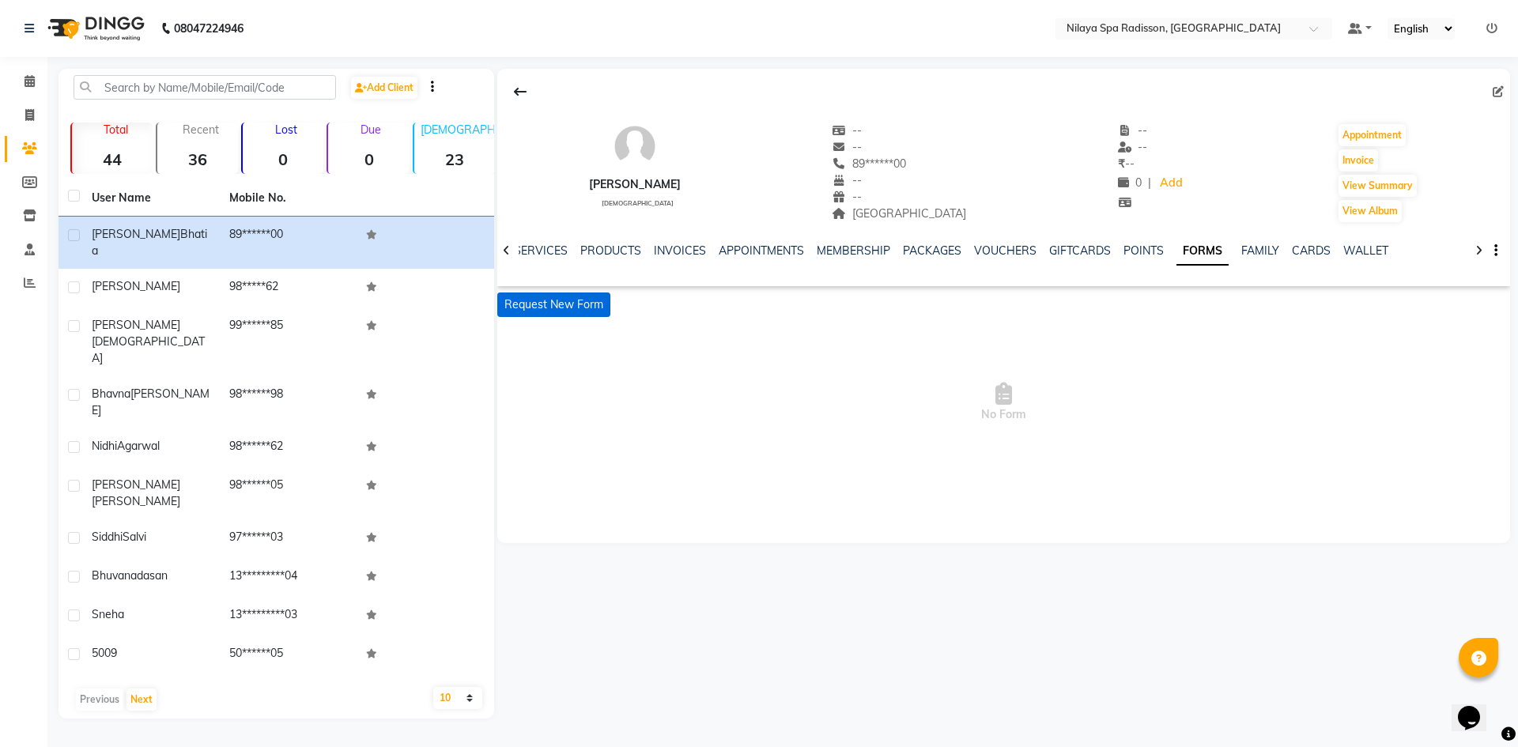
click at [583, 312] on button "Request New Form" at bounding box center [553, 304] width 113 height 25
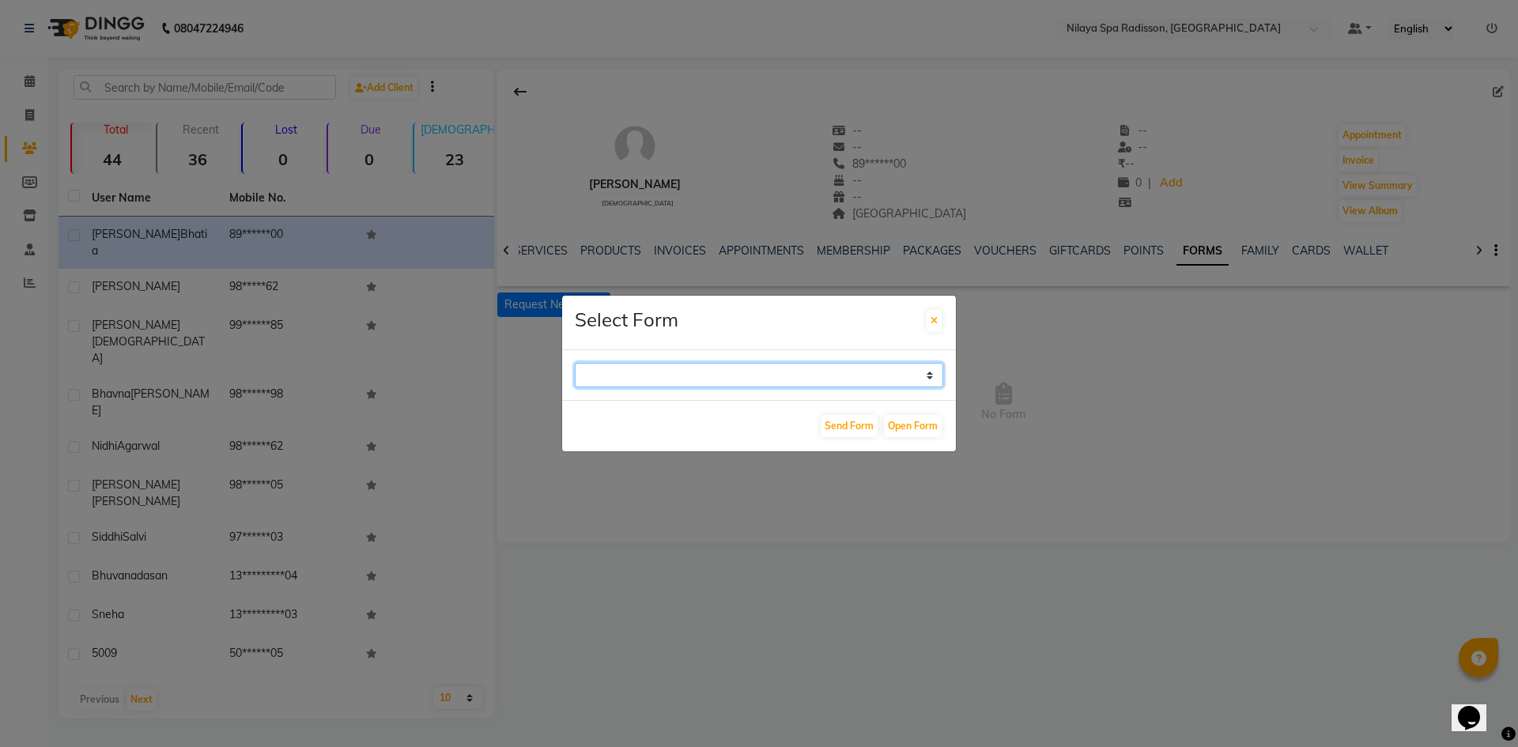
click at [879, 368] on select "GUEST FEEDBACK FORM HEALTH ASSESSMENT FORM" at bounding box center [759, 375] width 368 height 25
select select "204"
click at [575, 363] on select "GUEST FEEDBACK FORM HEALTH ASSESSMENT FORM" at bounding box center [759, 375] width 368 height 25
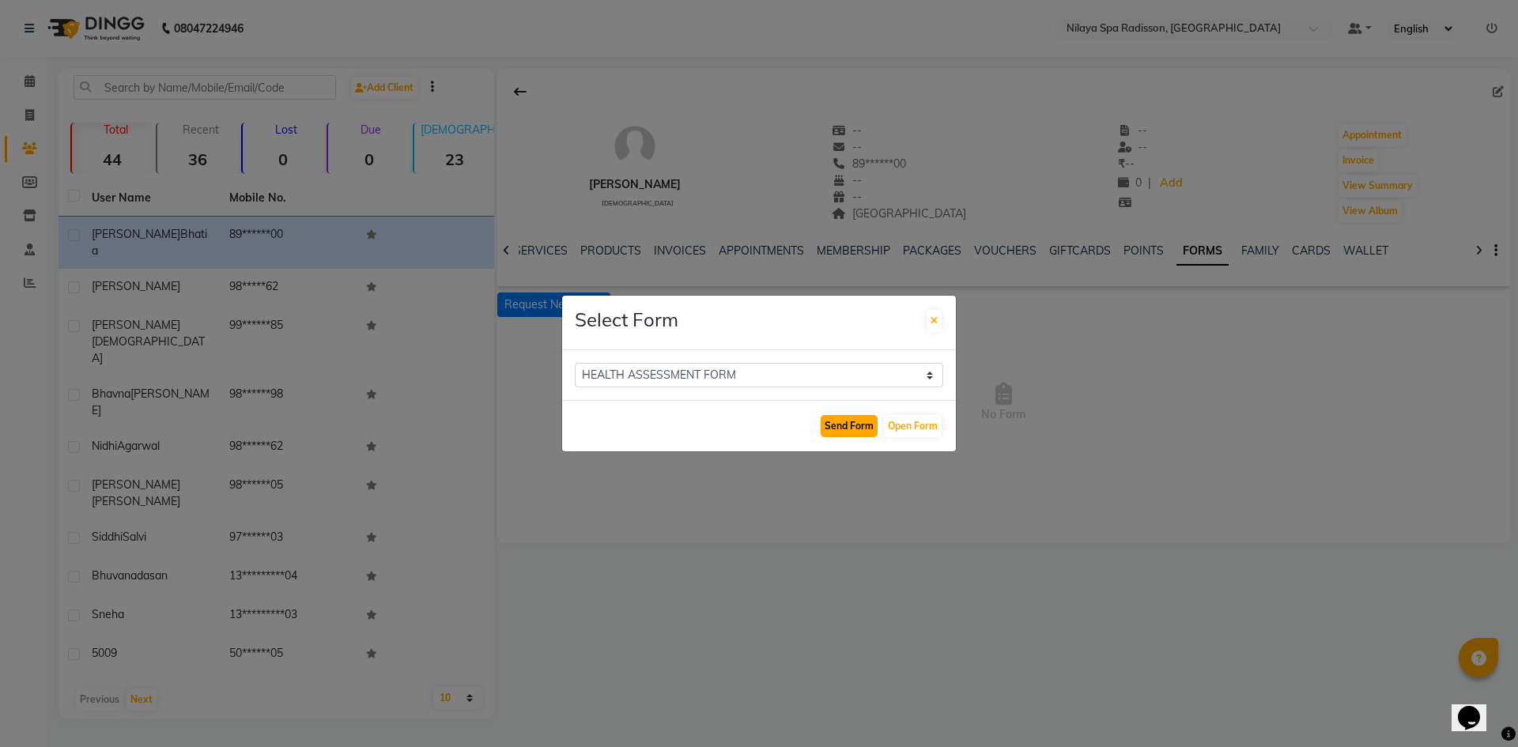
click at [845, 423] on button "Send Form" at bounding box center [849, 426] width 57 height 22
select select
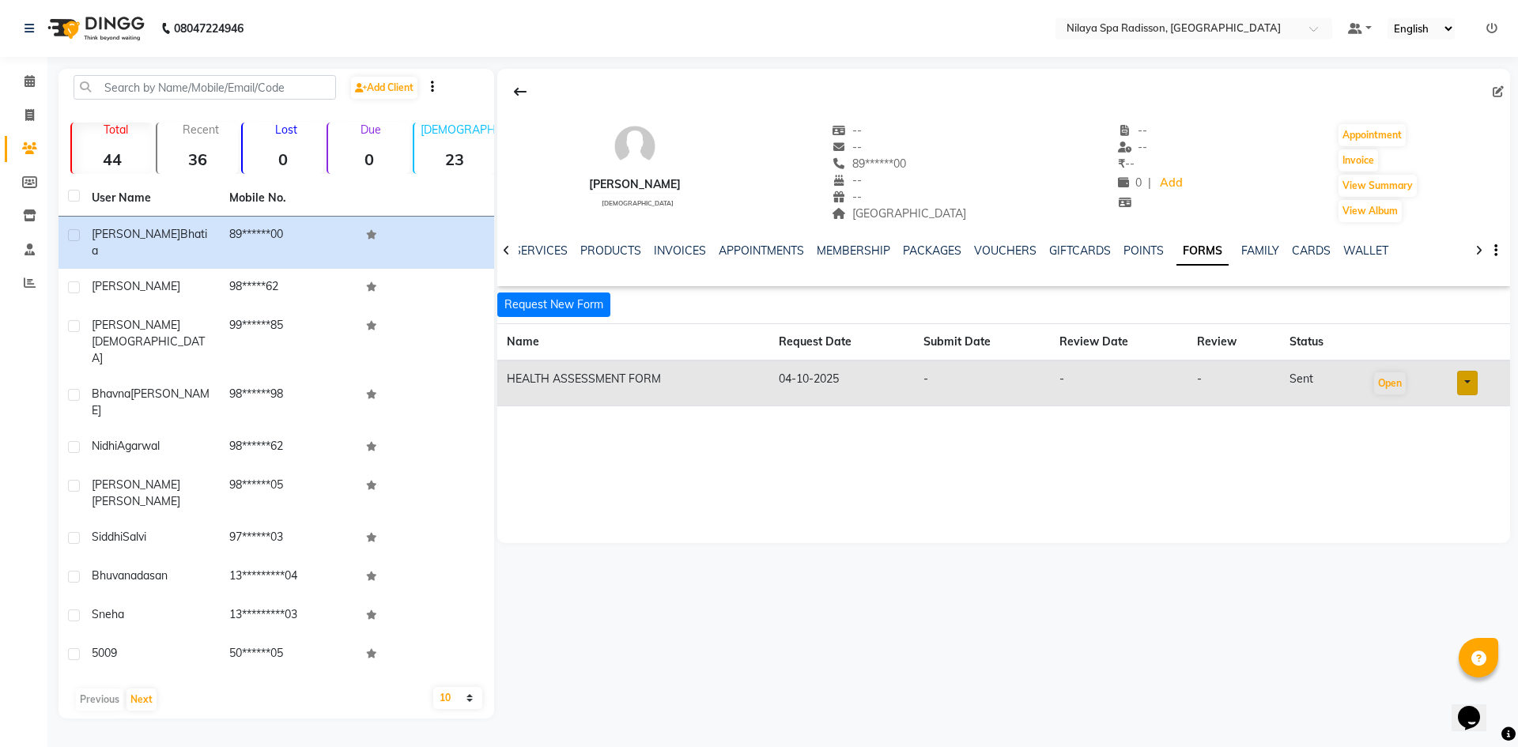
click at [1311, 451] on div "Gurneet Bhatia male -- -- 89******00 -- -- Mumbai -- -- ₹ -- 0 | Add Appointmen…" at bounding box center [1003, 306] width 1013 height 474
click at [32, 78] on icon at bounding box center [30, 81] width 10 height 12
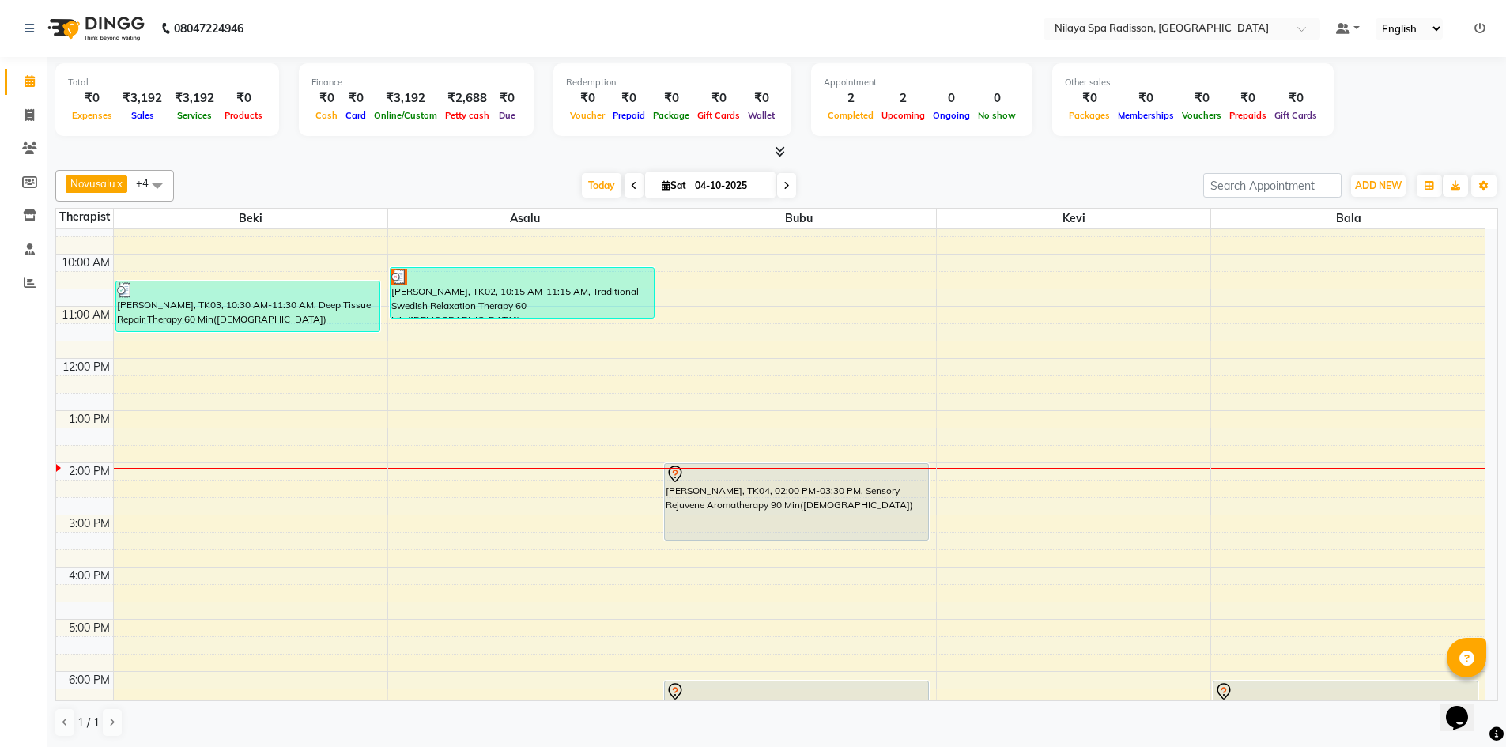
scroll to position [158, 0]
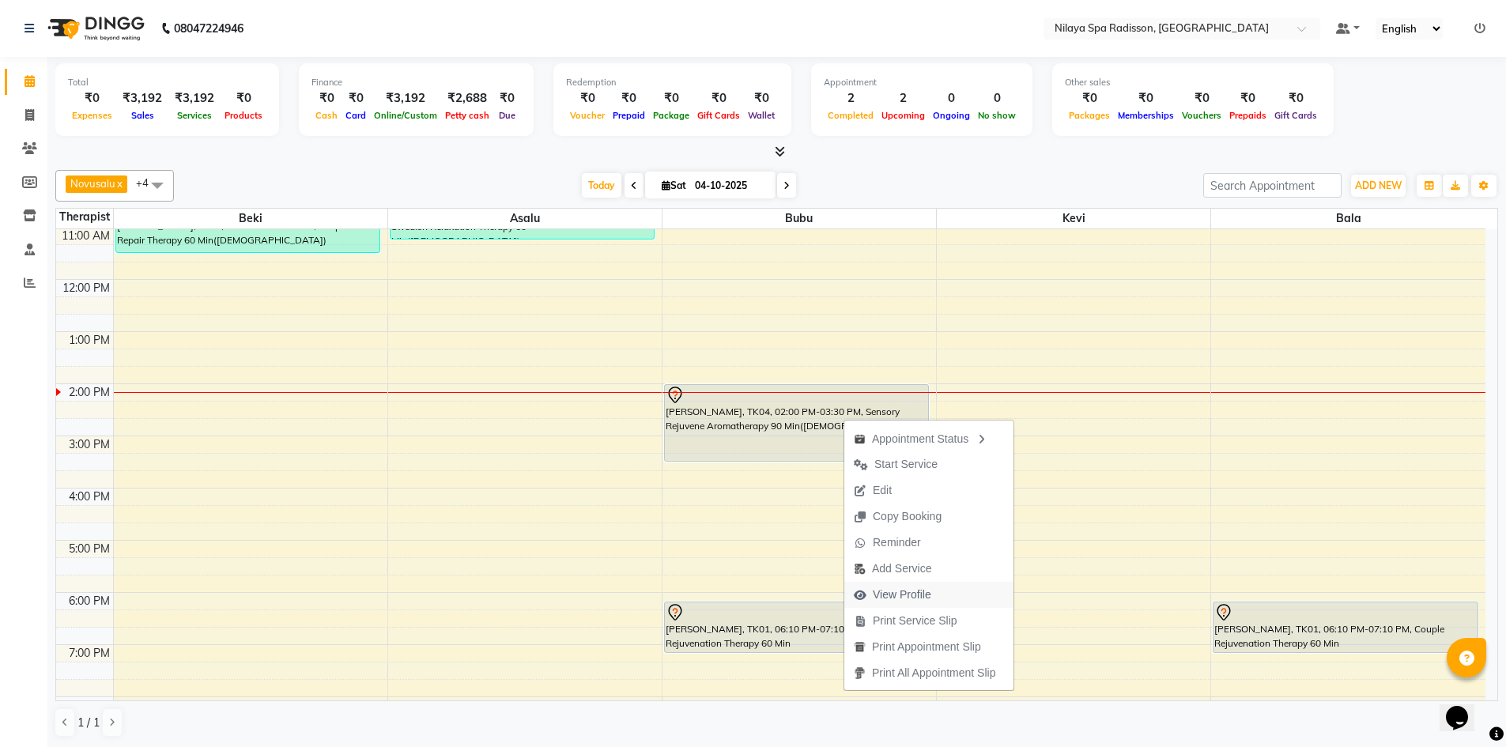
click at [937, 589] on span "View Profile" at bounding box center [892, 595] width 96 height 26
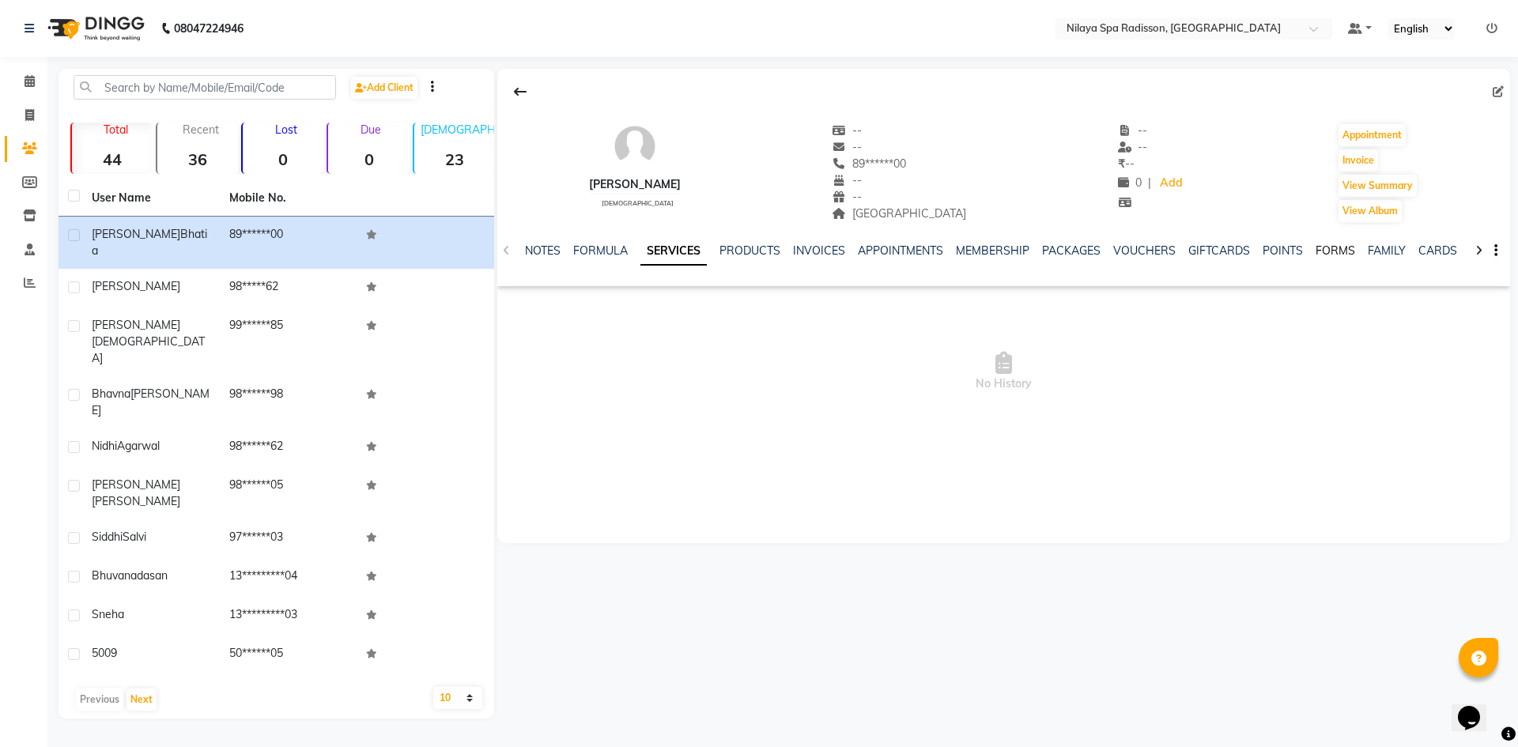
click at [1347, 251] on link "FORMS" at bounding box center [1335, 250] width 40 height 14
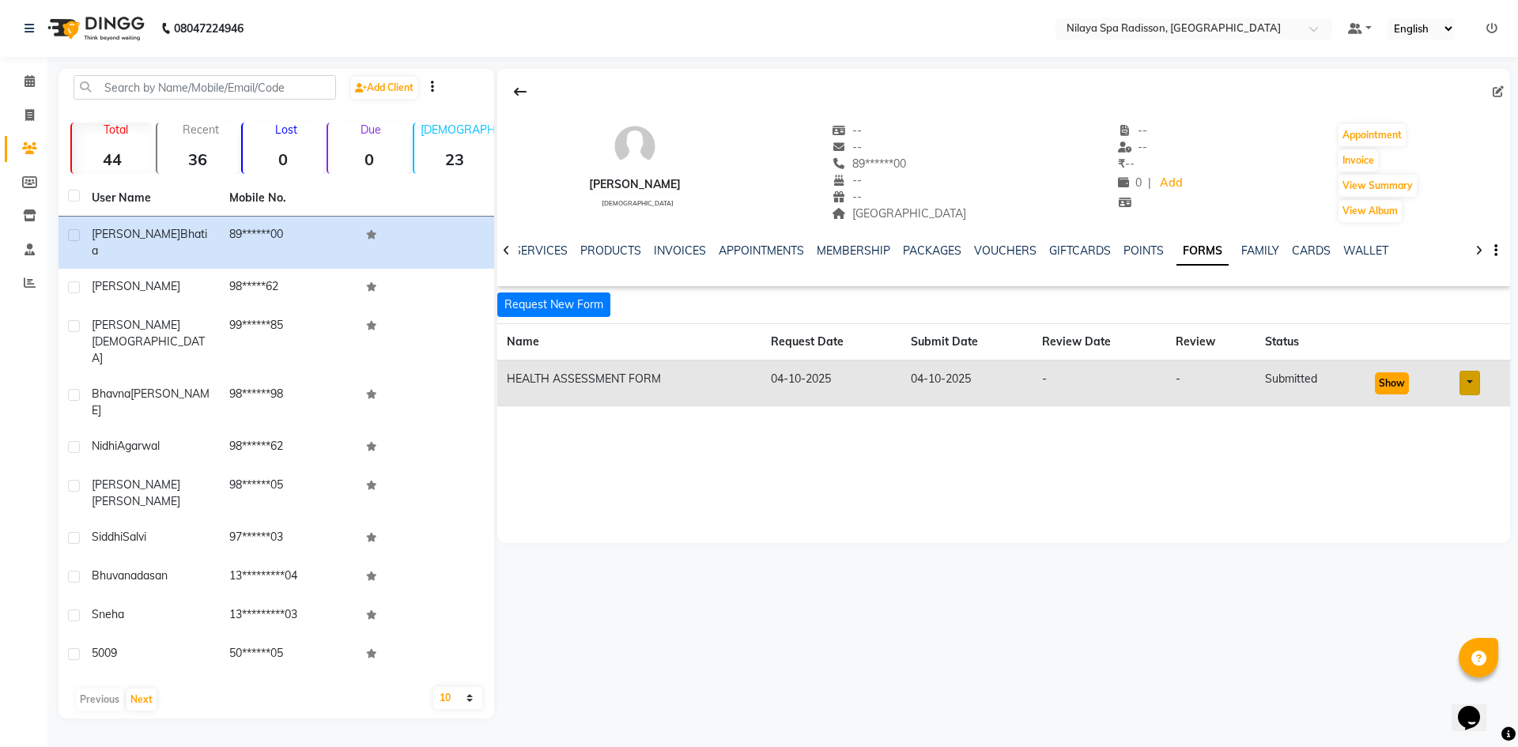
click at [1391, 389] on button "Show" at bounding box center [1392, 383] width 34 height 22
click at [28, 89] on span at bounding box center [30, 82] width 28 height 18
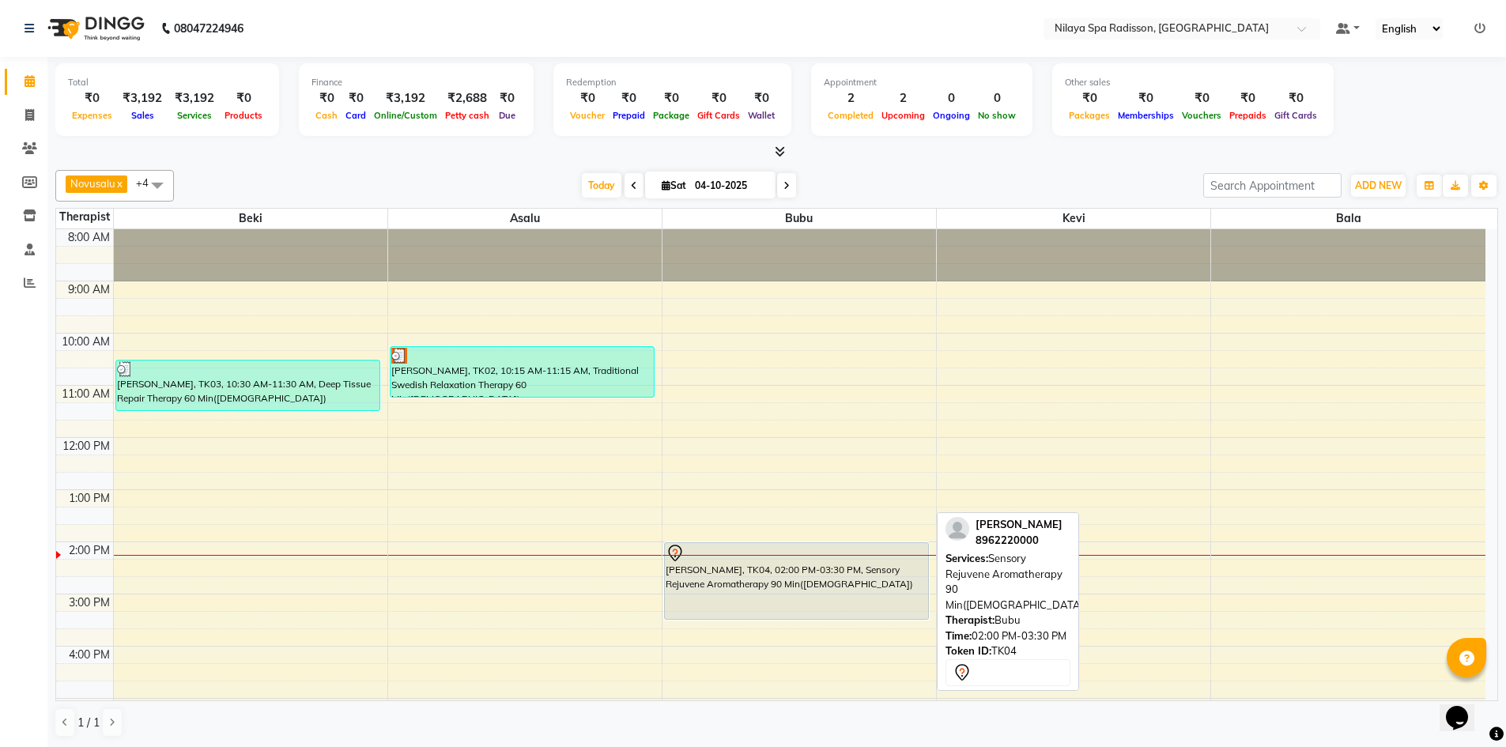
click at [839, 591] on div "Gurneet Bhatia, TK04, 02:00 PM-03:30 PM, Sensory Rejuvene Aromatherapy 90 Min(M…" at bounding box center [797, 581] width 264 height 76
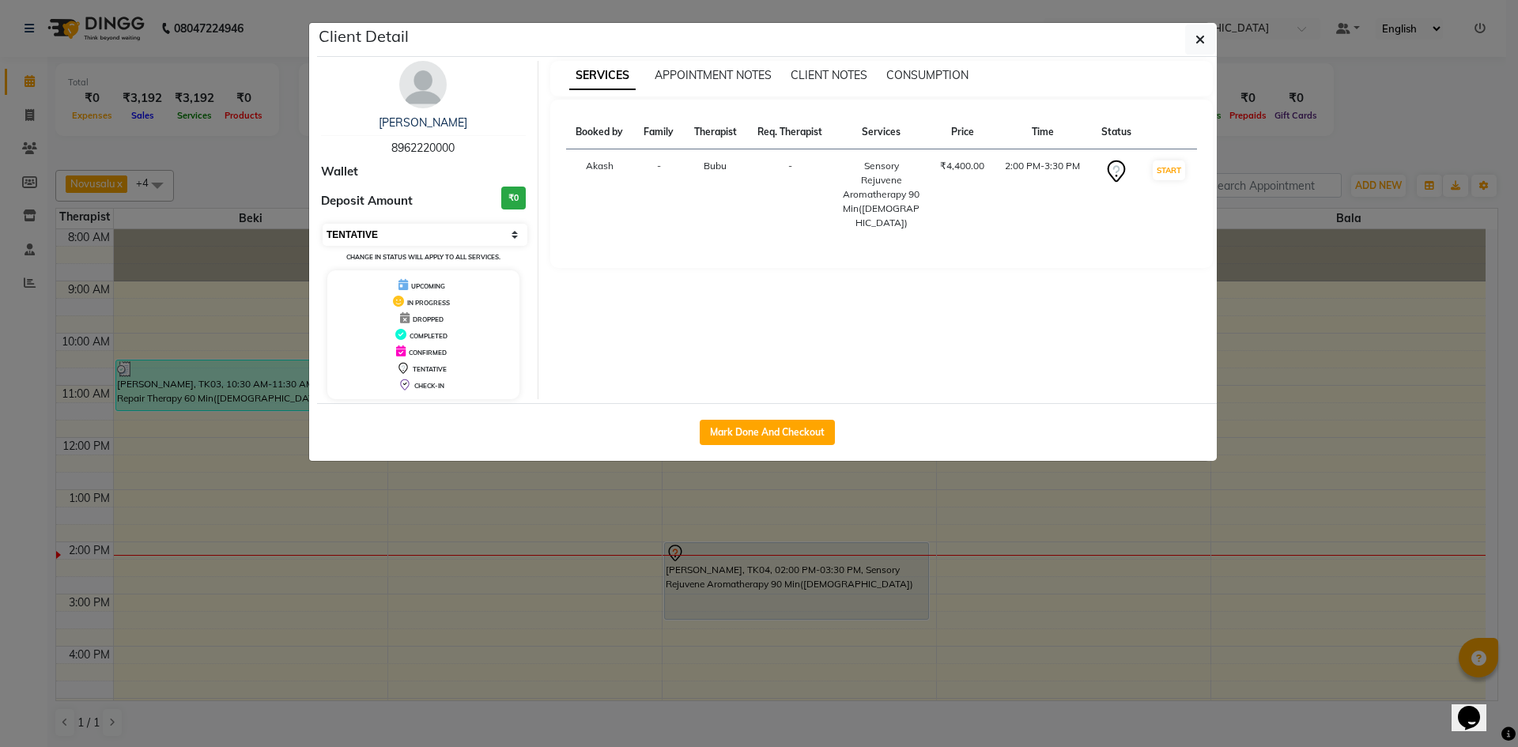
click at [434, 226] on select "Select IN SERVICE CONFIRMED TENTATIVE CHECK IN MARK DONE UPCOMING" at bounding box center [425, 235] width 205 height 22
select select "8"
click at [323, 224] on select "Select IN SERVICE CONFIRMED TENTATIVE CHECK IN MARK DONE UPCOMING" at bounding box center [425, 235] width 205 height 22
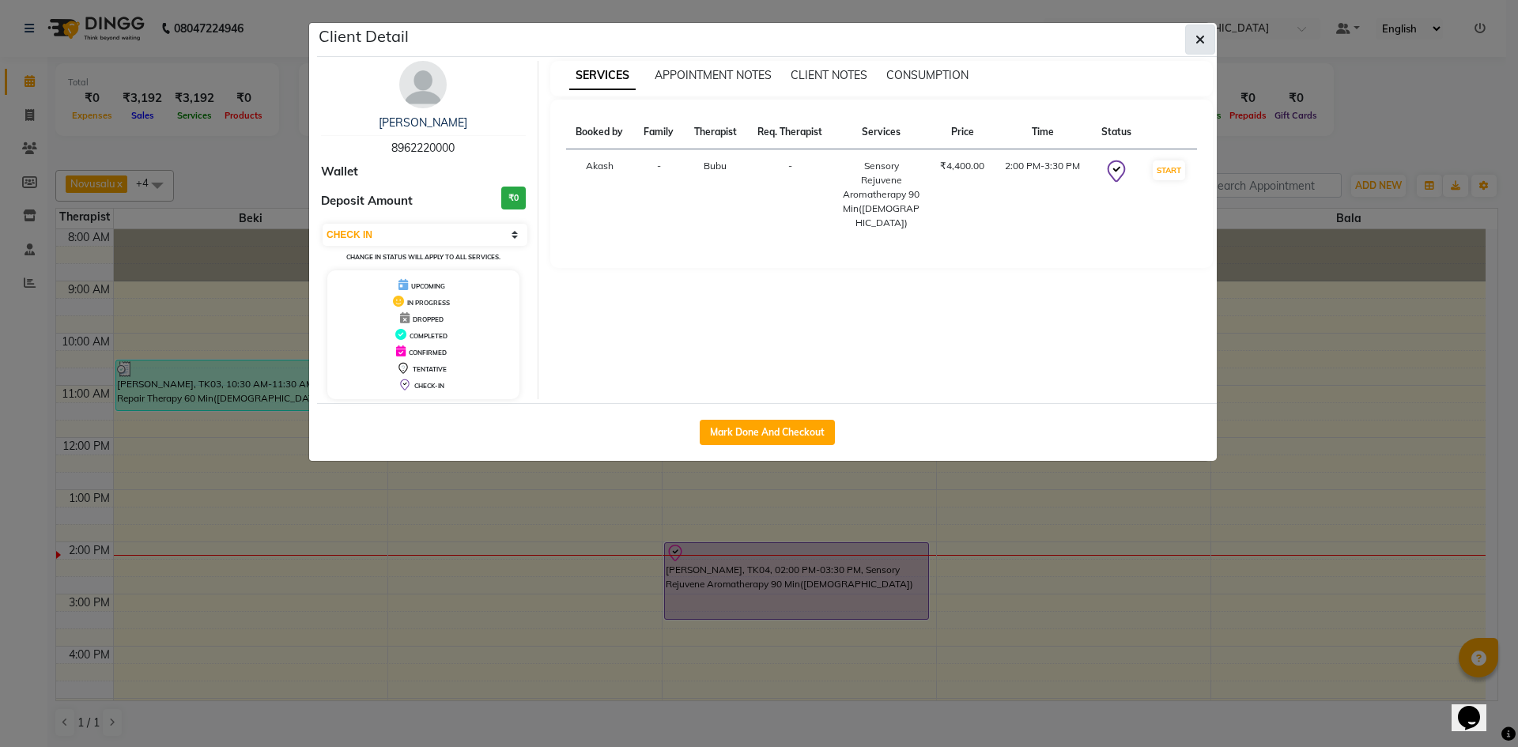
click at [1197, 38] on icon "button" at bounding box center [1199, 39] width 9 height 13
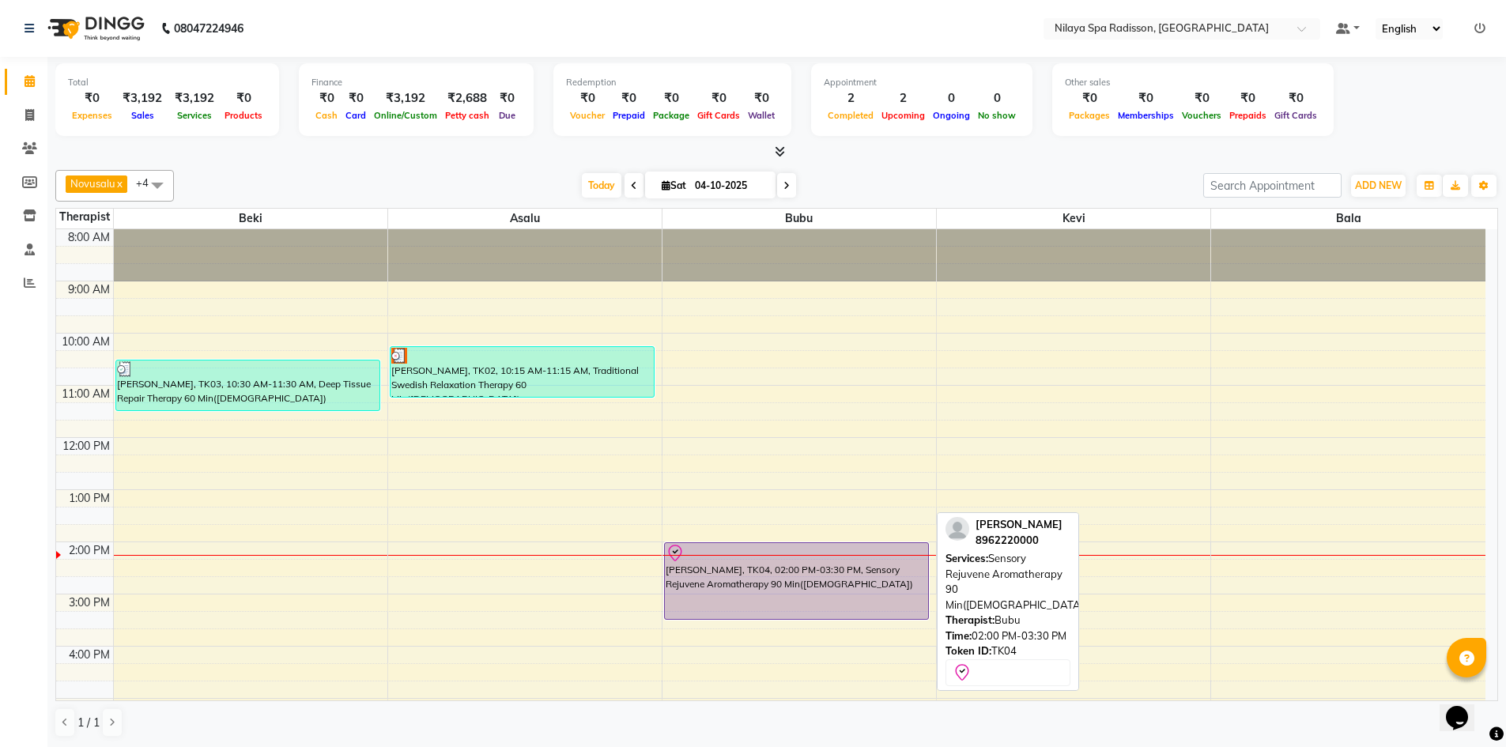
click at [769, 564] on div "Gurneet Bhatia, TK04, 02:00 PM-03:30 PM, Sensory Rejuvene Aromatherapy 90 Min(M…" at bounding box center [797, 581] width 264 height 76
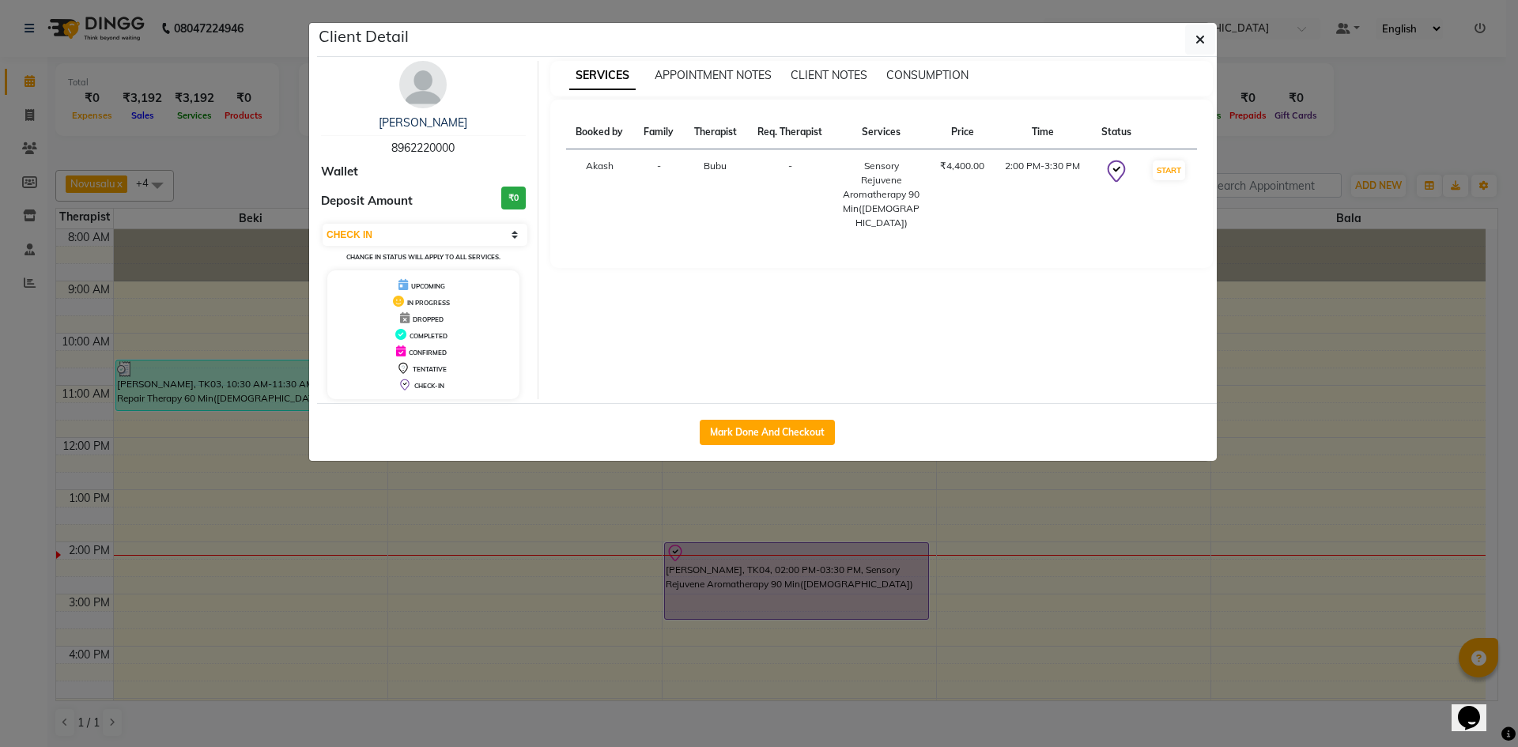
click at [1159, 181] on td "START" at bounding box center [1169, 194] width 56 height 91
click at [1162, 175] on button "START" at bounding box center [1169, 170] width 32 height 20
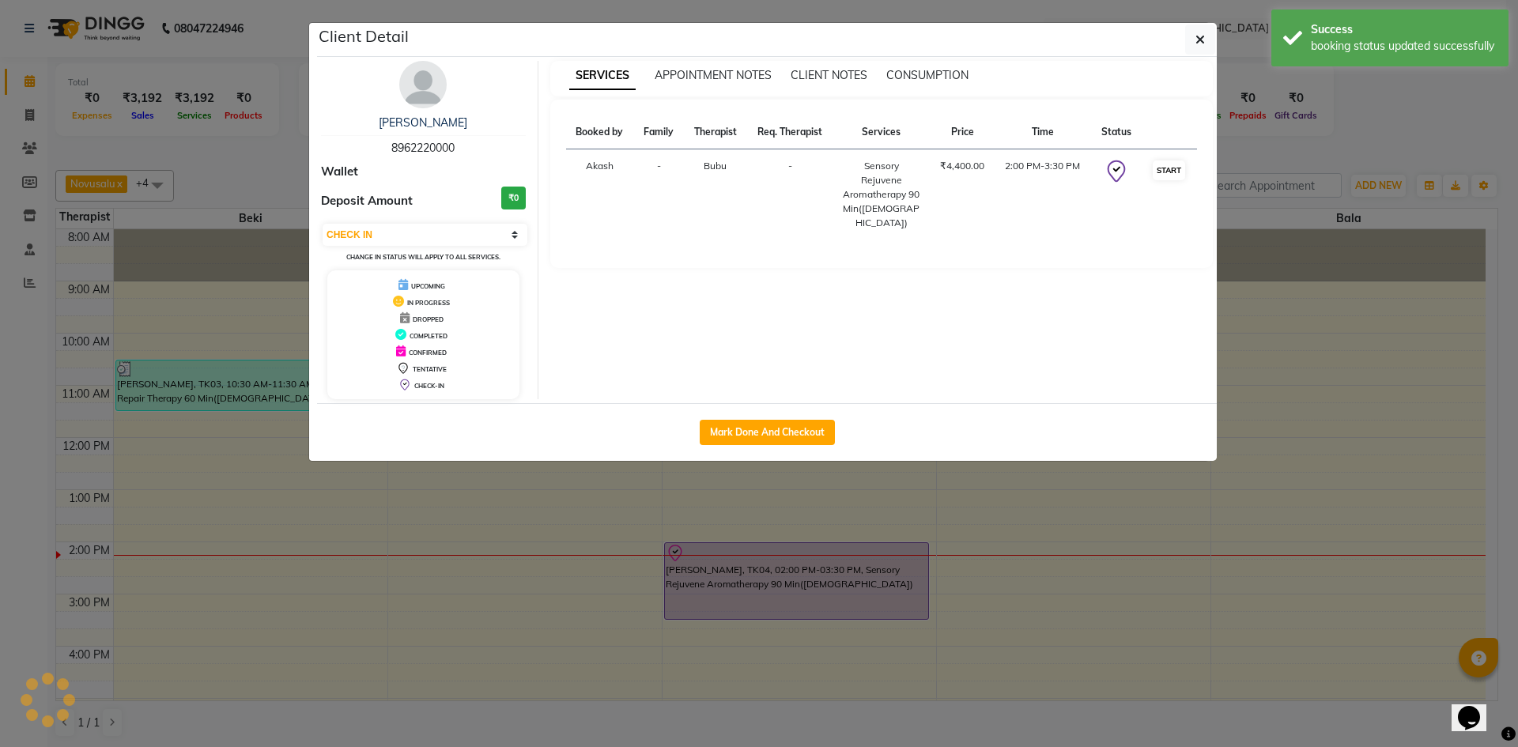
select select "1"
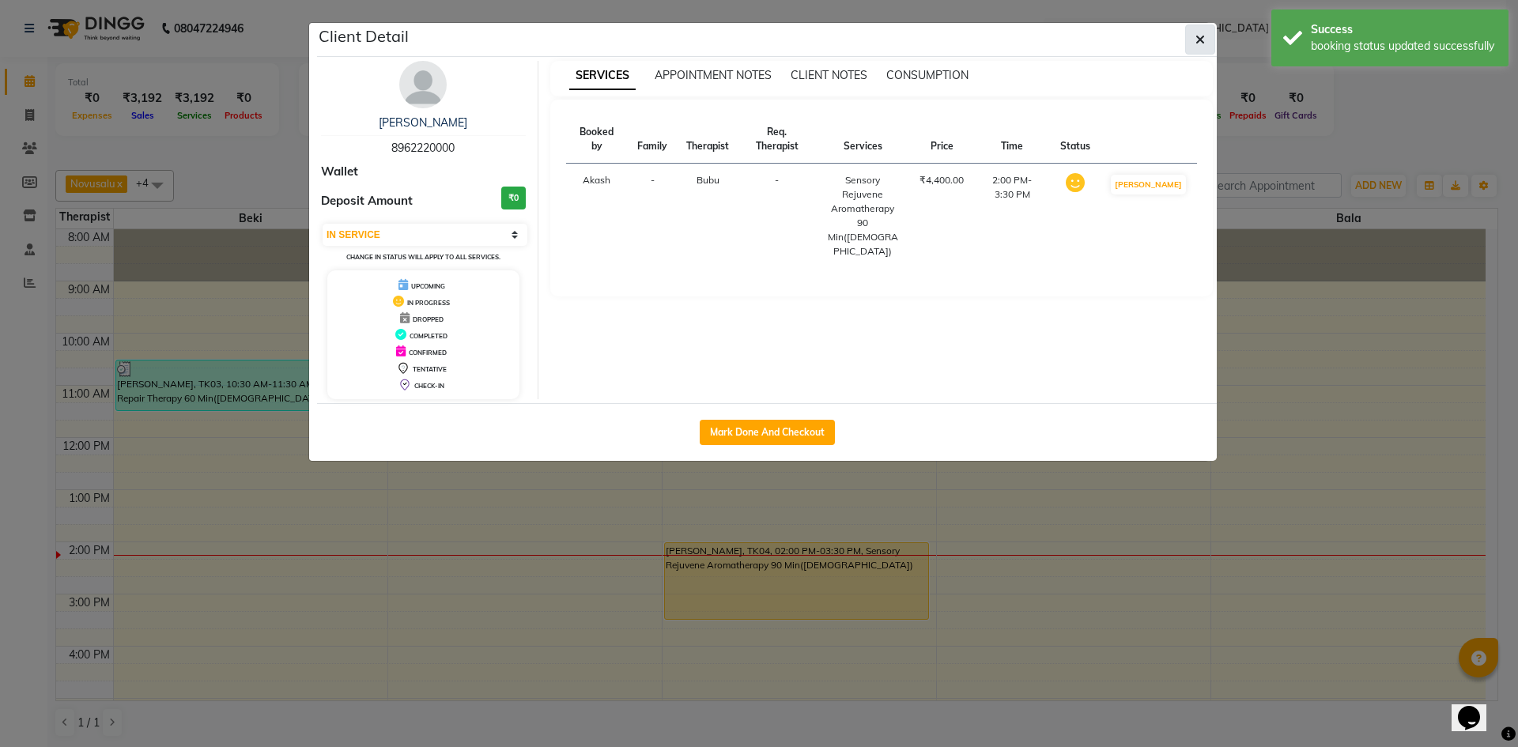
click at [1194, 40] on button "button" at bounding box center [1200, 40] width 30 height 30
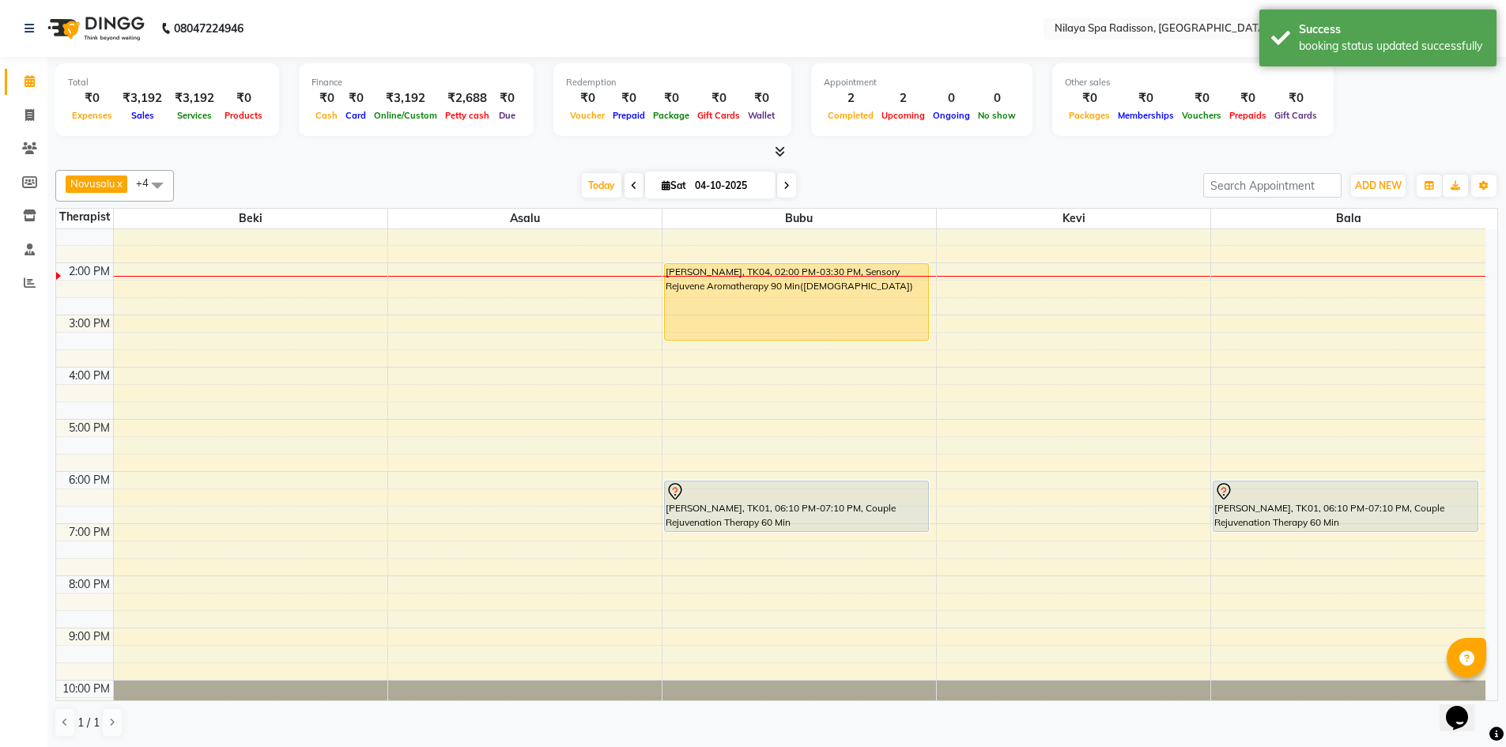
scroll to position [316, 0]
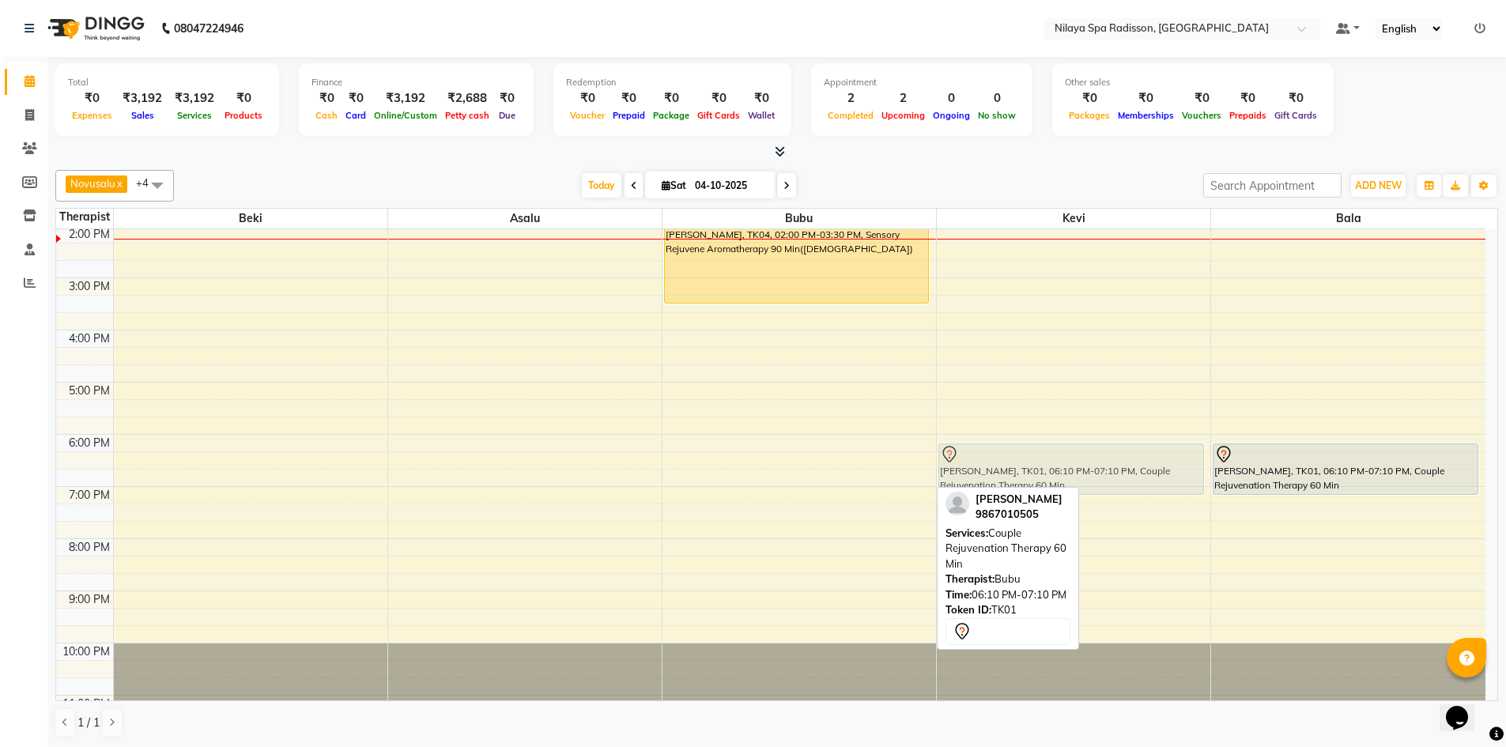
drag, startPoint x: 905, startPoint y: 467, endPoint x: 1055, endPoint y: 462, distance: 150.3
click at [1055, 462] on tr "Abhishej Jain, TK03, 10:30 AM-11:30 AM, Deep Tissue Repair Therapy 60 Min(Male)…" at bounding box center [770, 330] width 1429 height 834
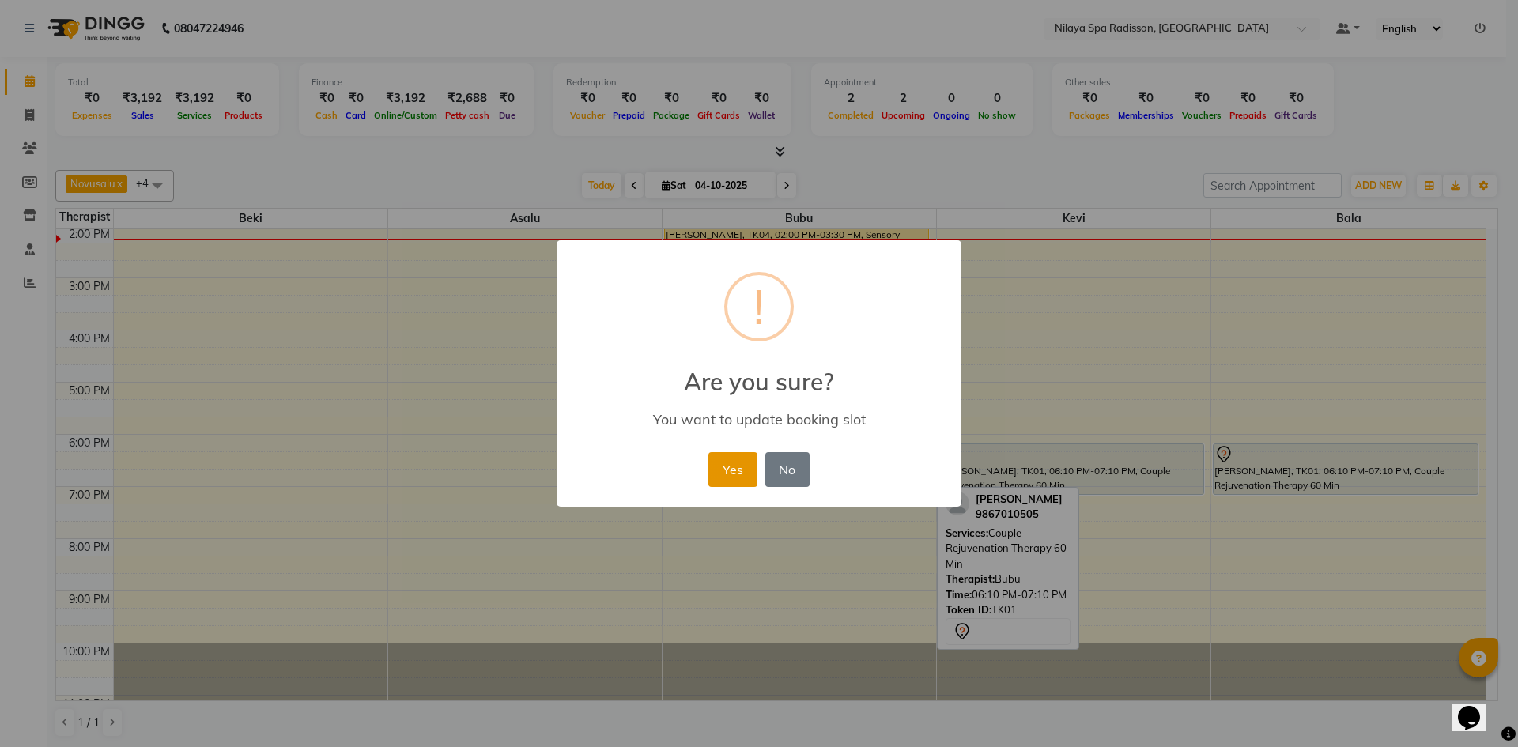
click at [733, 477] on button "Yes" at bounding box center [732, 469] width 48 height 35
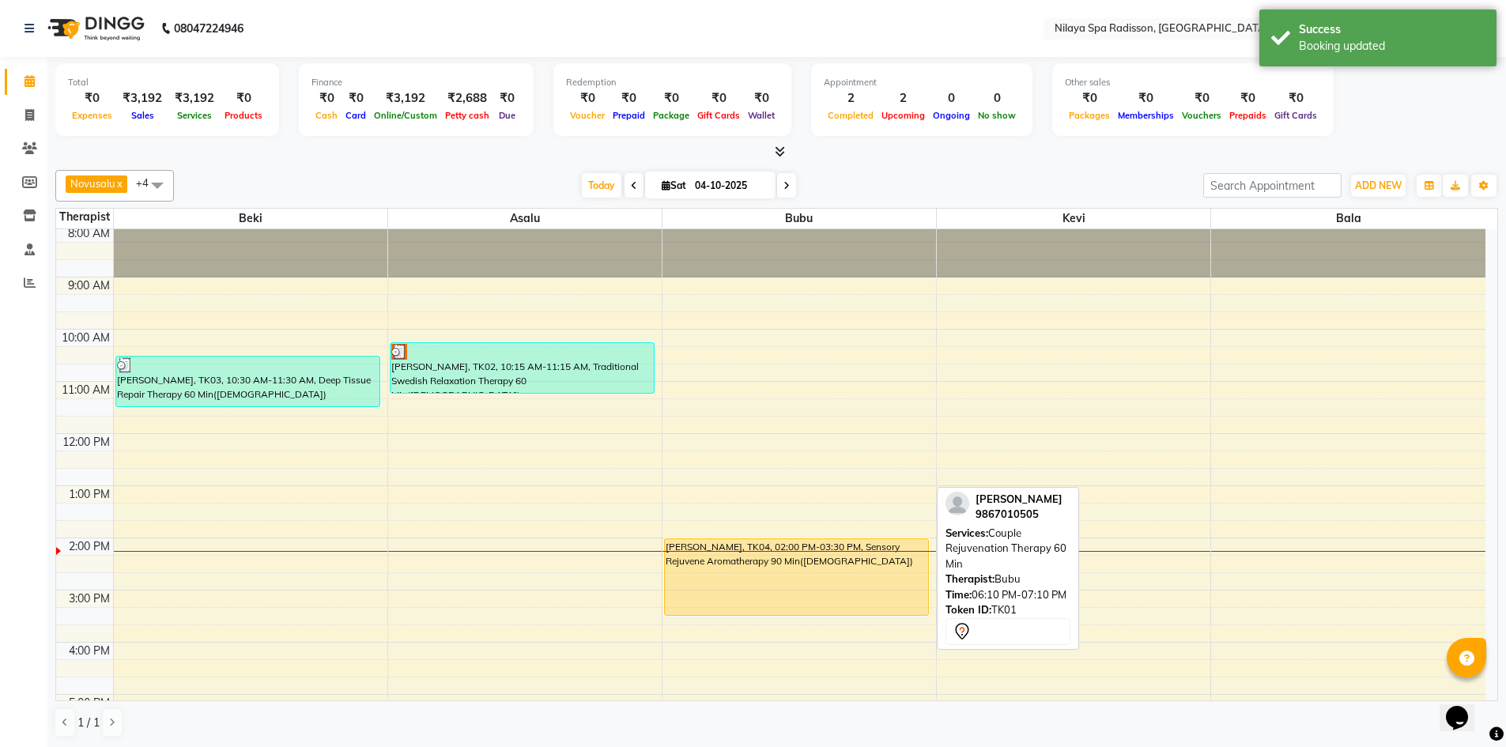
scroll to position [0, 0]
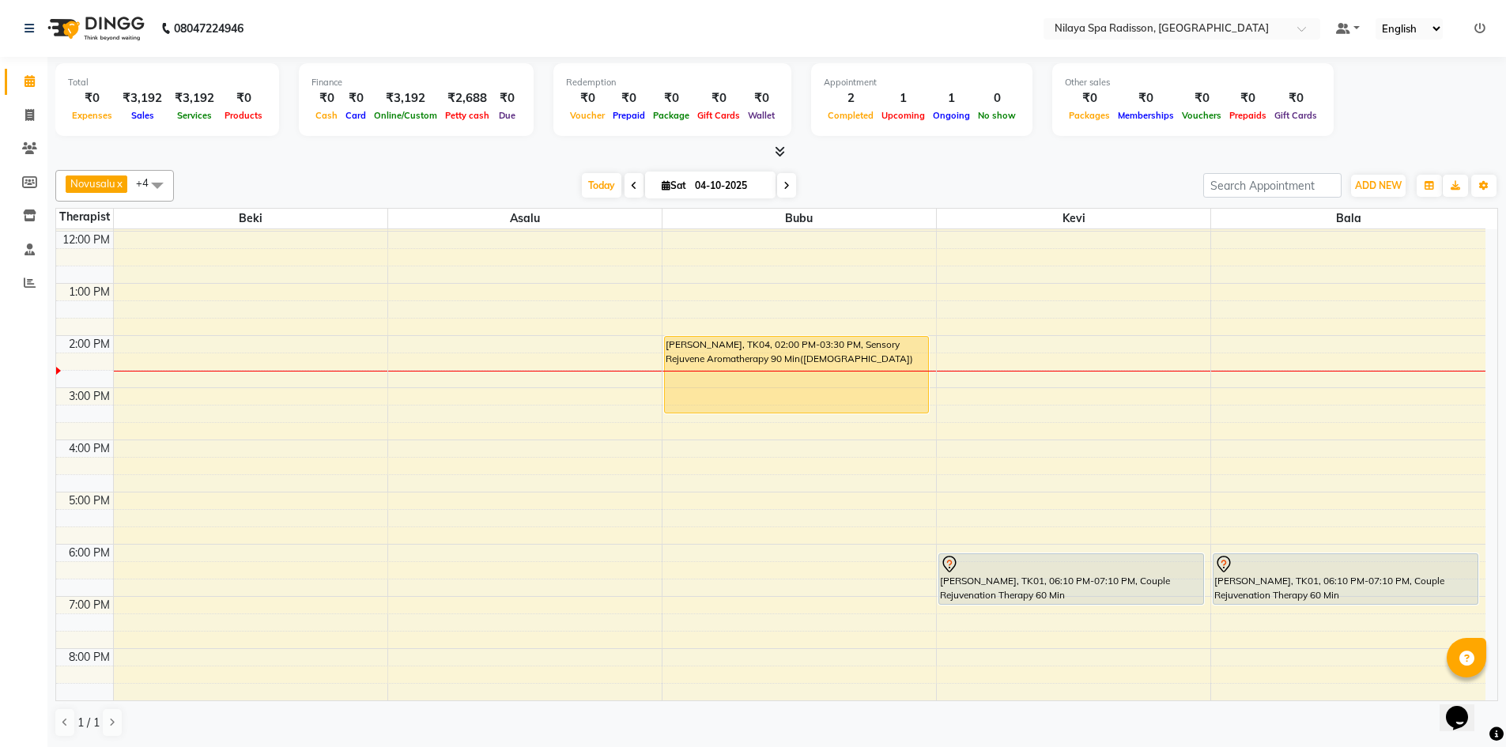
scroll to position [205, 0]
click at [480, 508] on div "8:00 AM 9:00 AM 10:00 AM 11:00 AM 12:00 PM 1:00 PM 2:00 PM 3:00 PM 4:00 PM 5:00…" at bounding box center [770, 442] width 1429 height 834
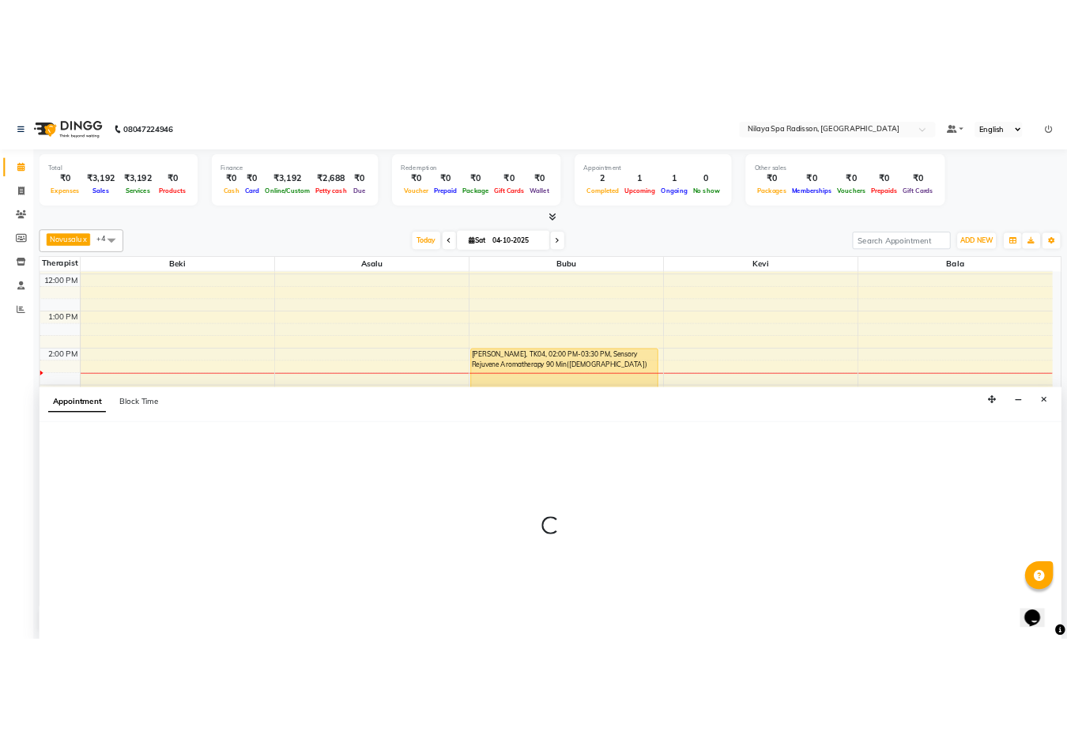
scroll to position [1, 0]
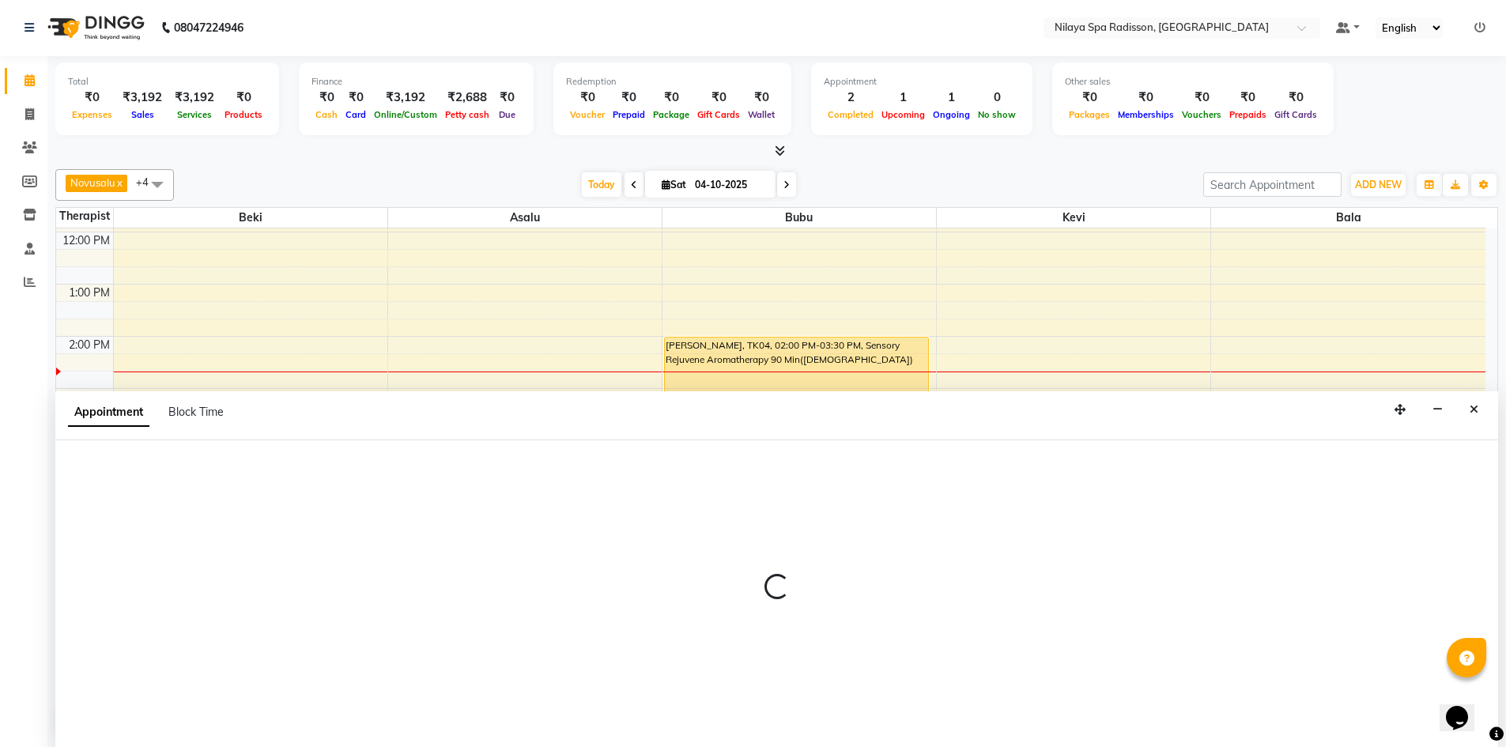
select select "92599"
select select "1020"
select select "tentative"
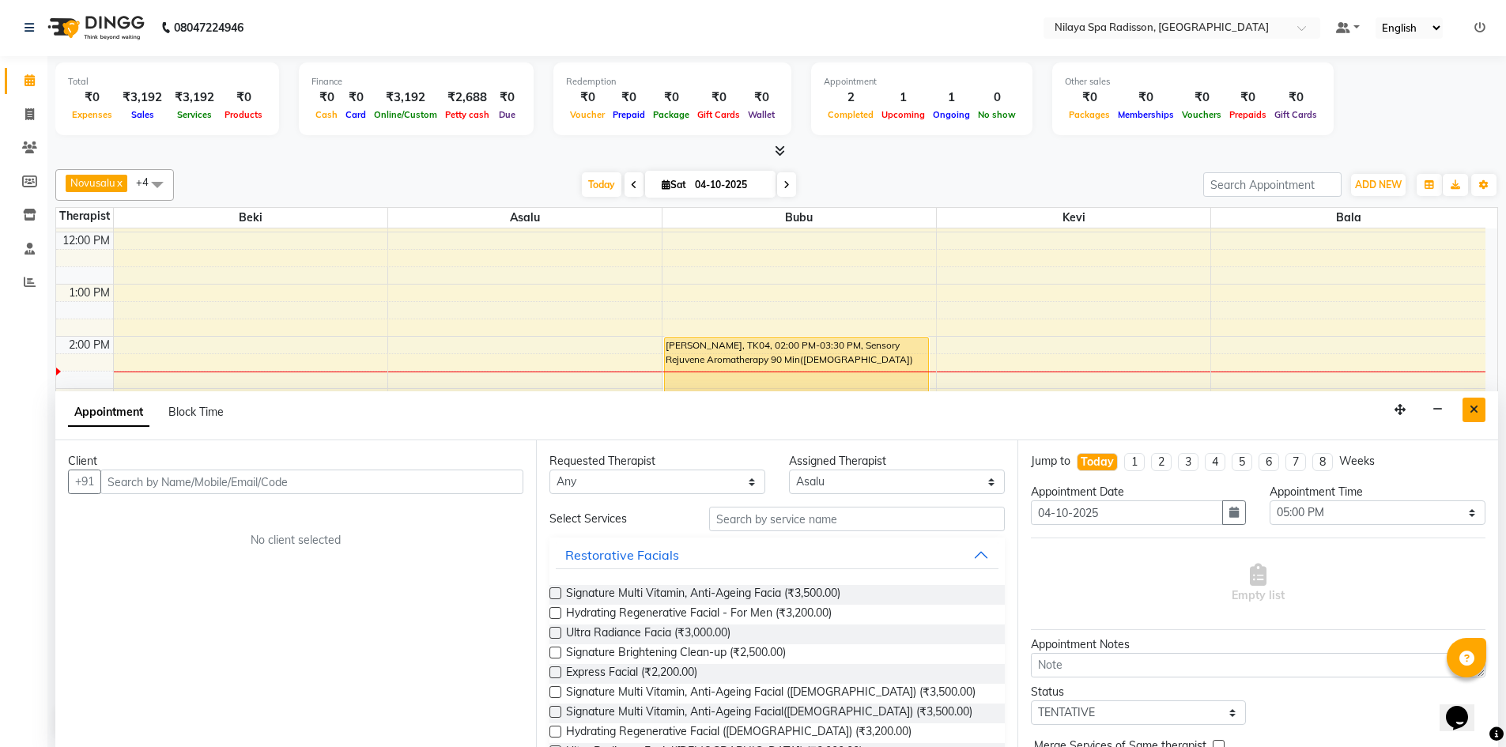
click at [1484, 408] on button "Close" at bounding box center [1473, 410] width 23 height 25
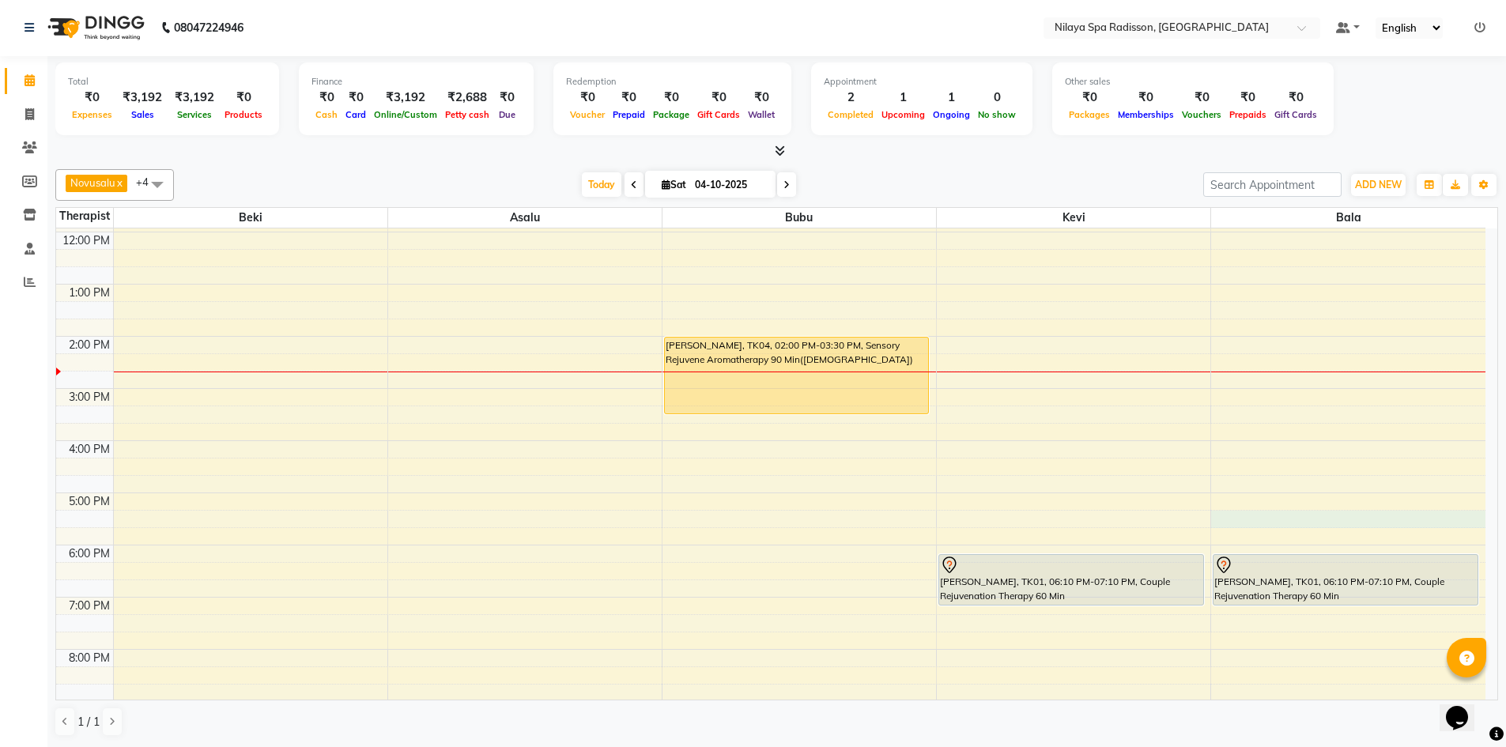
drag, startPoint x: 1296, startPoint y: 519, endPoint x: 1304, endPoint y: 514, distance: 9.2
click at [1304, 514] on div "8:00 AM 9:00 AM 10:00 AM 11:00 AM 12:00 PM 1:00 PM 2:00 PM 3:00 PM 4:00 PM 5:00…" at bounding box center [770, 441] width 1429 height 834
select select "92643"
select select "1035"
select select "tentative"
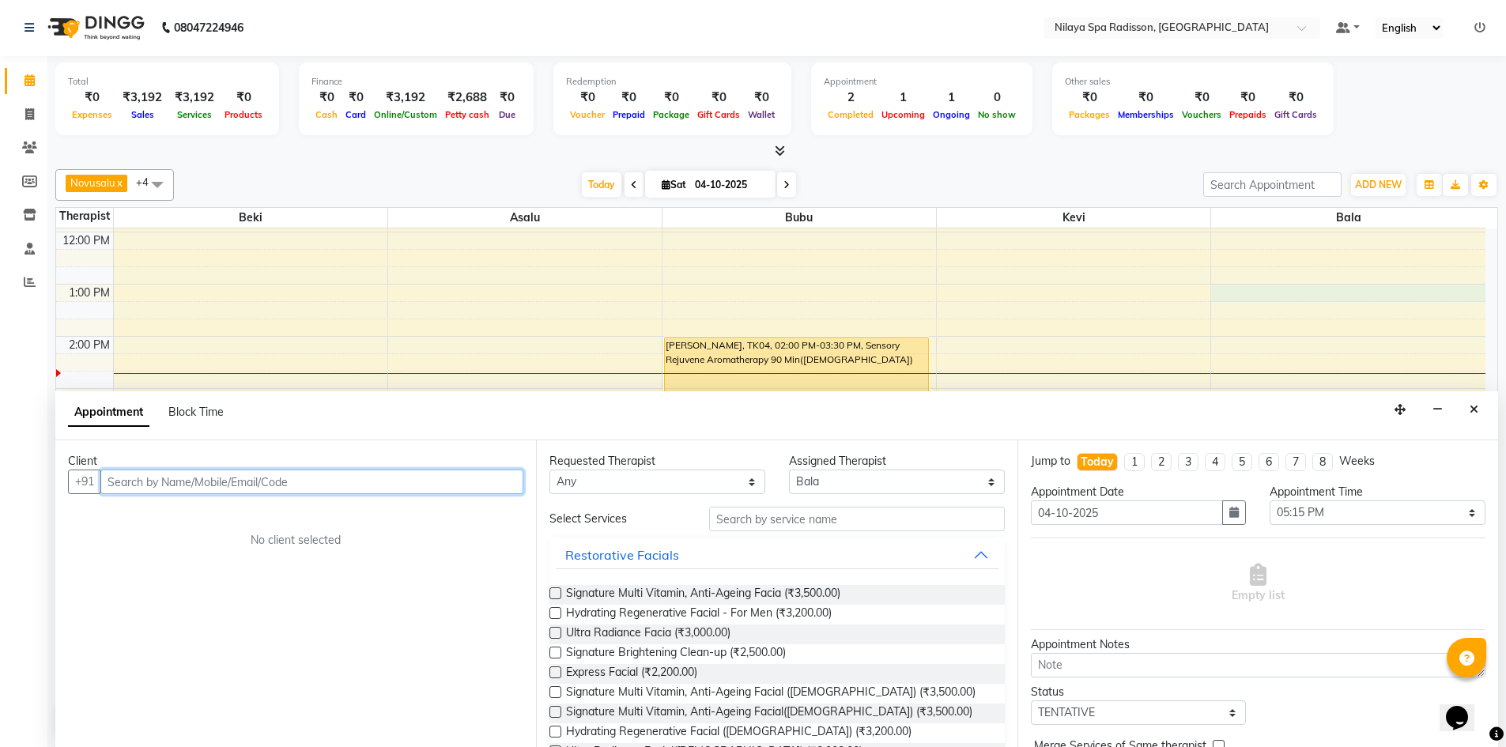
click at [1236, 293] on div "8:00 AM 9:00 AM 10:00 AM 11:00 AM 12:00 PM 1:00 PM 2:00 PM 3:00 PM 4:00 PM 5:00…" at bounding box center [770, 441] width 1429 height 834
click at [1480, 410] on button "Close" at bounding box center [1473, 410] width 23 height 25
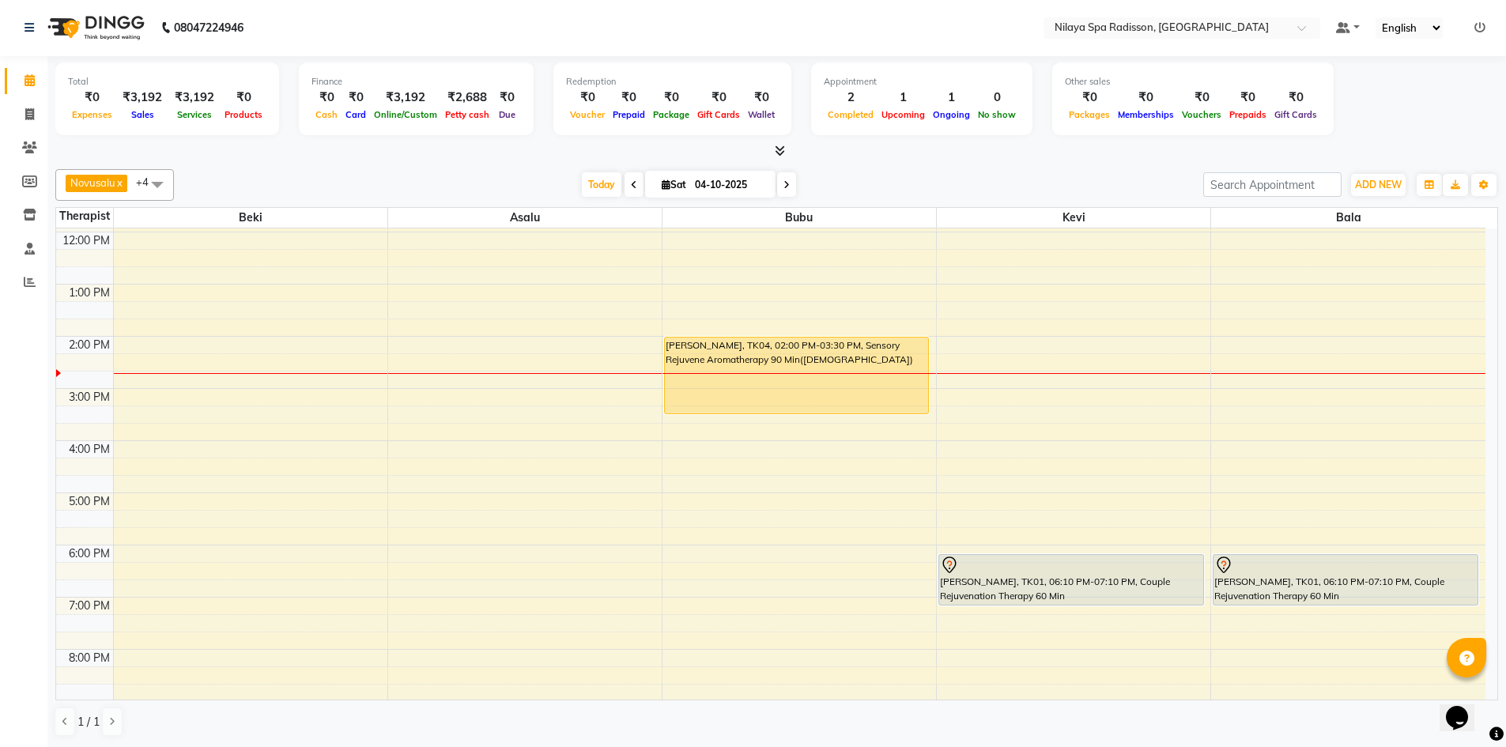
click at [140, 181] on span "+4" at bounding box center [148, 181] width 25 height 13
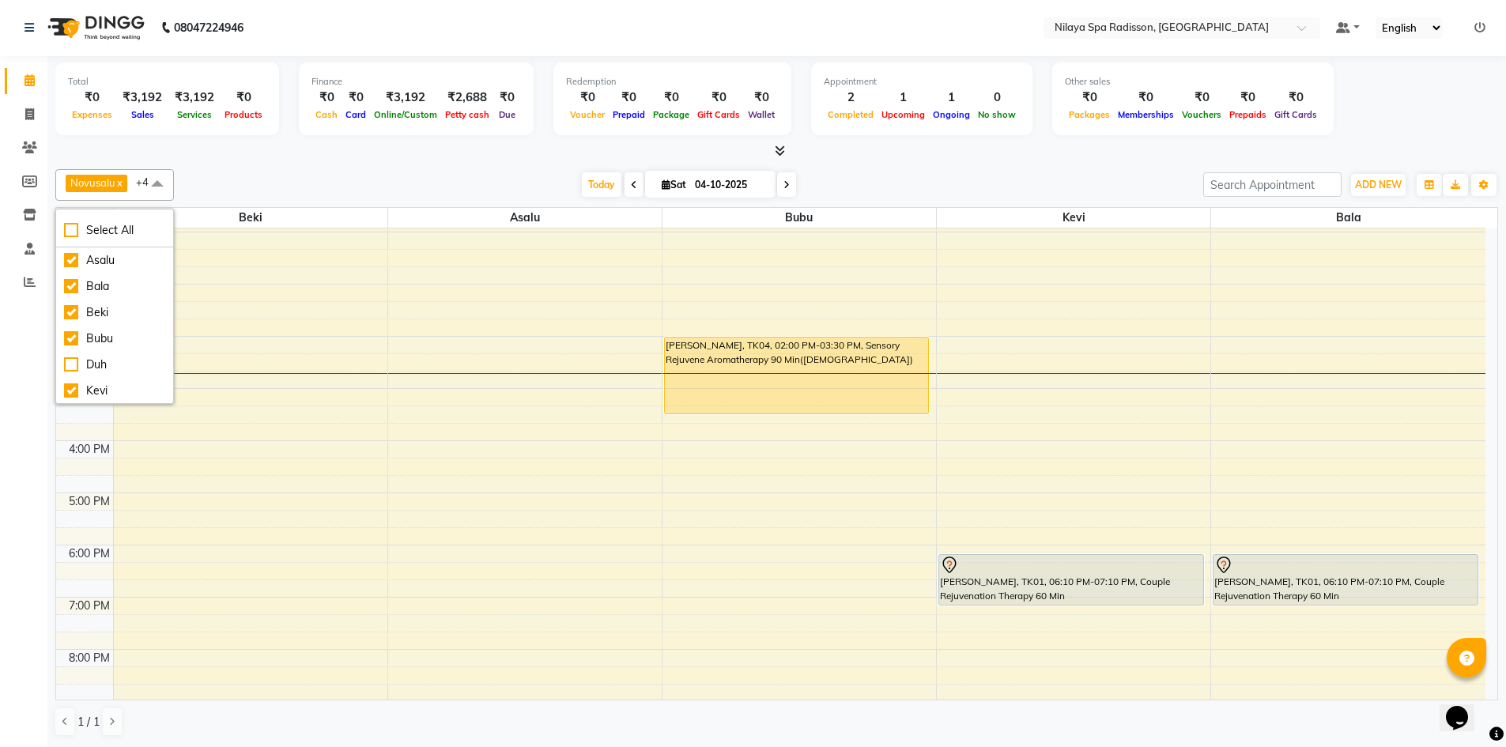
click at [345, 289] on div "8:00 AM 9:00 AM 10:00 AM 11:00 AM 12:00 PM 1:00 PM 2:00 PM 3:00 PM 4:00 PM 5:00…" at bounding box center [770, 441] width 1429 height 834
select select "92591"
select select "tentative"
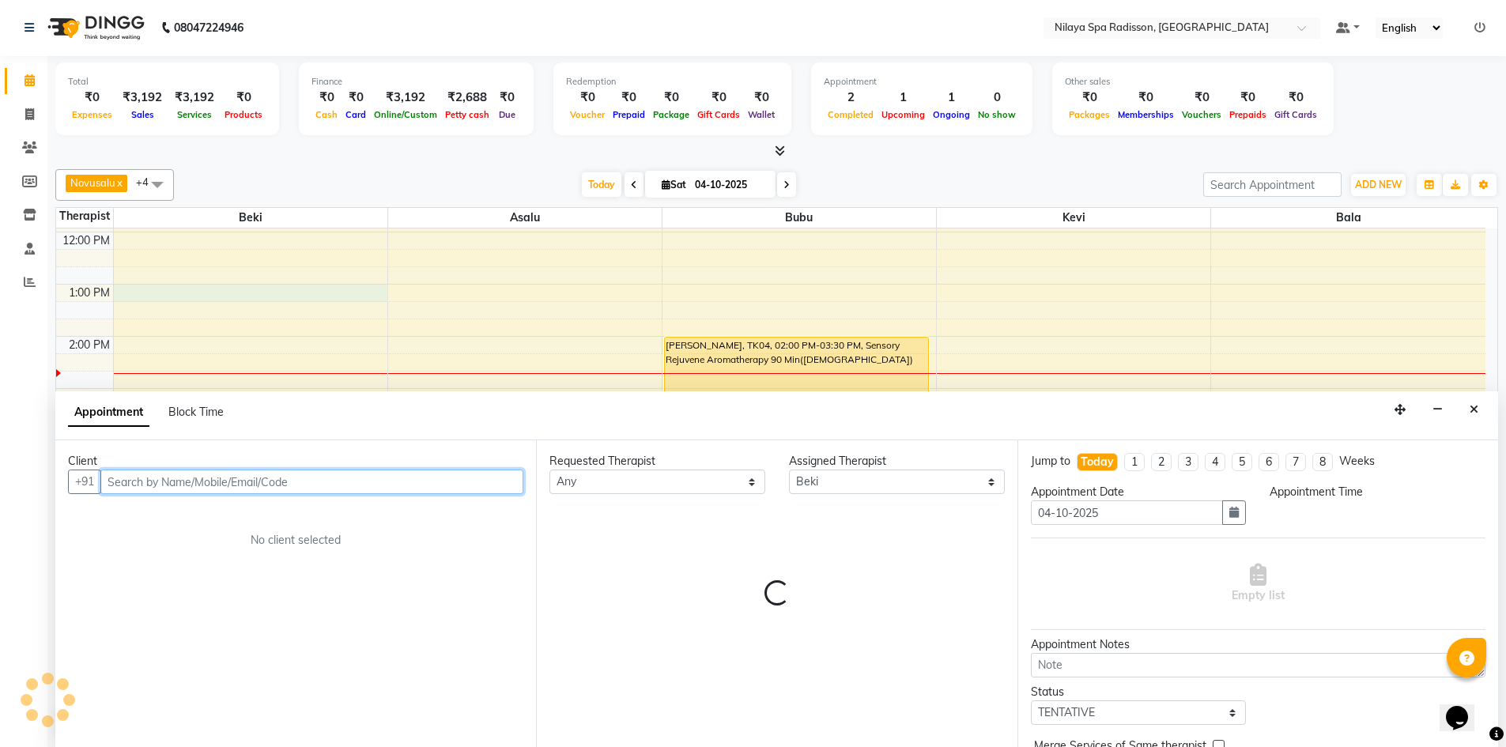
select select "780"
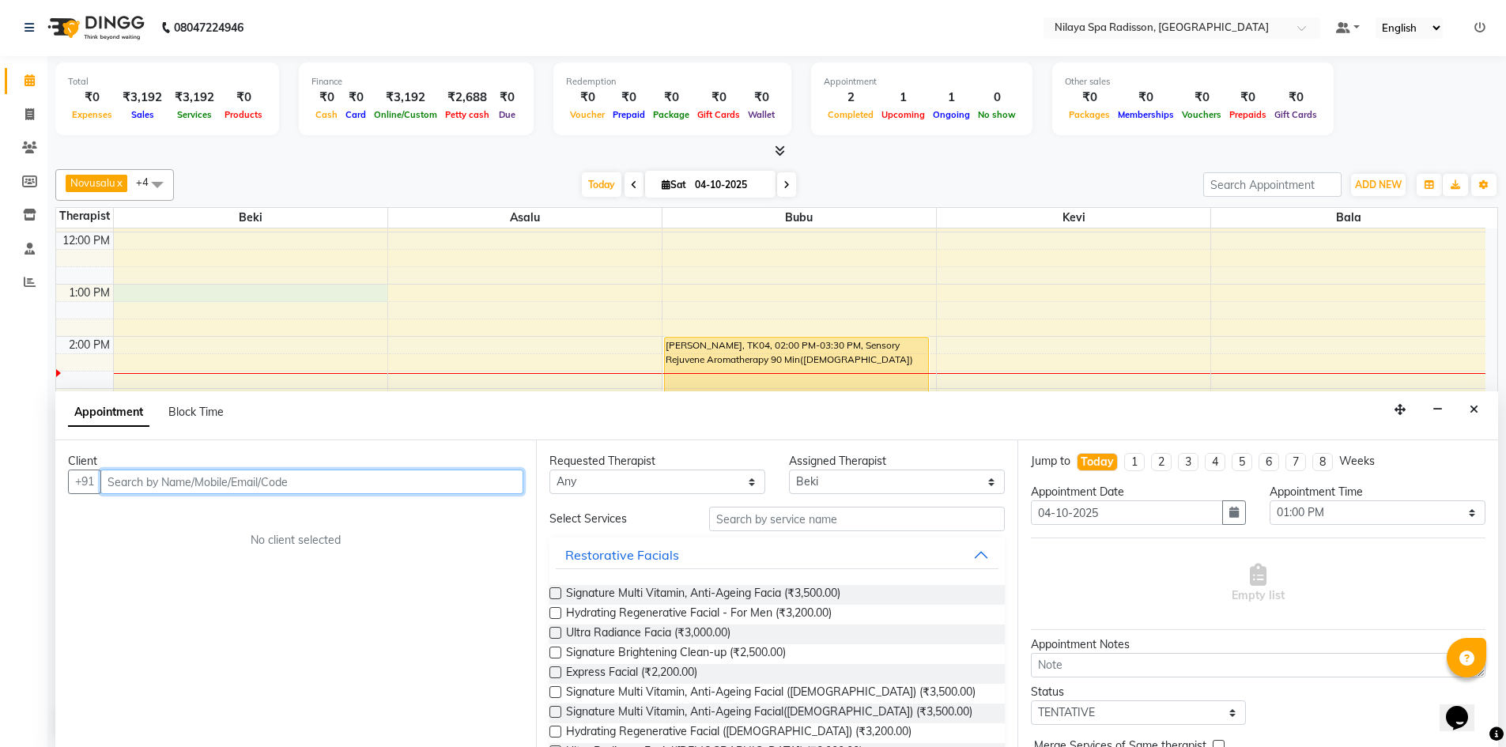
click at [349, 242] on div "8:00 AM 9:00 AM 10:00 AM 11:00 AM 12:00 PM 1:00 PM 2:00 PM 3:00 PM 4:00 PM 5:00…" at bounding box center [770, 441] width 1429 height 834
click at [987, 317] on div "8:00 AM 9:00 AM 10:00 AM 11:00 AM 12:00 PM 1:00 PM 2:00 PM 3:00 PM 4:00 PM 5:00…" at bounding box center [770, 441] width 1429 height 834
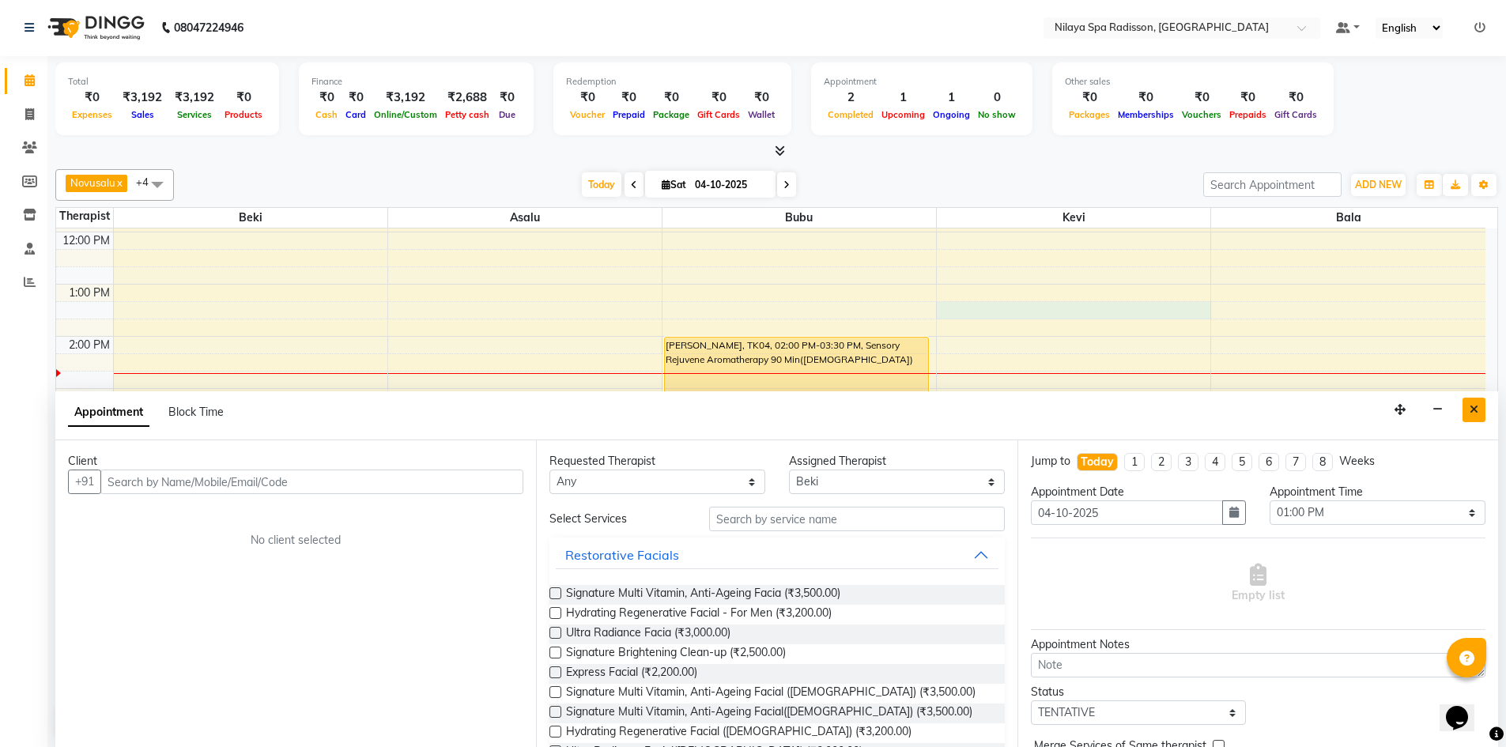
click at [1479, 411] on button "Close" at bounding box center [1473, 410] width 23 height 25
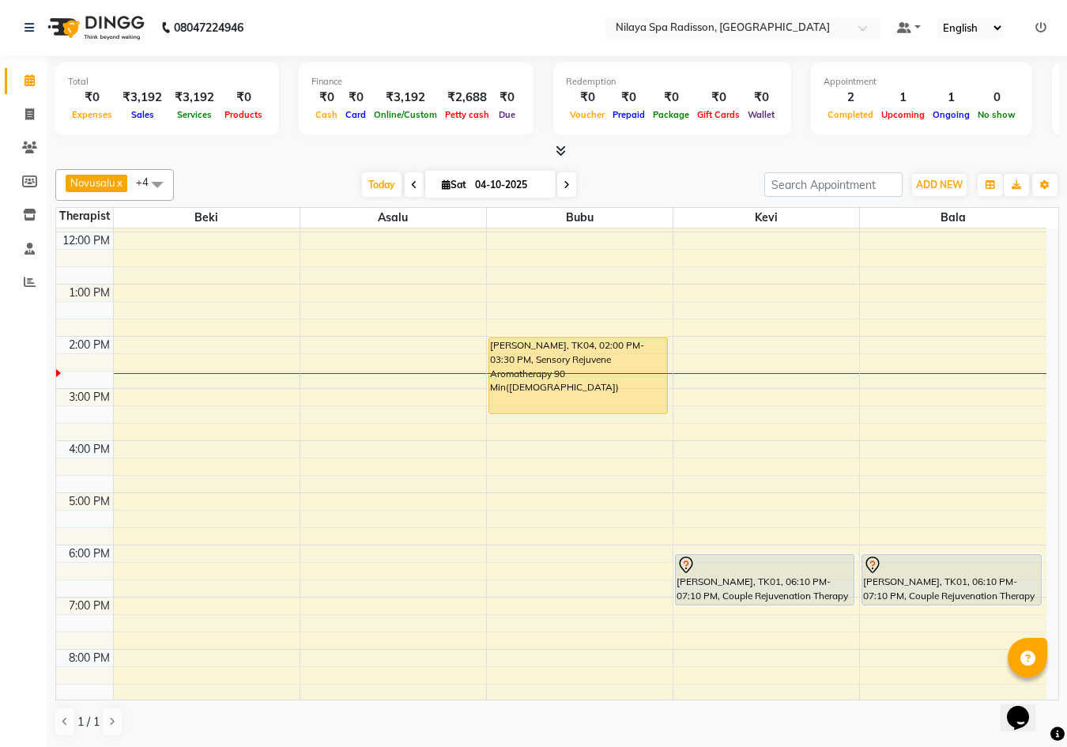
click at [880, 425] on div "8:00 AM 9:00 AM 10:00 AM 11:00 AM 12:00 PM 1:00 PM 2:00 PM 3:00 PM 4:00 PM 5:00…" at bounding box center [551, 441] width 991 height 834
select select "92643"
select select "tentative"
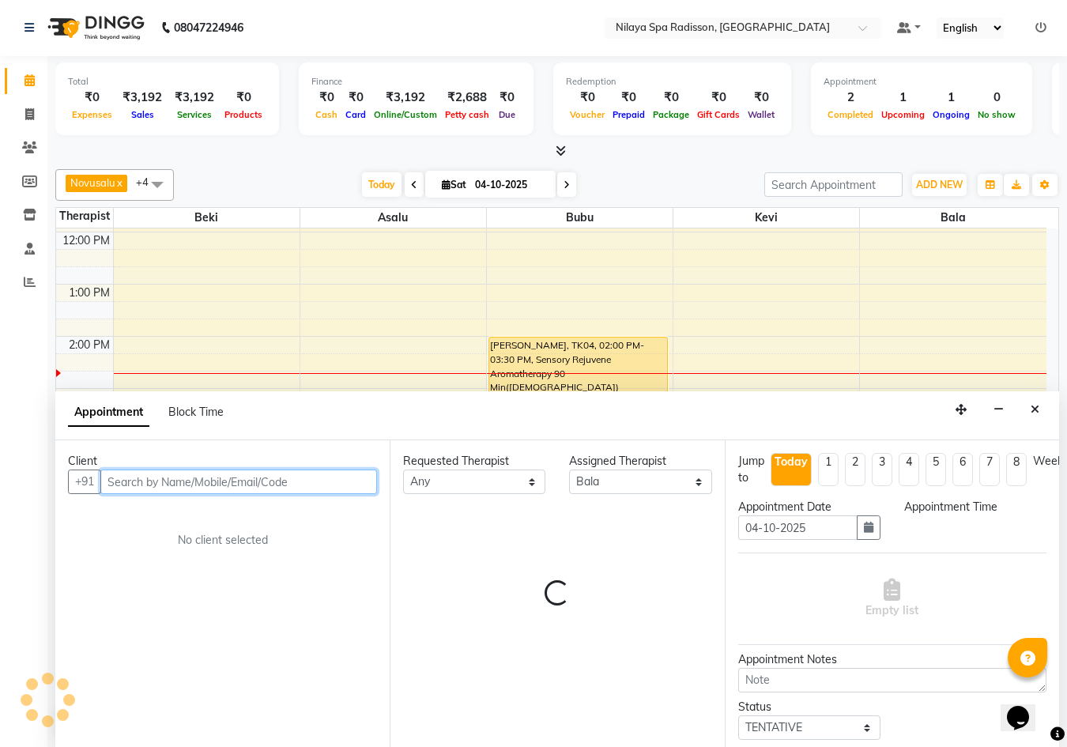
select select "945"
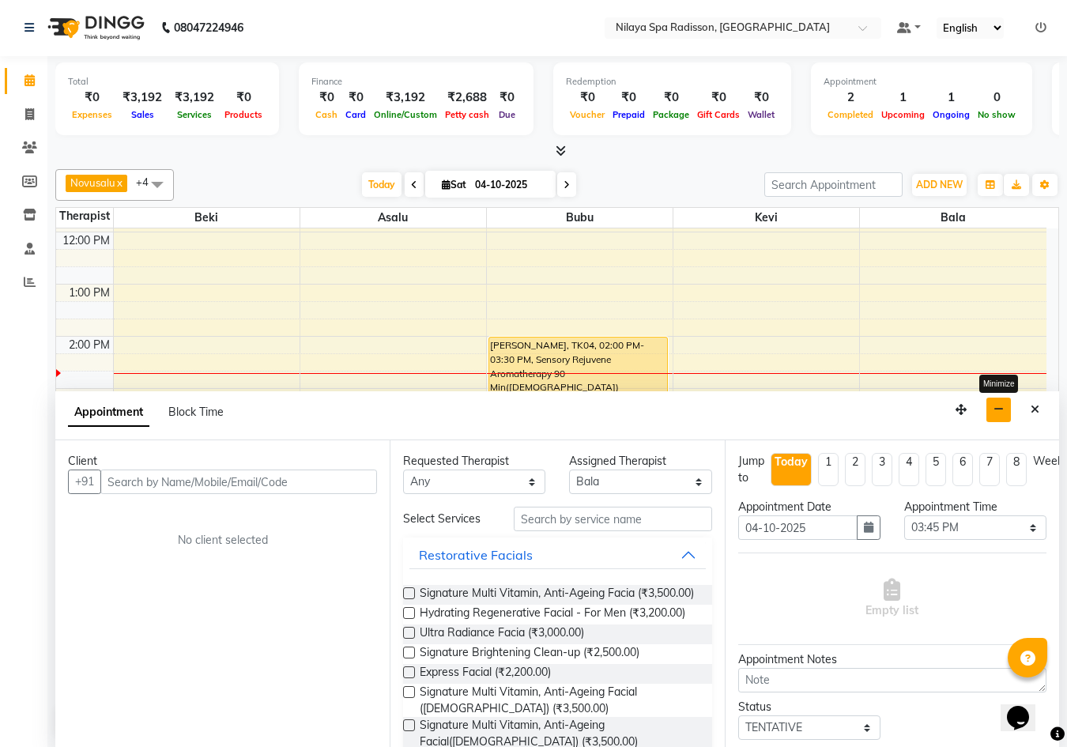
click at [995, 413] on icon "button" at bounding box center [999, 409] width 10 height 11
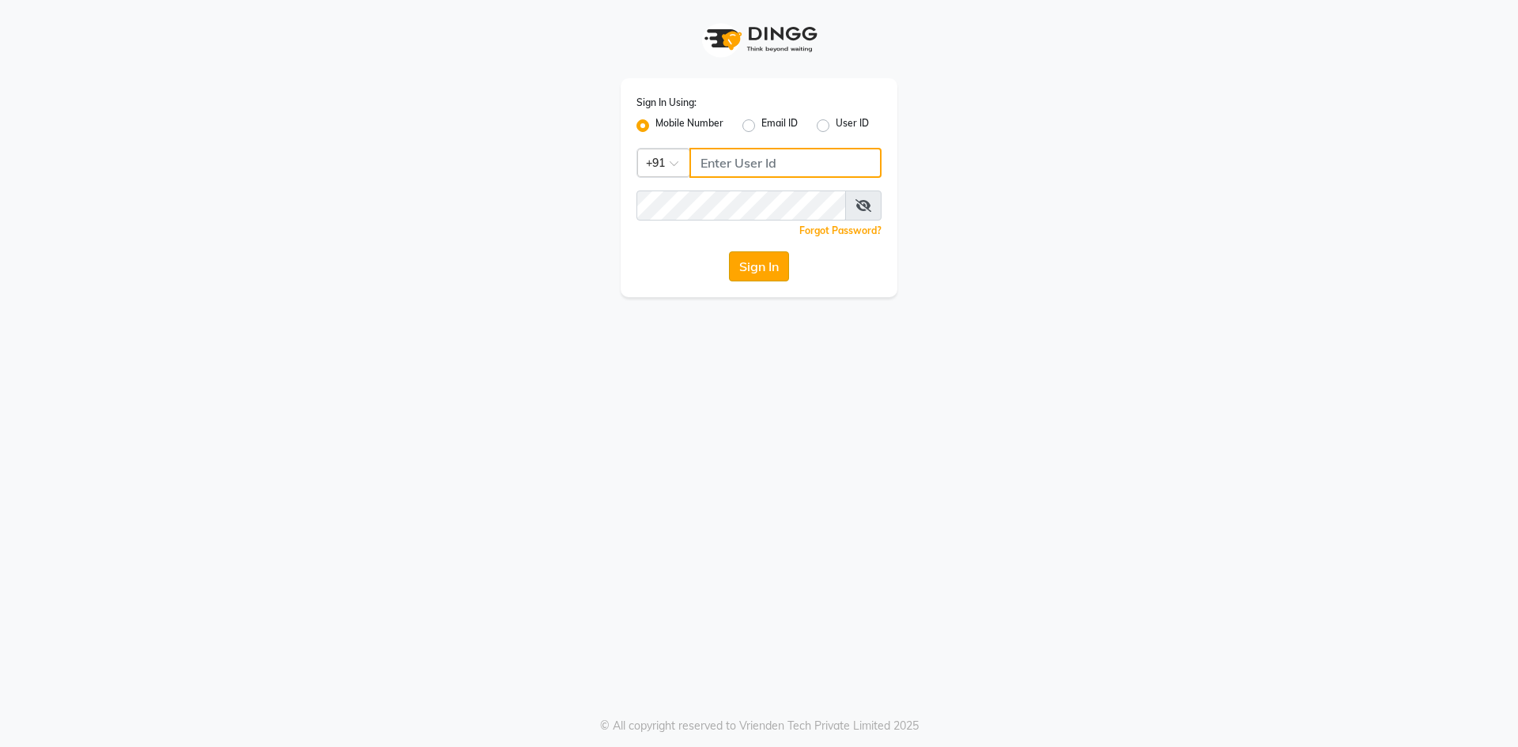
type input "9769354714"
click at [765, 273] on button "Sign In" at bounding box center [759, 266] width 60 height 30
